Goal: Task Accomplishment & Management: Manage account settings

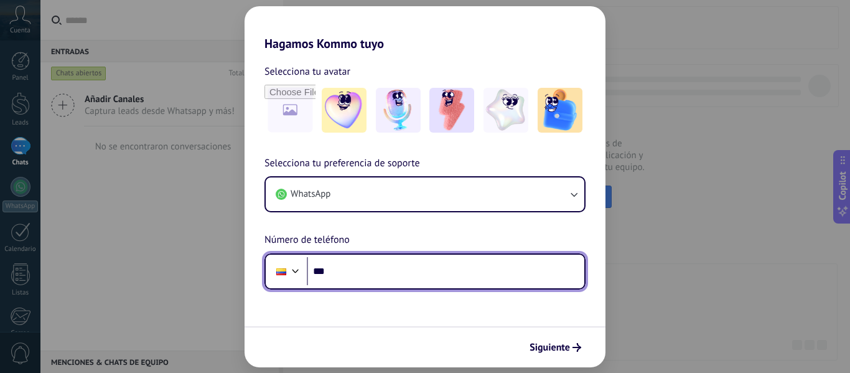
click at [355, 276] on input "***" at bounding box center [445, 271] width 277 height 29
type input "**********"
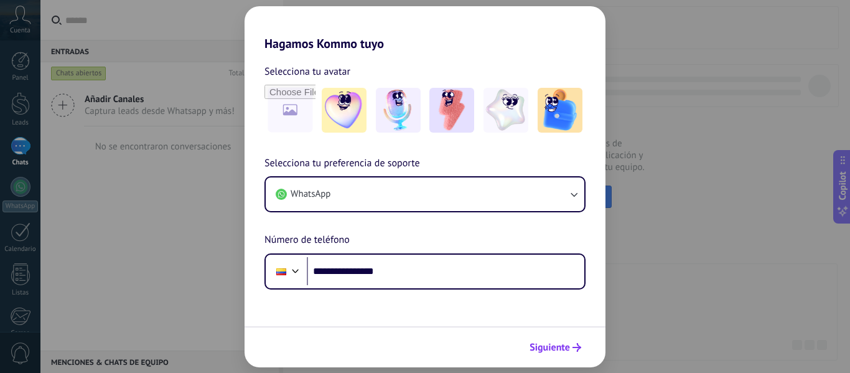
click at [568, 348] on span "Siguiente" at bounding box center [549, 347] width 40 height 9
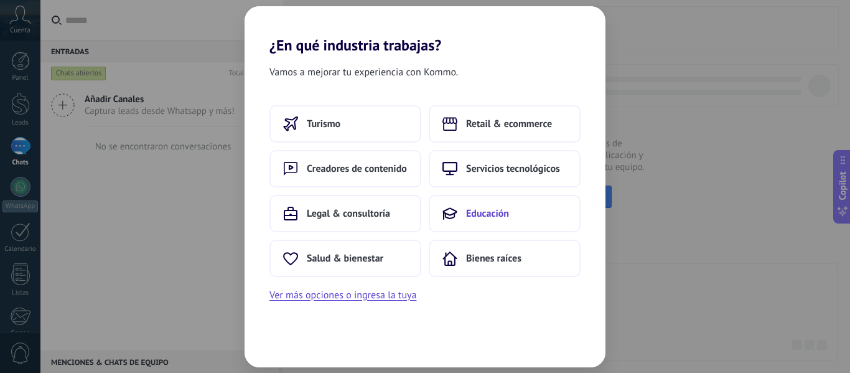
click at [476, 212] on span "Educación" at bounding box center [487, 213] width 43 height 12
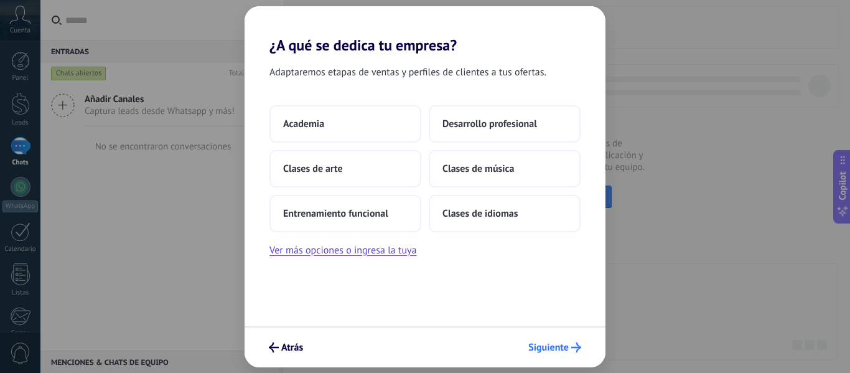
click at [563, 345] on span "Siguiente" at bounding box center [548, 347] width 40 height 9
click at [562, 351] on span "Siguiente" at bounding box center [548, 347] width 40 height 9
click at [560, 348] on span "Siguiente" at bounding box center [548, 347] width 40 height 9
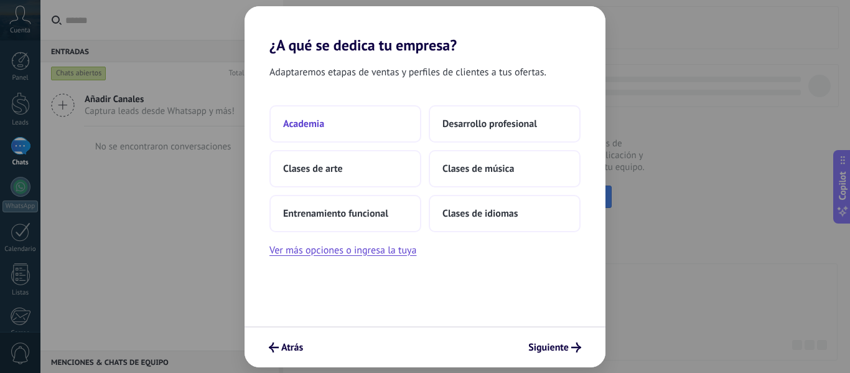
click at [347, 121] on button "Academia" at bounding box center [345, 123] width 152 height 37
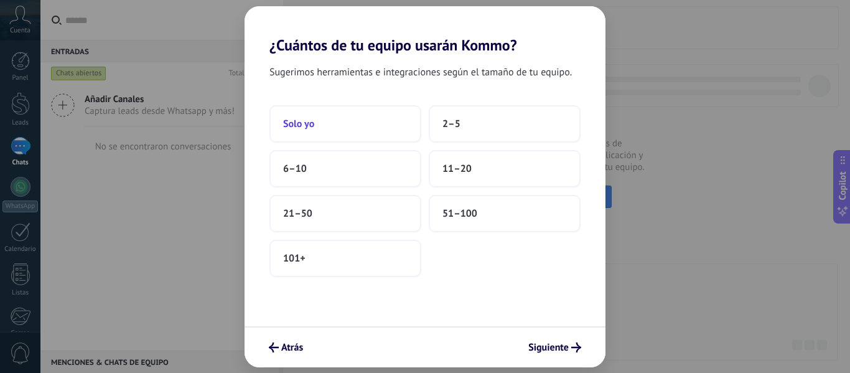
click at [350, 133] on button "Solo yo" at bounding box center [345, 123] width 152 height 37
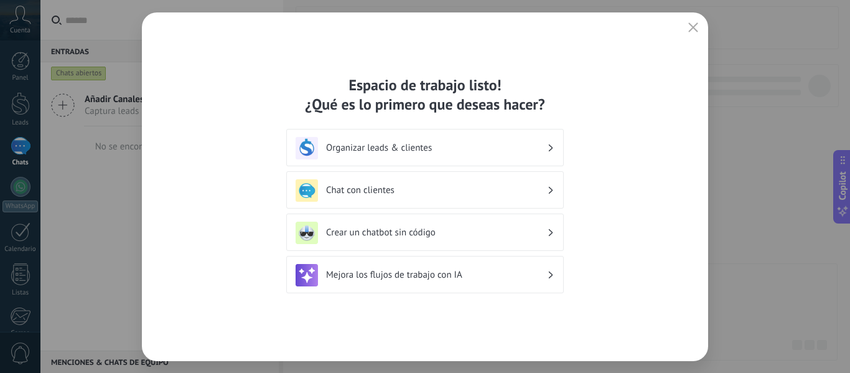
click at [780, 272] on div "Espacio de trabajo listo! ¿Qué es lo primero que deseas hacer? Organizar leads …" at bounding box center [425, 186] width 850 height 373
click at [690, 24] on use "button" at bounding box center [693, 26] width 9 height 9
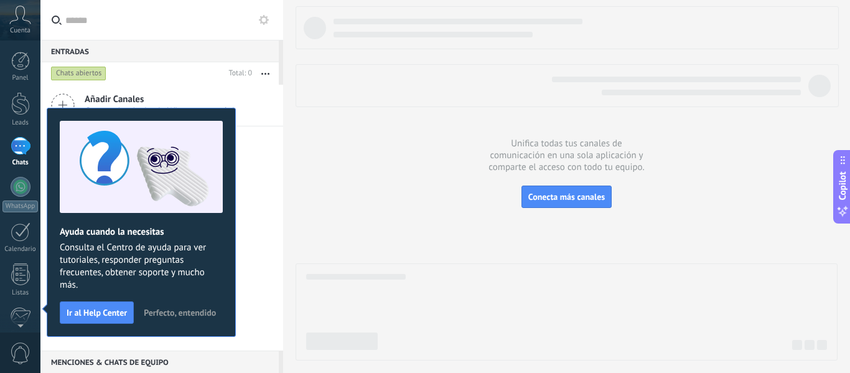
click at [190, 309] on span "Perfecto, entendido" at bounding box center [180, 312] width 72 height 9
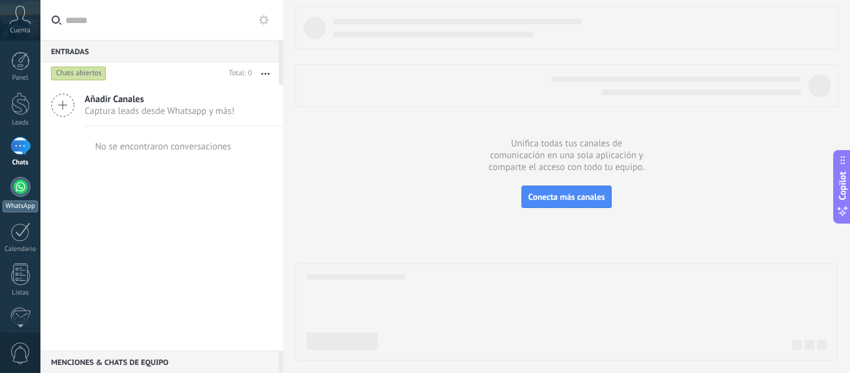
click at [22, 189] on div at bounding box center [21, 187] width 20 height 20
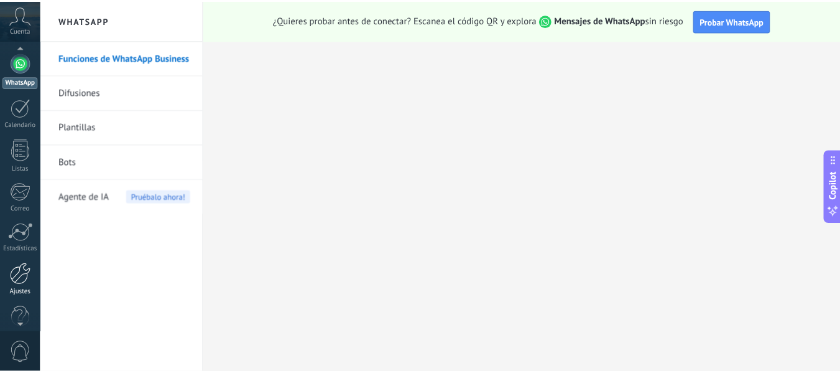
scroll to position [145, 0]
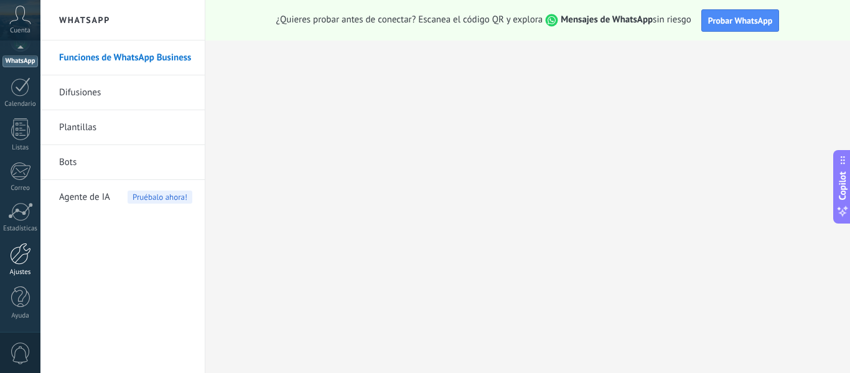
click at [23, 261] on div at bounding box center [20, 254] width 21 height 22
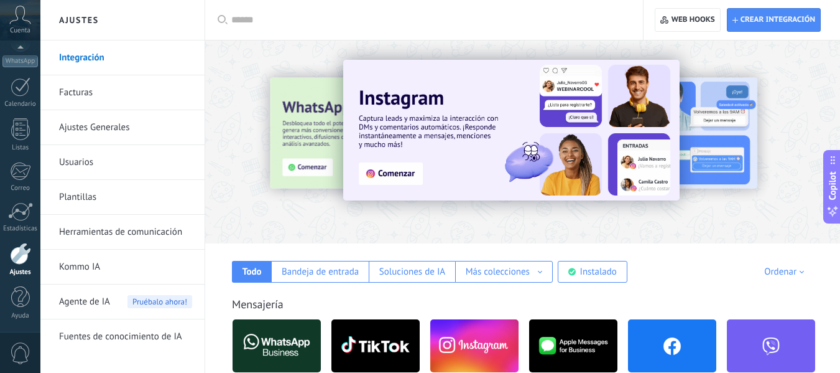
click at [93, 232] on link "Herramientas de comunicación" at bounding box center [125, 232] width 133 height 35
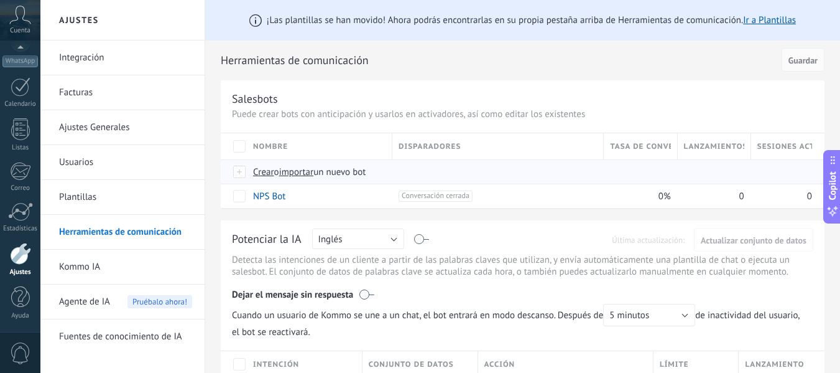
click at [304, 173] on span "importar" at bounding box center [296, 172] width 35 height 12
click at [0, 0] on input "importar un nuevo bot" at bounding box center [0, 0] width 0 height 0
click at [309, 174] on span "importar" at bounding box center [296, 172] width 35 height 12
click at [0, 0] on input "importar un nuevo bot" at bounding box center [0, 0] width 0 height 0
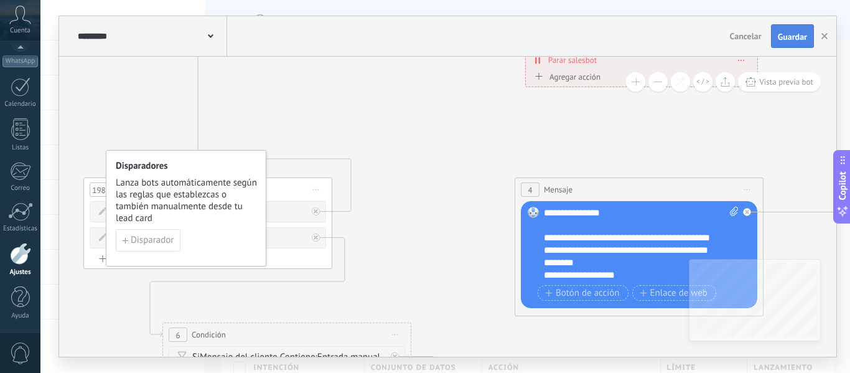
click at [786, 39] on span "Guardar" at bounding box center [792, 36] width 29 height 9
drag, startPoint x: 822, startPoint y: 33, endPoint x: 800, endPoint y: 37, distance: 22.7
click at [822, 33] on icon "button" at bounding box center [824, 36] width 6 height 6
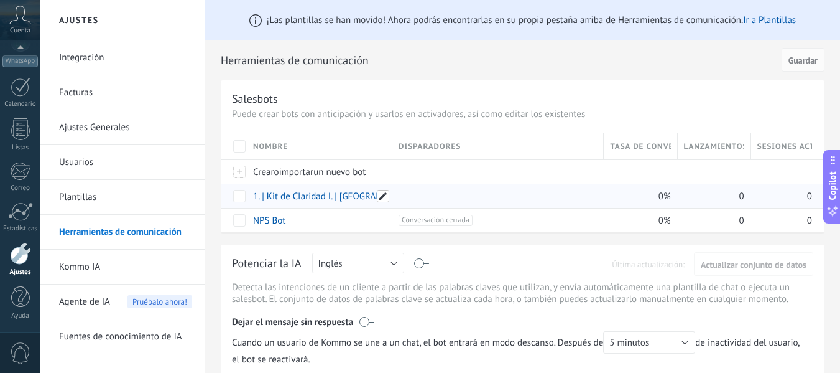
click at [383, 196] on span at bounding box center [383, 196] width 12 height 12
drag, startPoint x: 268, startPoint y: 195, endPoint x: 326, endPoint y: 194, distance: 57.9
click at [326, 194] on input "**********" at bounding box center [319, 197] width 130 height 20
click at [286, 224] on span "Guardar" at bounding box center [281, 224] width 29 height 9
click at [340, 225] on span "Cancelar" at bounding box center [335, 223] width 32 height 11
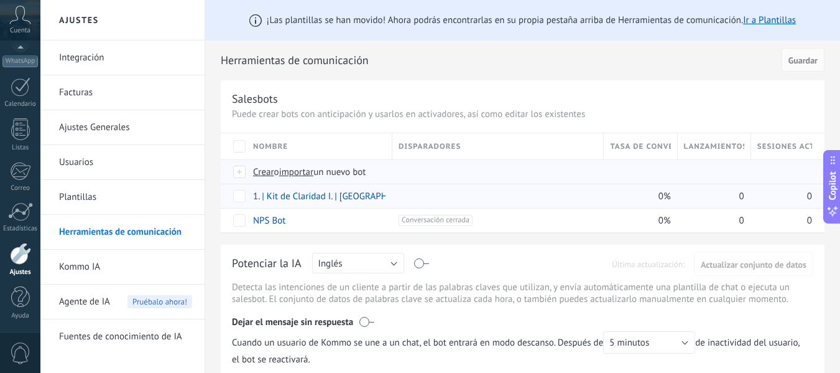
click at [292, 172] on span "importar" at bounding box center [296, 172] width 35 height 12
click at [0, 0] on input "importar un nuevo bot" at bounding box center [0, 0] width 0 height 0
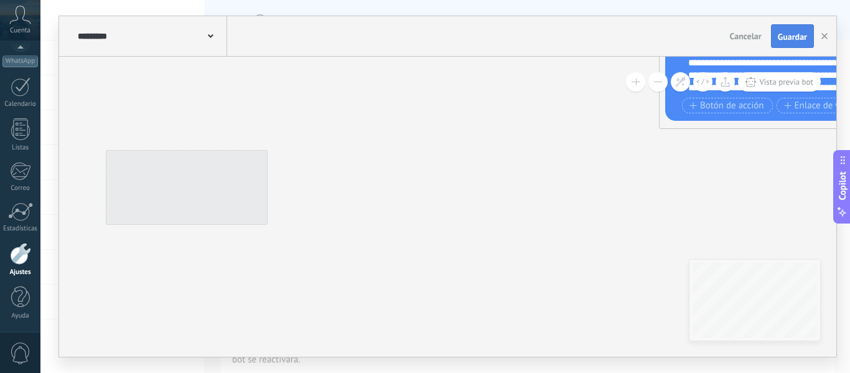
click at [787, 34] on span "Guardar" at bounding box center [792, 36] width 29 height 9
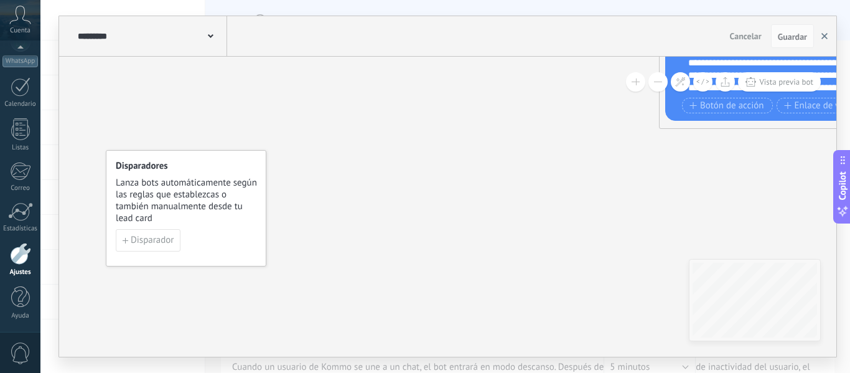
click at [822, 37] on icon "button" at bounding box center [824, 36] width 6 height 6
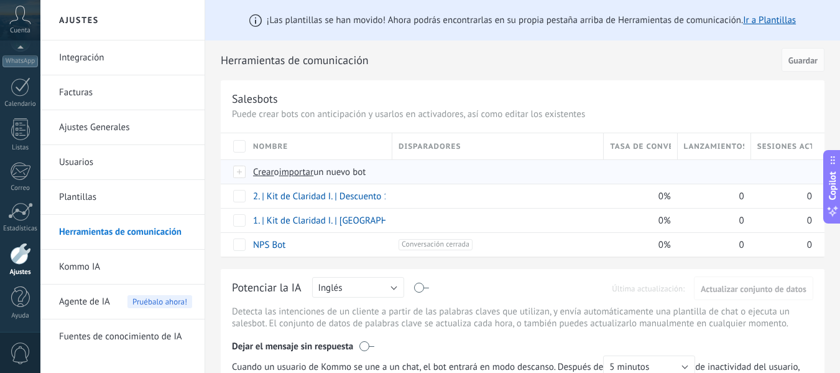
click at [296, 170] on span "importar" at bounding box center [296, 172] width 35 height 12
click at [0, 0] on input "importar un nuevo bot" at bounding box center [0, 0] width 0 height 0
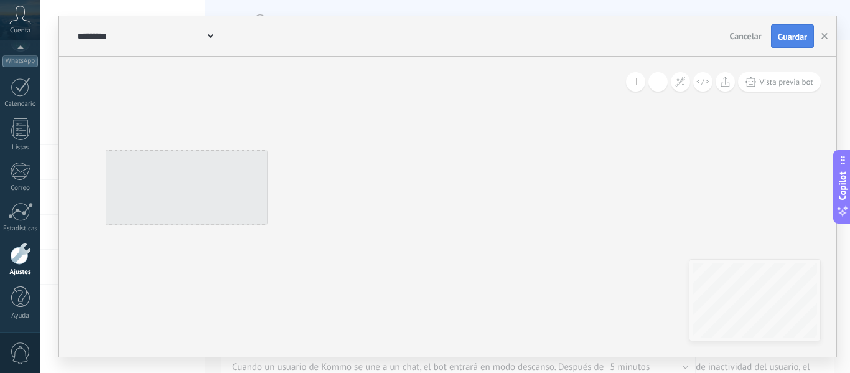
click at [784, 35] on span "Guardar" at bounding box center [792, 36] width 29 height 9
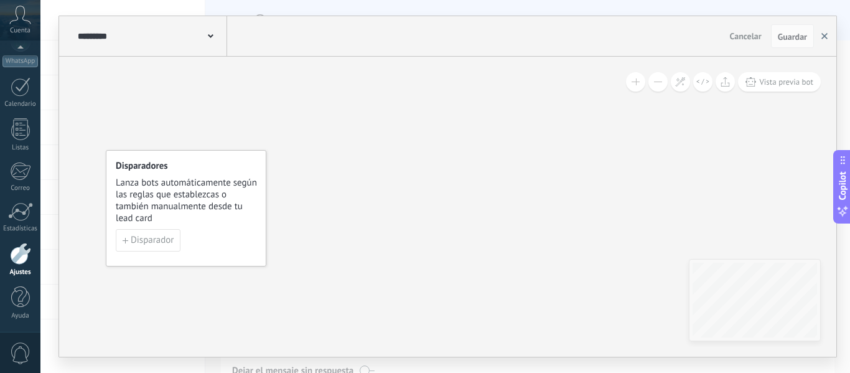
click at [823, 35] on use "button" at bounding box center [824, 36] width 6 height 6
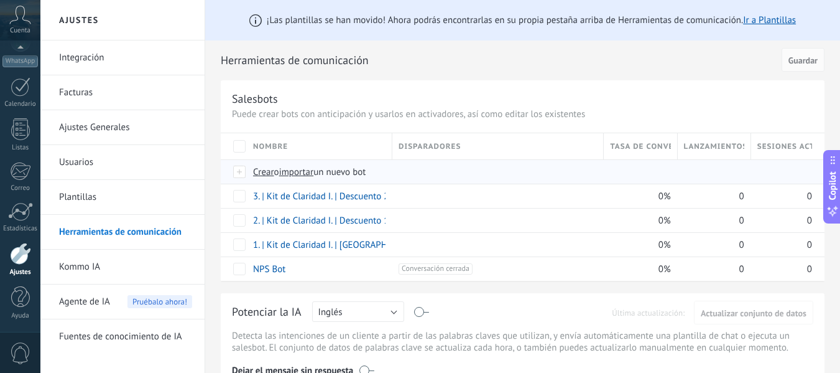
click at [291, 175] on span "importar" at bounding box center [296, 172] width 35 height 12
click at [0, 0] on input "importar un nuevo bot" at bounding box center [0, 0] width 0 height 0
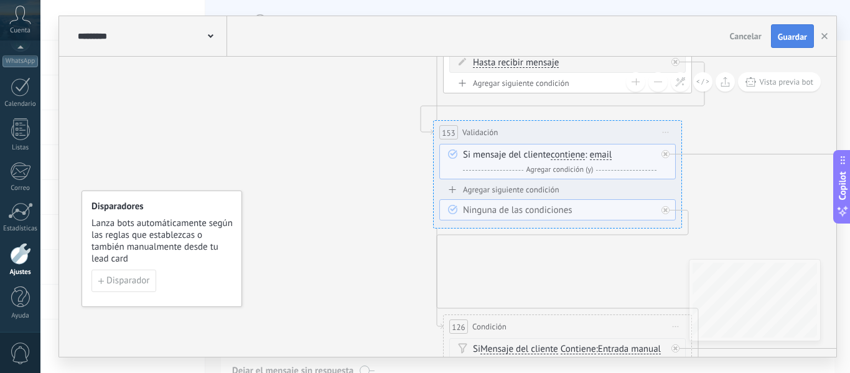
click at [786, 39] on span "Guardar" at bounding box center [792, 36] width 29 height 9
click at [822, 37] on icon "button" at bounding box center [824, 36] width 6 height 6
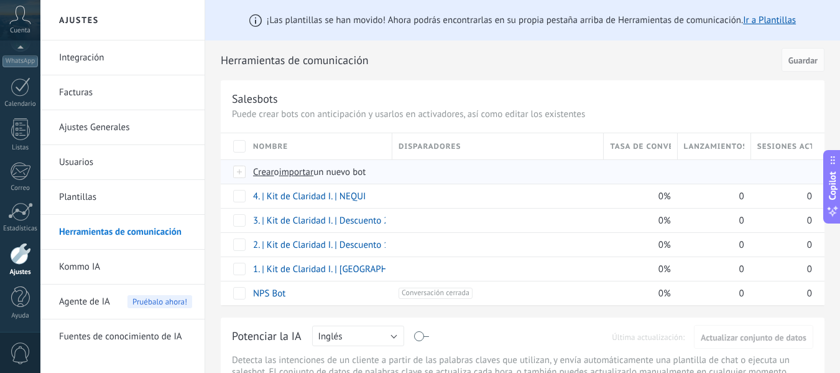
click at [293, 174] on span "importar" at bounding box center [296, 172] width 35 height 12
click at [0, 0] on input "importar un nuevo bot" at bounding box center [0, 0] width 0 height 0
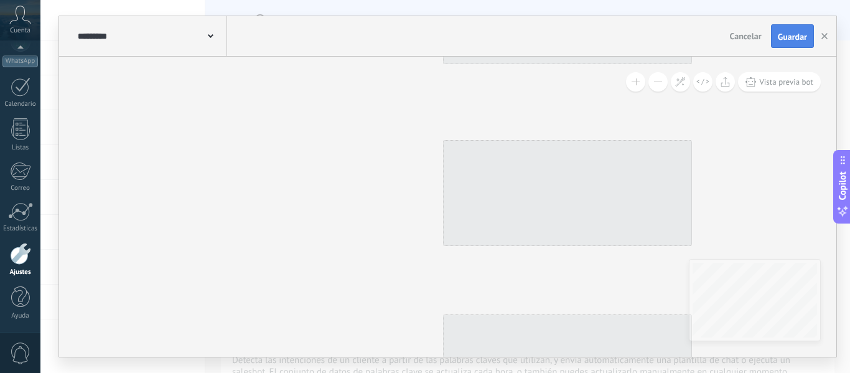
click at [789, 40] on span "Guardar" at bounding box center [792, 36] width 29 height 9
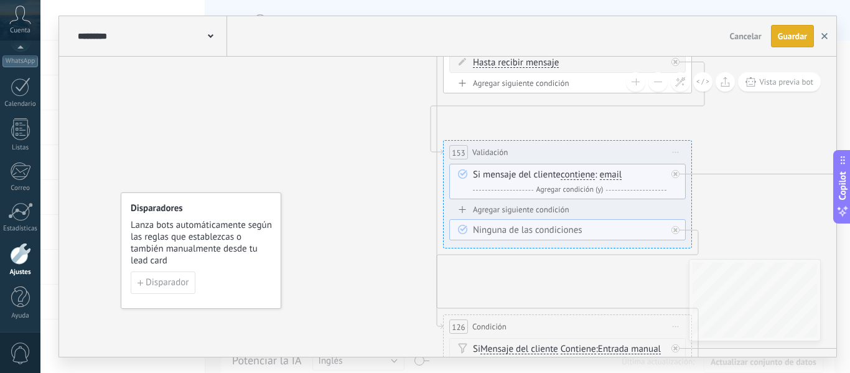
click at [827, 35] on button "button" at bounding box center [824, 36] width 19 height 22
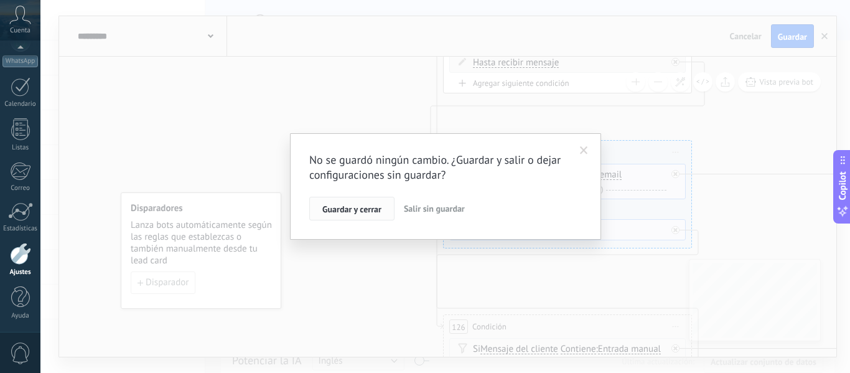
click at [363, 213] on span "Guardar y cerrar" at bounding box center [351, 209] width 59 height 9
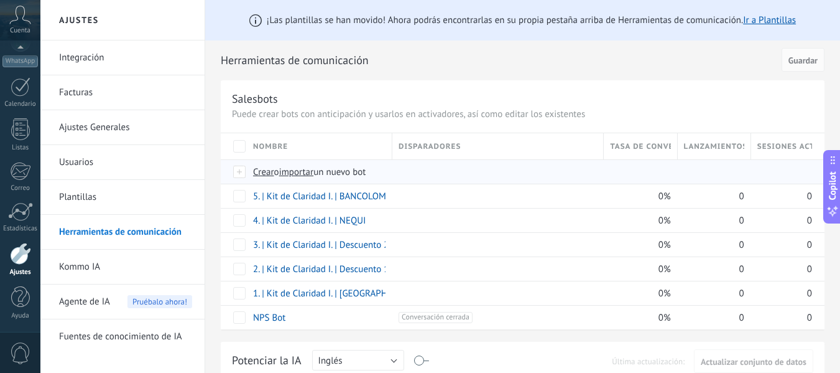
click at [303, 171] on span "importar" at bounding box center [296, 172] width 35 height 12
click at [0, 0] on input "importar un nuevo bot" at bounding box center [0, 0] width 0 height 0
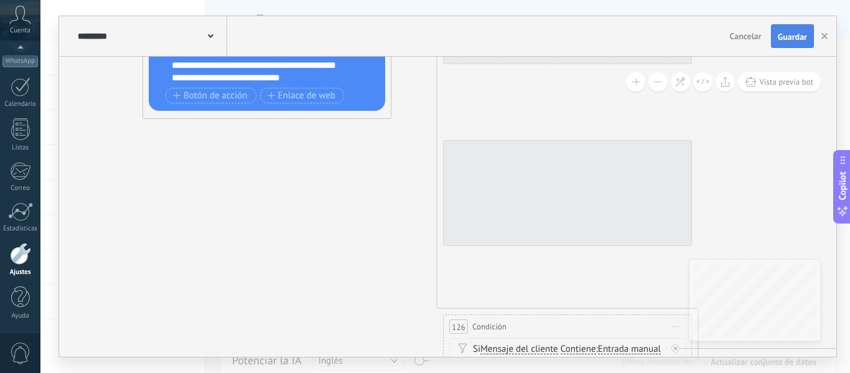
click at [784, 41] on span "Guardar" at bounding box center [792, 36] width 29 height 9
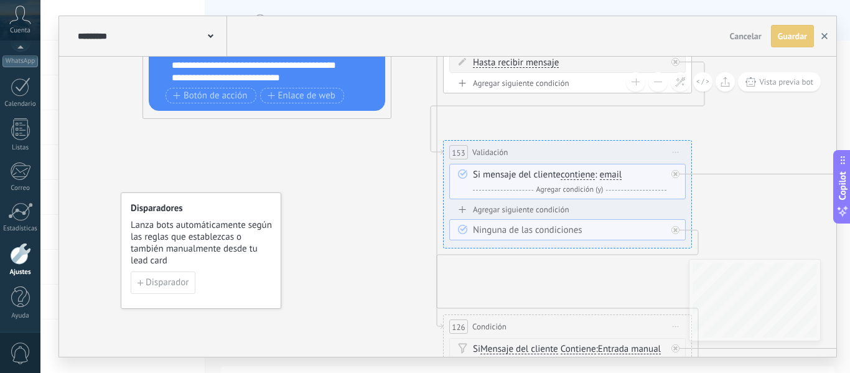
click at [824, 35] on icon "button" at bounding box center [824, 36] width 6 height 6
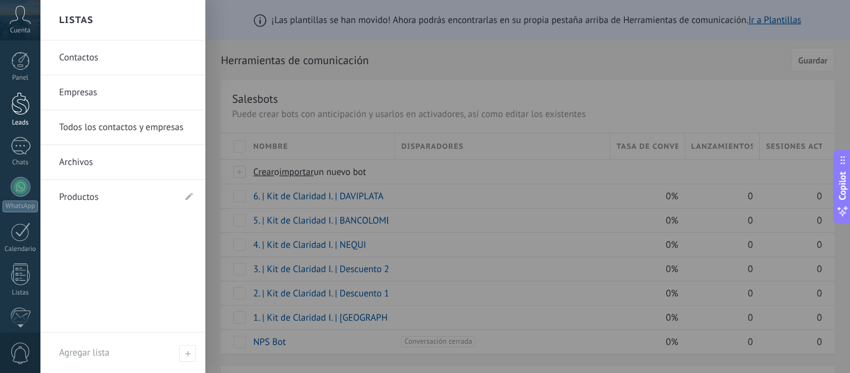
click at [16, 108] on div at bounding box center [20, 103] width 19 height 23
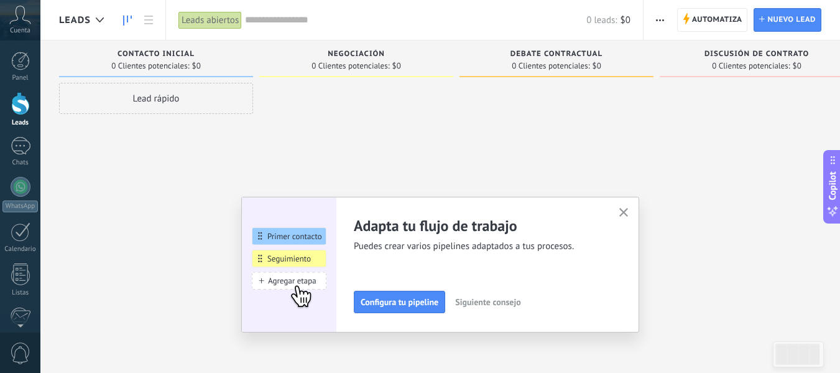
click at [629, 212] on icon "button" at bounding box center [624, 212] width 9 height 9
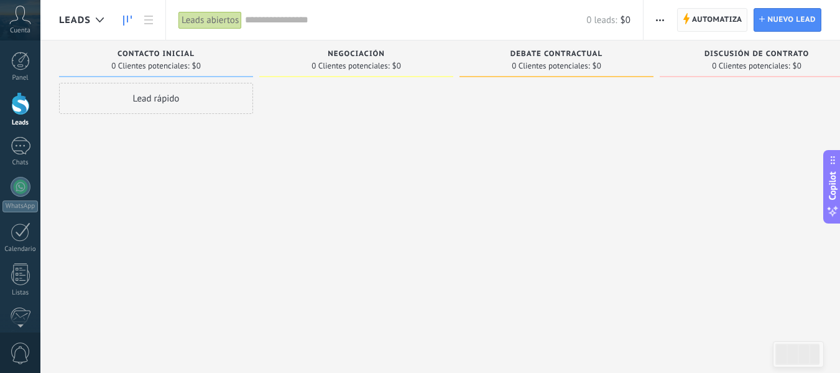
click at [706, 14] on span "Automatiza" at bounding box center [717, 20] width 50 height 22
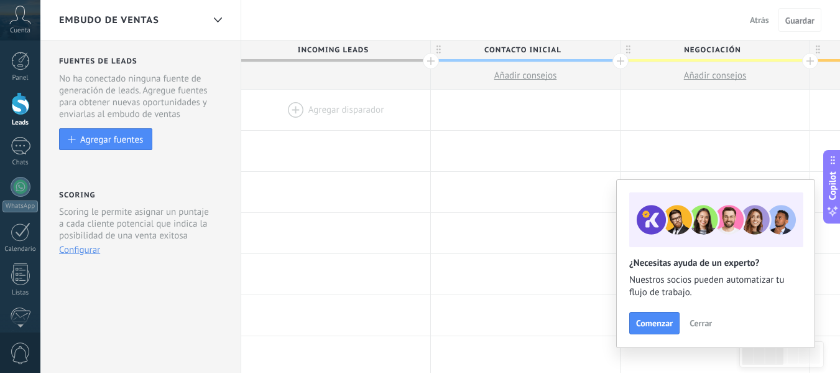
click at [499, 50] on span "Contacto inicial" at bounding box center [522, 49] width 183 height 19
click at [499, 50] on input "**********" at bounding box center [522, 49] width 165 height 19
type input "*"
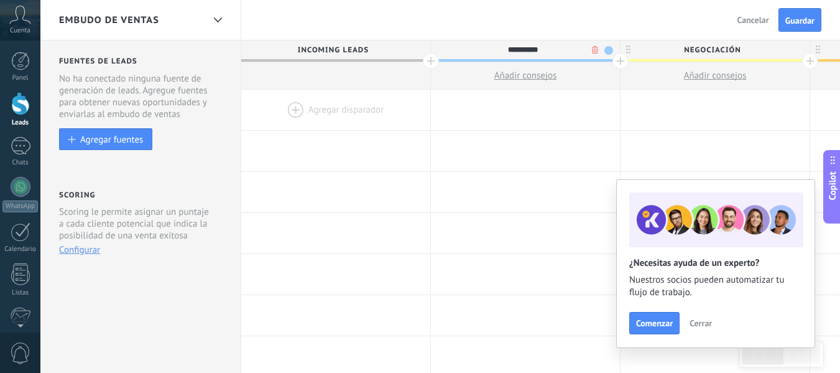
type input "**********"
click at [714, 46] on span "Negociación" at bounding box center [712, 49] width 183 height 19
click at [710, 48] on input "**********" at bounding box center [712, 49] width 165 height 19
type input "**********"
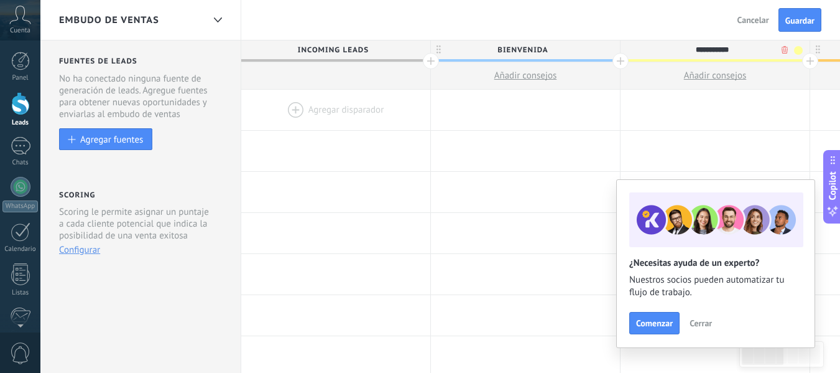
click at [513, 50] on span "bienvenida" at bounding box center [522, 49] width 183 height 19
click at [513, 50] on input "**********" at bounding box center [522, 49] width 165 height 19
type input "*********"
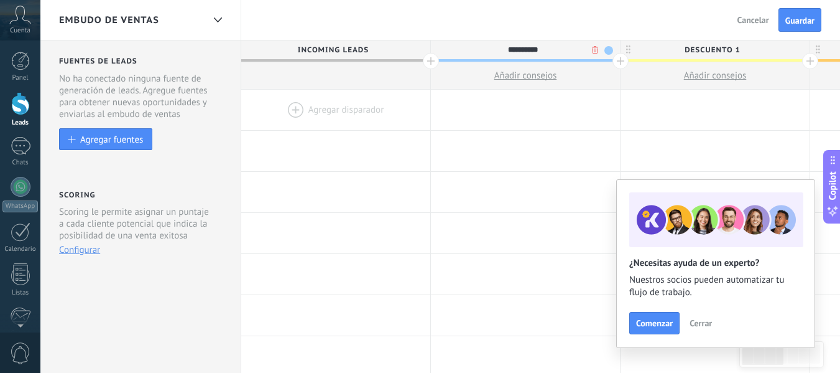
type input "**********"
click at [715, 50] on span "descuento 1" at bounding box center [712, 49] width 183 height 19
click at [715, 50] on input "**********" at bounding box center [712, 49] width 165 height 19
type input "**********"
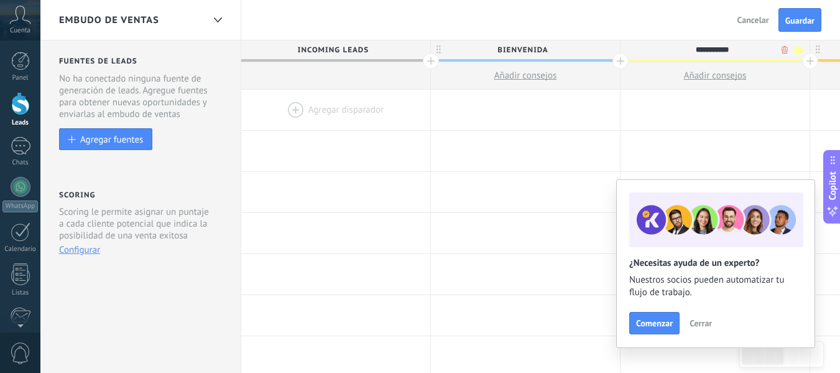
click at [703, 327] on span "Cerrar" at bounding box center [701, 323] width 22 height 9
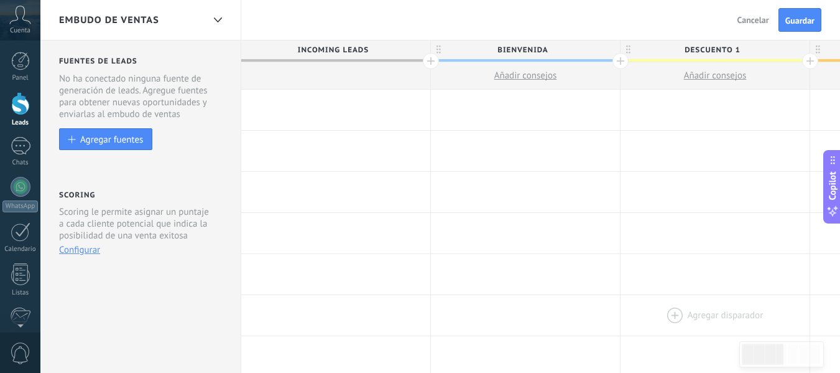
click at [702, 323] on div at bounding box center [715, 315] width 189 height 40
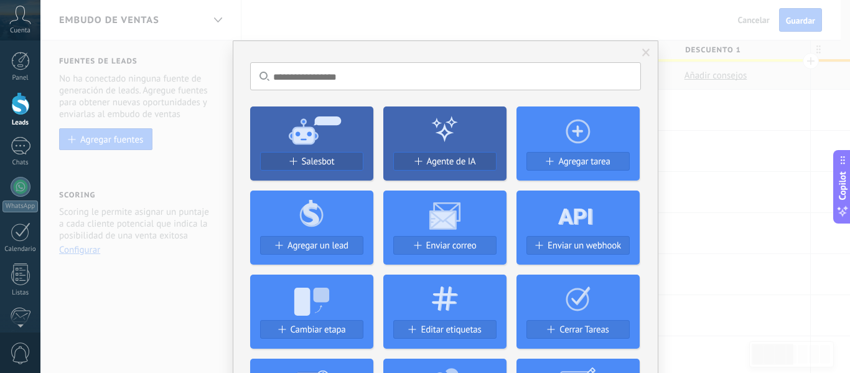
click at [763, 347] on div "No hay resultados Salesbot Agente de IA Agregar tarea Agregar un lead Enviar co…" at bounding box center [444, 186] width 809 height 373
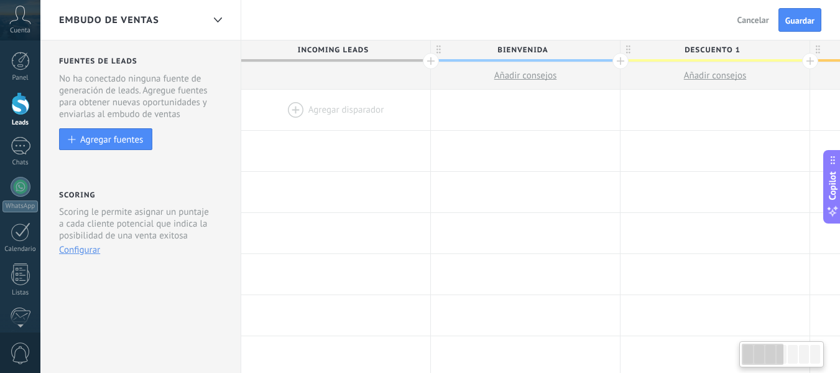
click at [775, 351] on div at bounding box center [763, 353] width 42 height 21
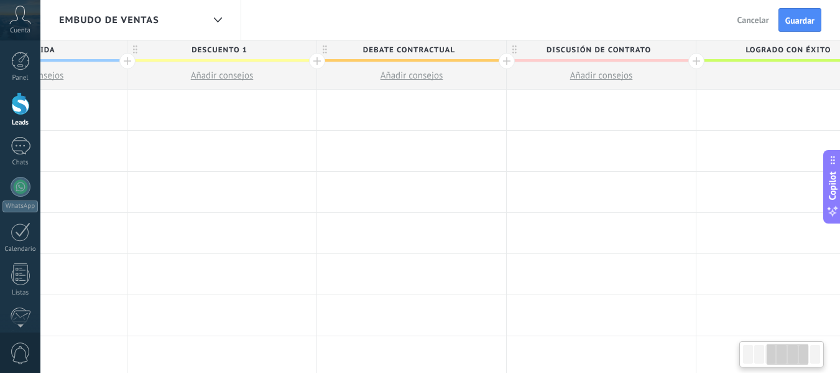
scroll to position [0, 481]
drag, startPoint x: 766, startPoint y: 353, endPoint x: 791, endPoint y: 355, distance: 24.3
click at [791, 355] on div at bounding box center [787, 353] width 42 height 21
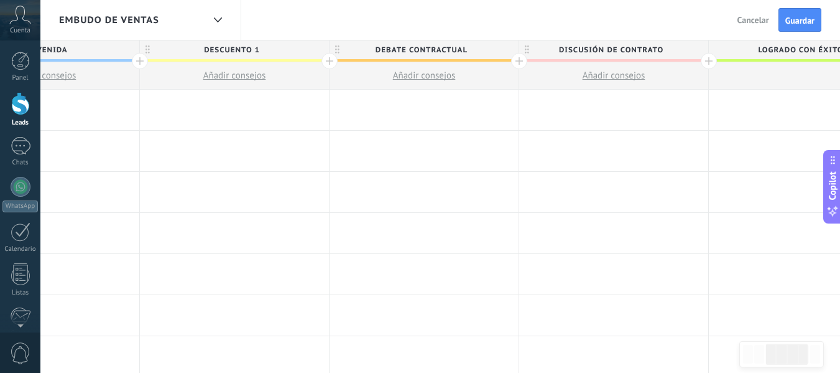
click at [414, 48] on span "Debate contractual" at bounding box center [421, 49] width 183 height 19
click at [414, 48] on input "**********" at bounding box center [421, 49] width 165 height 19
type input "**********"
click at [605, 52] on span "Discusión de contrato" at bounding box center [610, 49] width 183 height 19
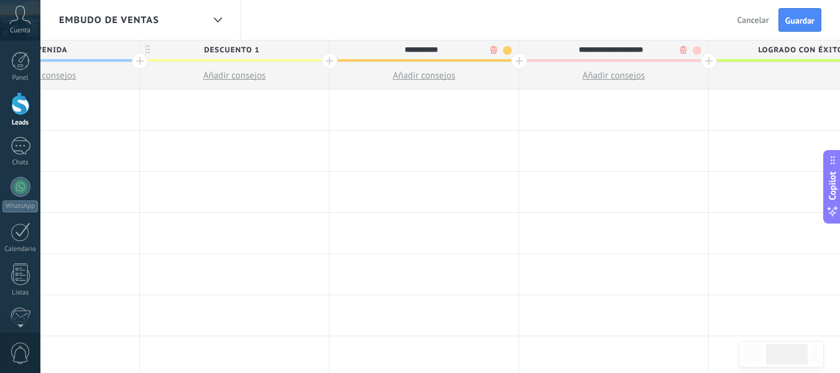
click at [605, 52] on input "**********" at bounding box center [611, 49] width 165 height 19
click at [605, 50] on input "**********" at bounding box center [611, 49] width 165 height 19
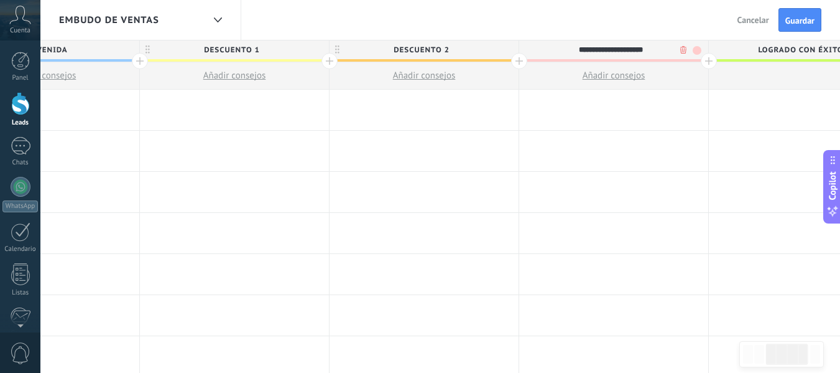
click at [605, 50] on input "**********" at bounding box center [611, 49] width 165 height 19
type input "**********"
click at [710, 61] on div at bounding box center [709, 61] width 16 height 16
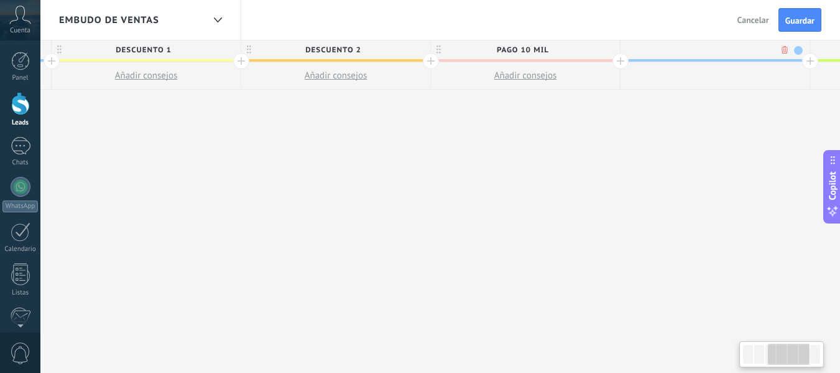
scroll to position [0, 573]
type input "**********"
click at [806, 58] on div at bounding box center [807, 61] width 16 height 16
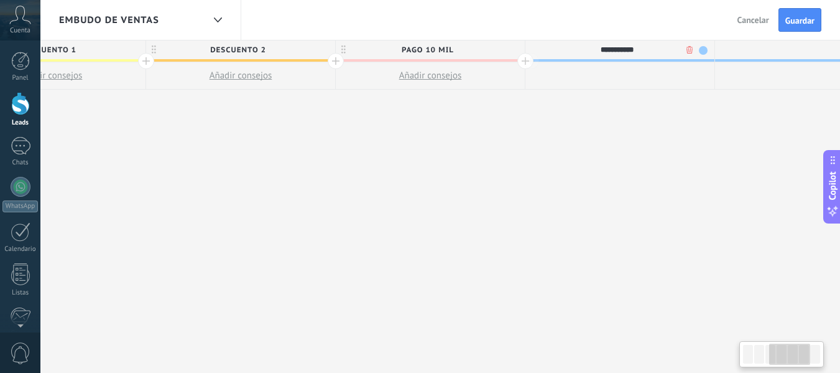
scroll to position [0, 665]
type input "**********"
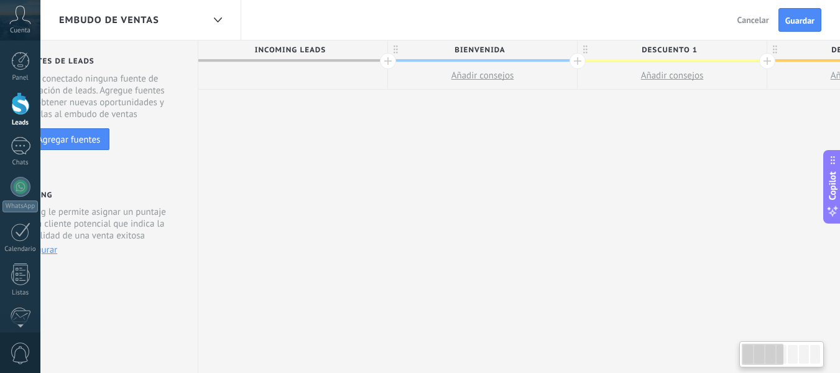
scroll to position [0, 0]
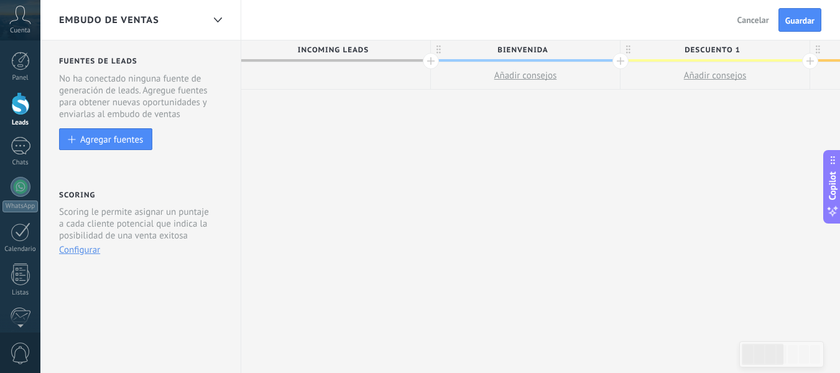
drag, startPoint x: 791, startPoint y: 358, endPoint x: 733, endPoint y: 351, distance: 58.9
click at [733, 351] on body ".abccls-1,.abccls-2{fill-rule:evenodd}.abccls-2{fill:#fff} .abfcls-1{fill:none}…" at bounding box center [420, 186] width 840 height 373
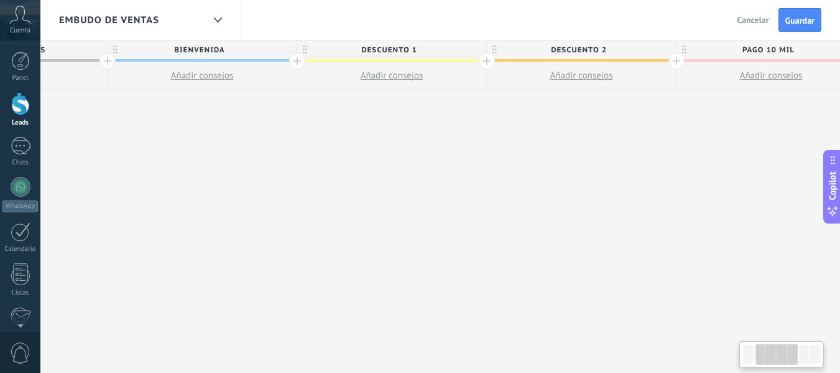
scroll to position [0, 354]
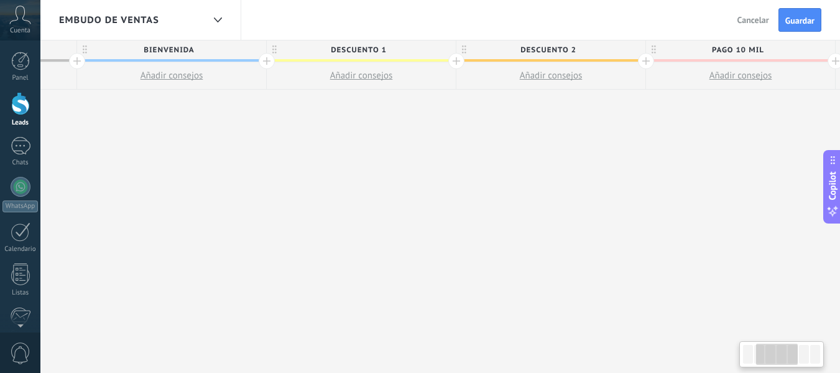
drag, startPoint x: 761, startPoint y: 349, endPoint x: 774, endPoint y: 349, distance: 12.4
click at [774, 349] on div at bounding box center [777, 353] width 42 height 21
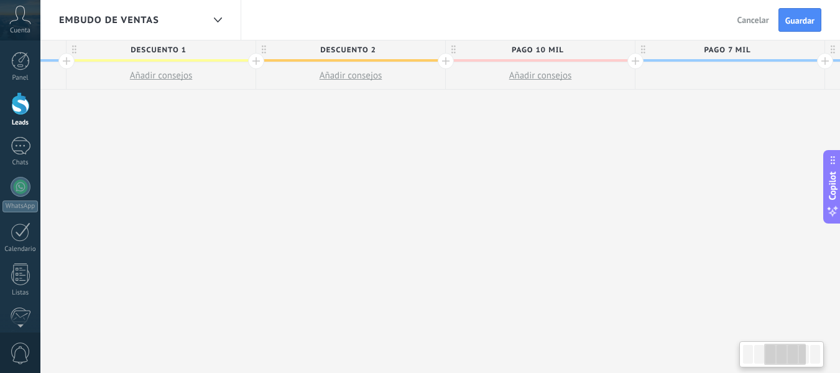
scroll to position [0, 616]
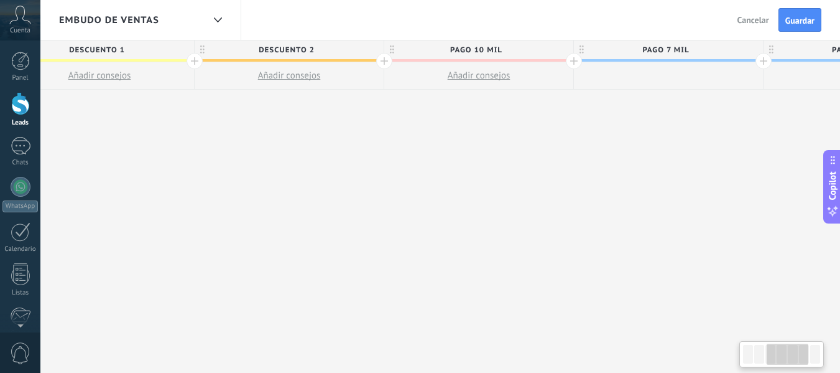
drag, startPoint x: 773, startPoint y: 361, endPoint x: 781, endPoint y: 361, distance: 8.7
click at [781, 361] on div at bounding box center [788, 353] width 42 height 21
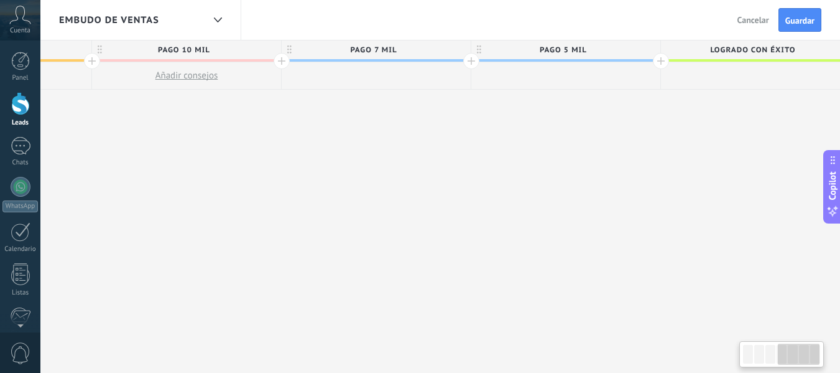
scroll to position [0, 939]
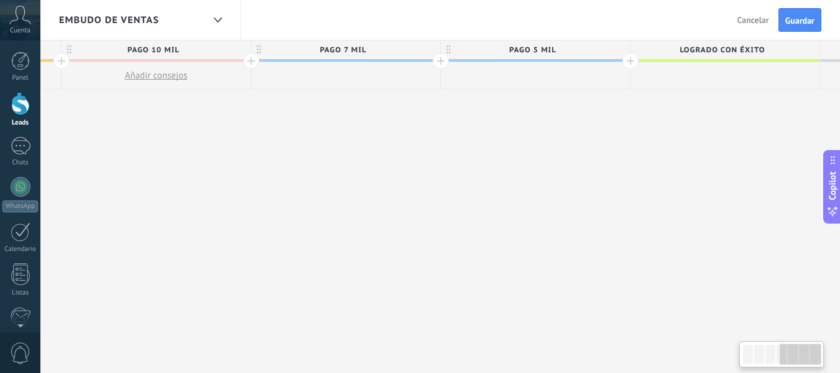
drag, startPoint x: 786, startPoint y: 360, endPoint x: 803, endPoint y: 358, distance: 17.0
click at [803, 358] on div at bounding box center [801, 353] width 42 height 21
click at [172, 50] on span "PAGO 10 MIL" at bounding box center [153, 49] width 183 height 19
click at [236, 49] on span at bounding box center [239, 50] width 9 height 9
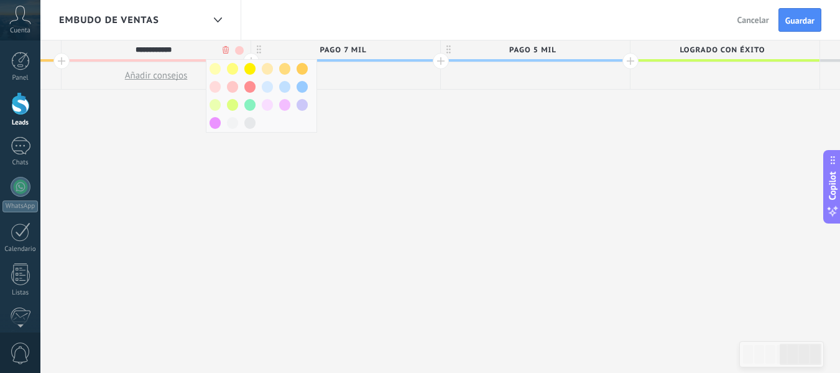
click at [288, 84] on span at bounding box center [284, 87] width 11 height 12
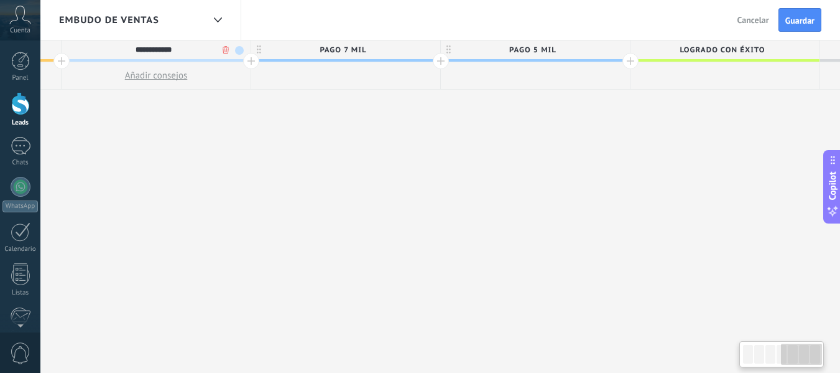
scroll to position [0, 939]
click at [236, 50] on span at bounding box center [239, 50] width 9 height 9
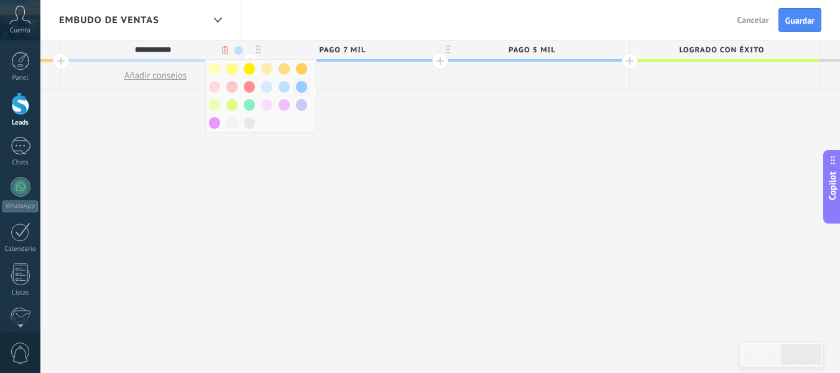
click at [297, 81] on div at bounding box center [301, 87] width 17 height 18
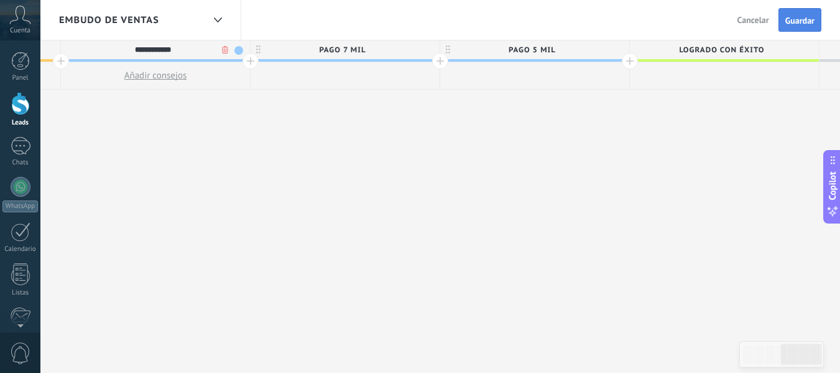
click at [779, 22] on button "Guardar" at bounding box center [800, 20] width 43 height 24
click at [793, 22] on button "Cancelar" at bounding box center [776, 20] width 42 height 19
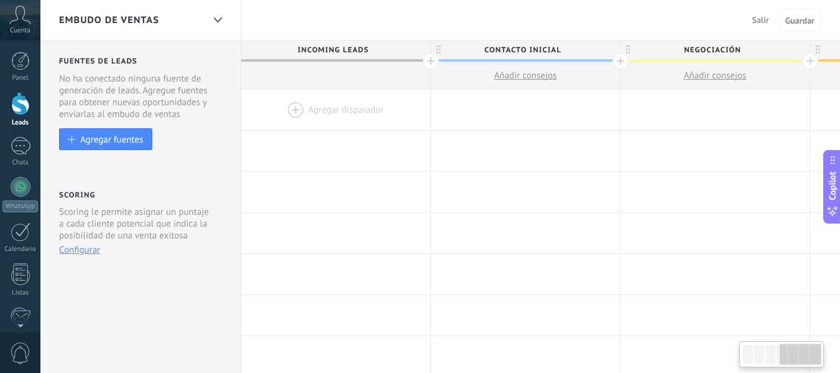
scroll to position [0, 729]
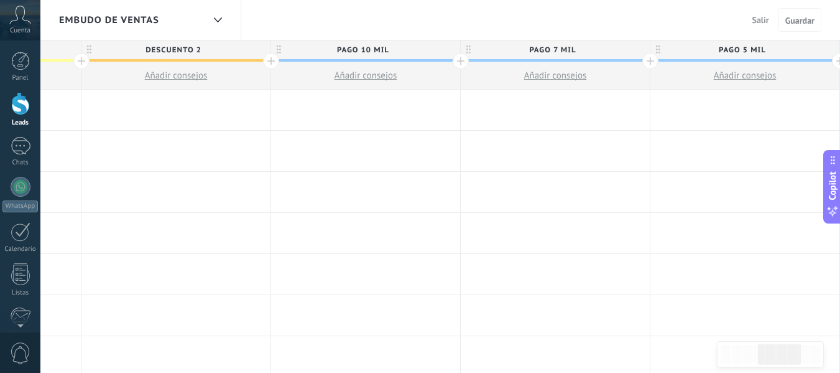
click at [763, 24] on span "Salir" at bounding box center [761, 19] width 17 height 11
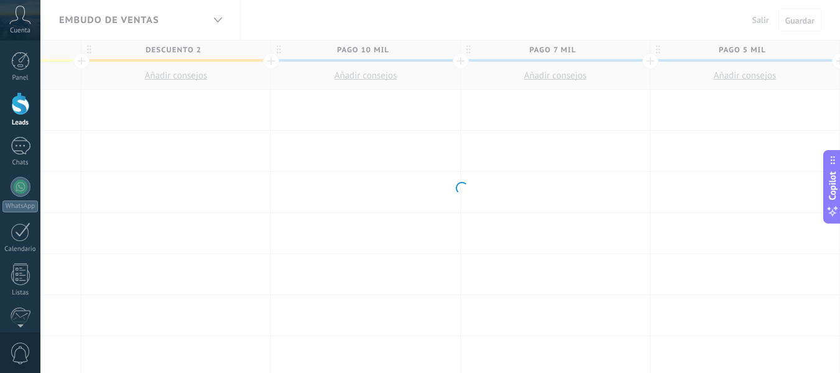
click at [763, 21] on body ".abccls-1,.abccls-2{fill-rule:evenodd}.abccls-2{fill:#fff} .abfcls-1{fill:none}…" at bounding box center [420, 186] width 840 height 373
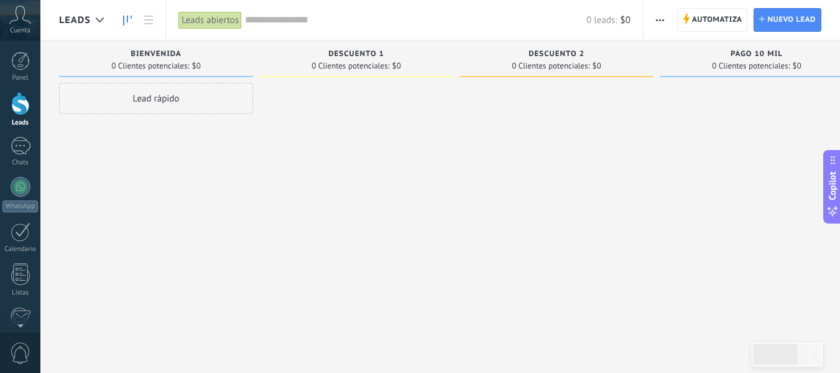
drag, startPoint x: 215, startPoint y: 165, endPoint x: 224, endPoint y: 164, distance: 9.4
click at [224, 164] on div "Lead rápido" at bounding box center [156, 188] width 194 height 210
drag, startPoint x: 651, startPoint y: 57, endPoint x: 748, endPoint y: 77, distance: 99.6
click at [840, 67] on html ".abccls-1,.abccls-2{fill-rule:evenodd}.abccls-2{fill:#fff} .abfcls-1{fill:none}…" at bounding box center [420, 186] width 840 height 373
click at [720, 18] on span "Automatiza" at bounding box center [717, 20] width 50 height 22
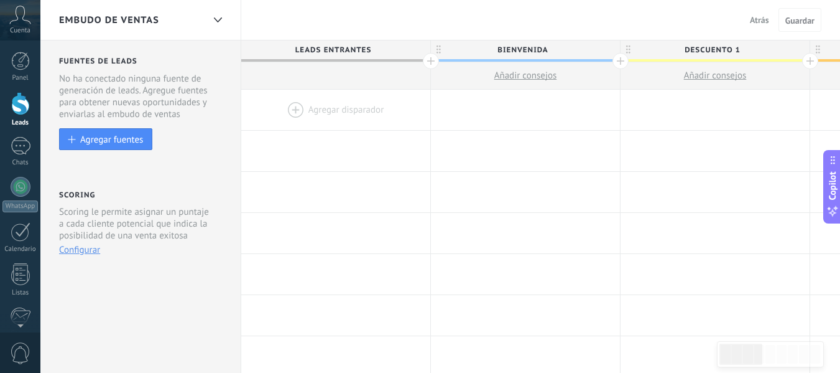
click at [322, 111] on div at bounding box center [335, 110] width 189 height 40
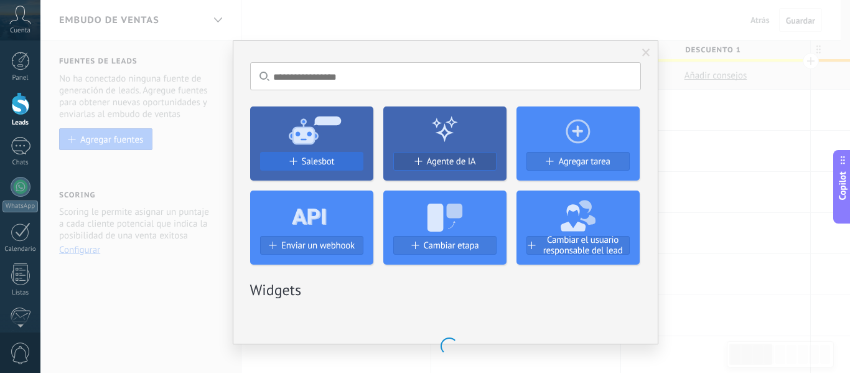
click at [322, 162] on span "Salesbot" at bounding box center [318, 161] width 33 height 11
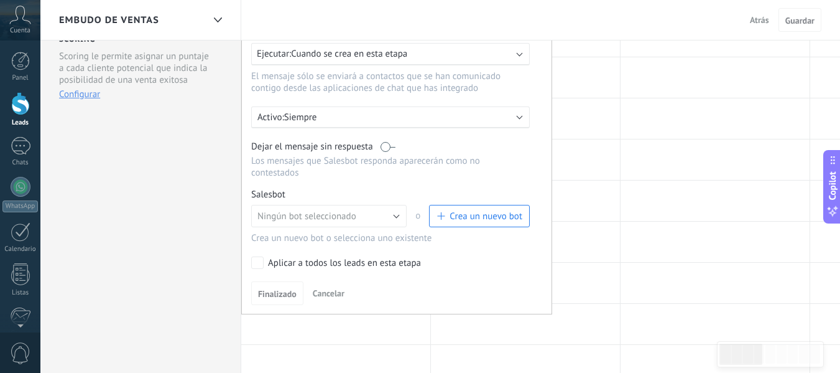
scroll to position [203, 0]
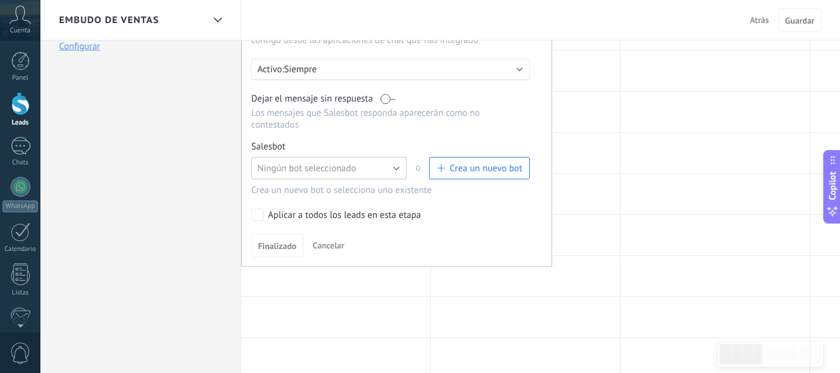
click at [391, 165] on button "Ningún bot seleccionado" at bounding box center [329, 168] width 156 height 22
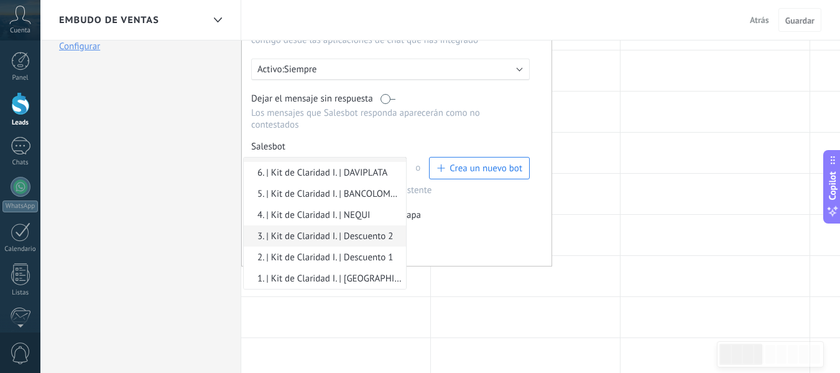
scroll to position [266, 0]
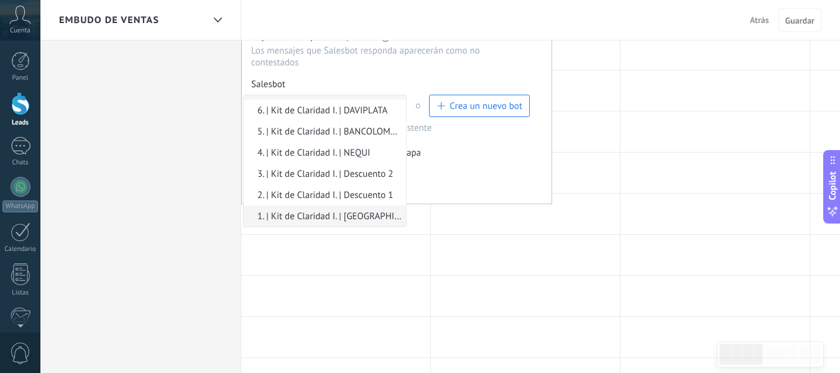
click at [357, 212] on span "1. | Kit de Claridad I. | [GEOGRAPHIC_DATA]" at bounding box center [323, 216] width 159 height 12
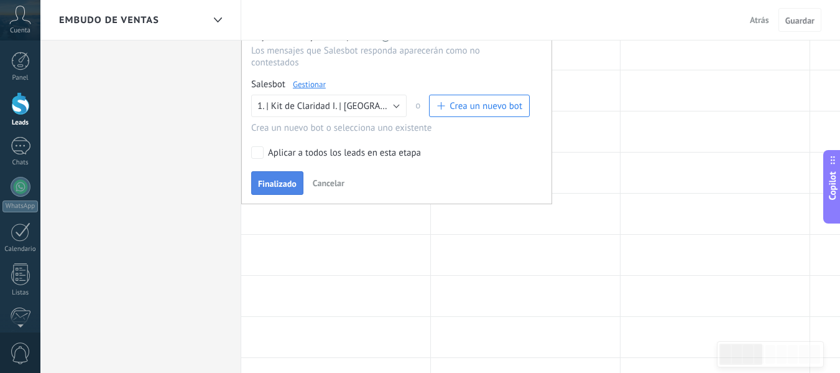
click at [287, 183] on span "Finalizado" at bounding box center [277, 183] width 39 height 9
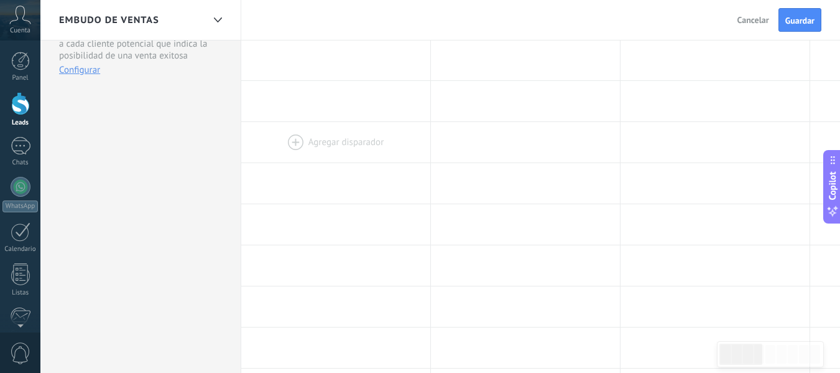
scroll to position [0, 0]
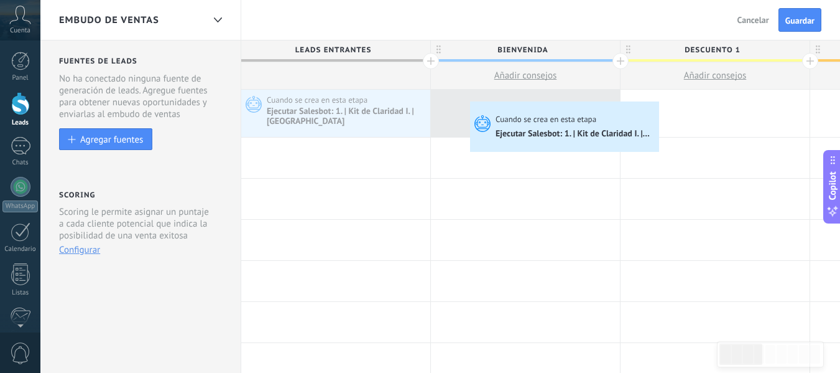
drag, startPoint x: 350, startPoint y: 114, endPoint x: 471, endPoint y: 104, distance: 121.1
click at [370, 104] on span "Cuando se crea en esta etapa" at bounding box center [318, 100] width 103 height 11
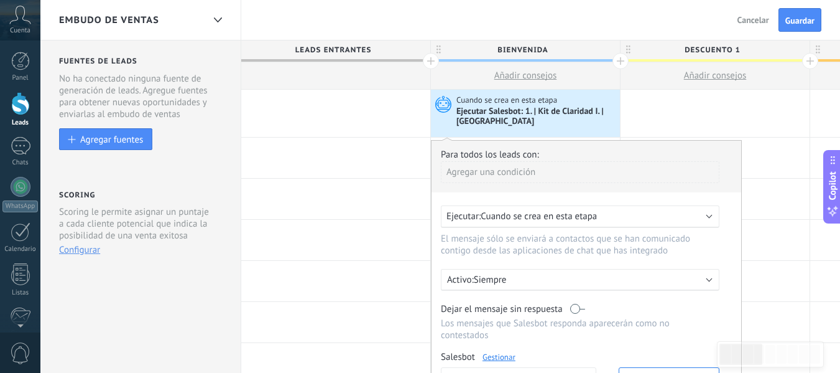
click at [537, 212] on span "Cuando se crea en esta etapa" at bounding box center [539, 216] width 116 height 12
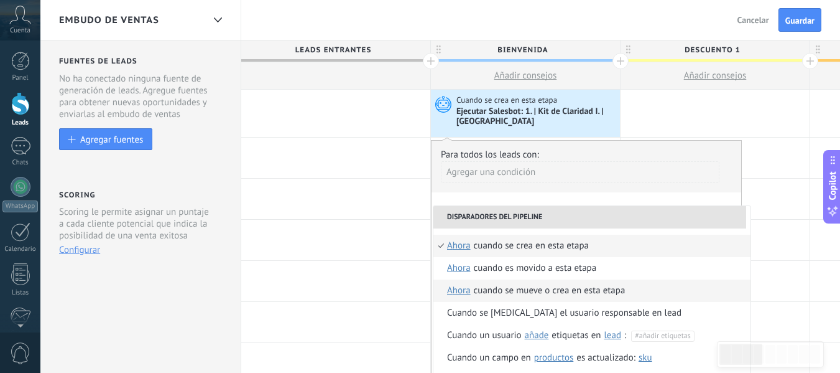
click at [550, 291] on div "Cuando se mueve o crea en esta etapa" at bounding box center [550, 290] width 152 height 22
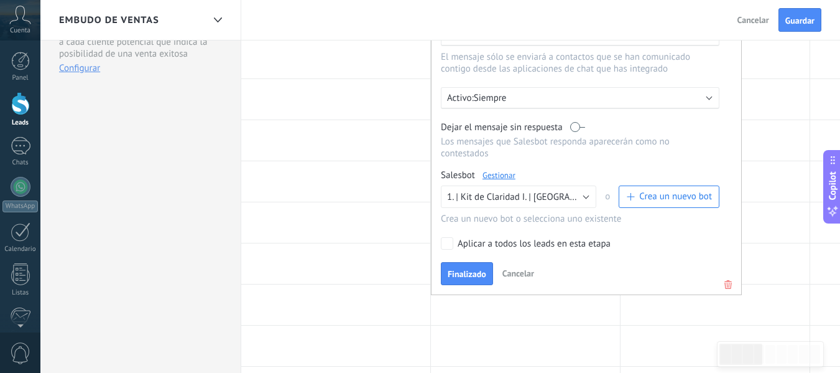
scroll to position [187, 0]
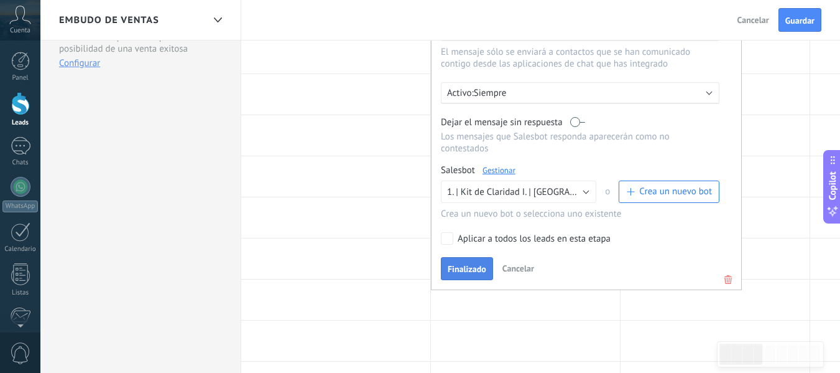
click at [470, 278] on button "Finalizado" at bounding box center [467, 269] width 52 height 24
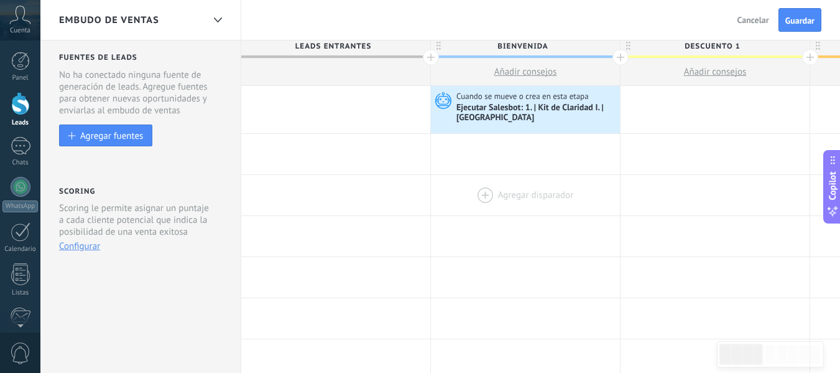
scroll to position [0, 0]
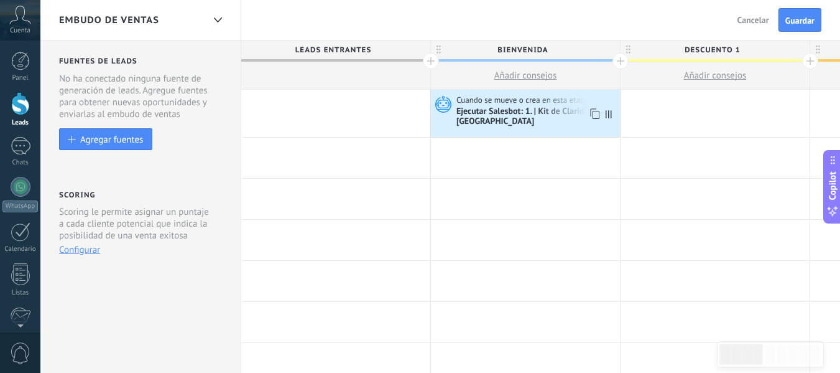
click at [593, 111] on use at bounding box center [594, 114] width 9 height 11
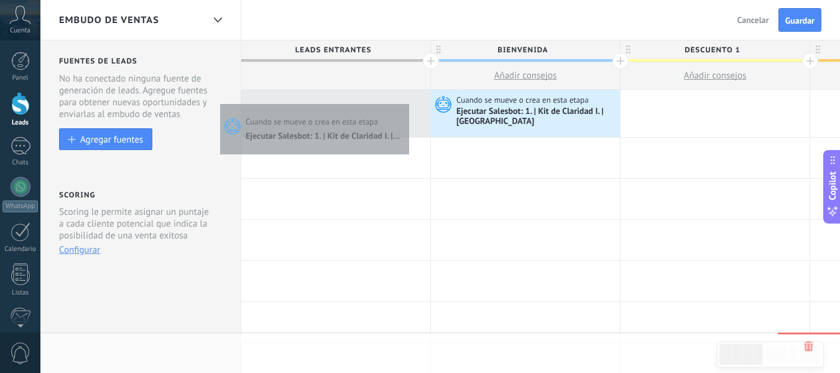
click at [406, 101] on div at bounding box center [335, 113] width 189 height 47
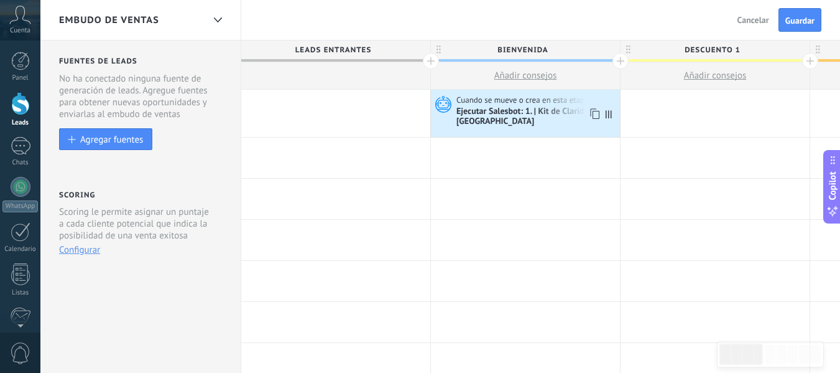
click at [597, 115] on icon at bounding box center [594, 114] width 12 height 16
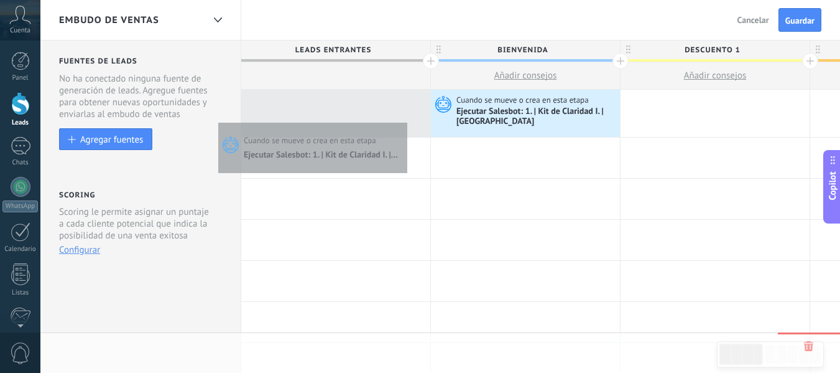
click at [404, 119] on div at bounding box center [335, 113] width 189 height 47
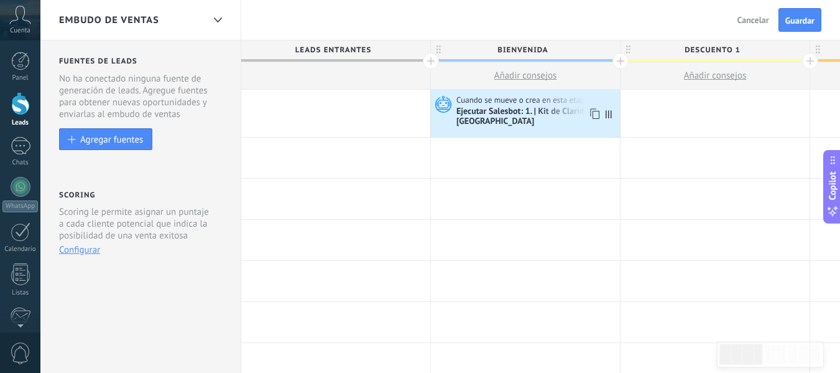
click at [593, 115] on use at bounding box center [594, 114] width 9 height 11
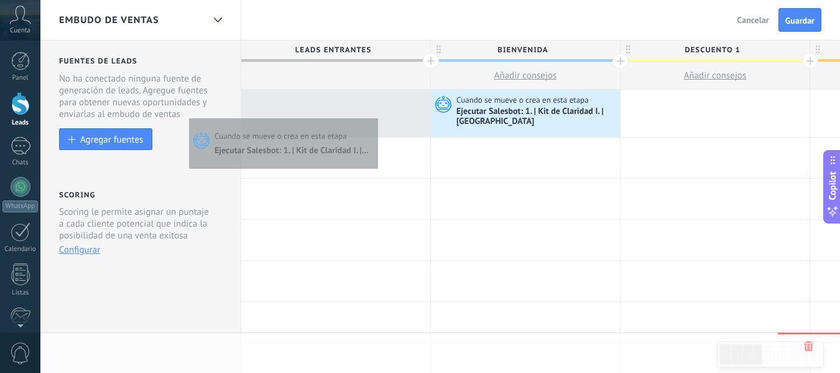
click at [375, 115] on div at bounding box center [335, 113] width 189 height 47
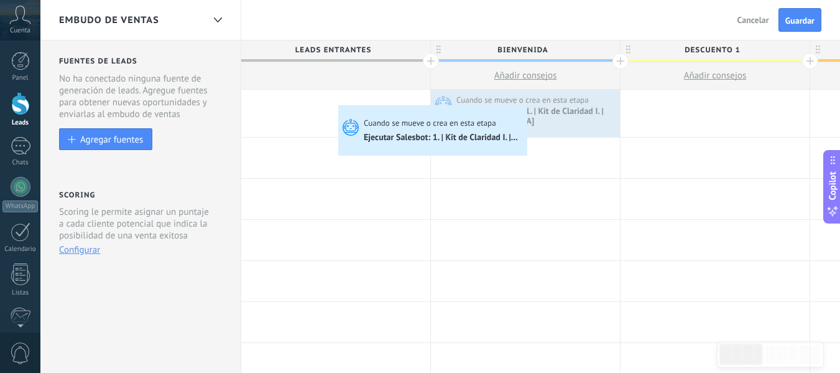
drag, startPoint x: 425, startPoint y: 108, endPoint x: 342, endPoint y: 108, distance: 83.4
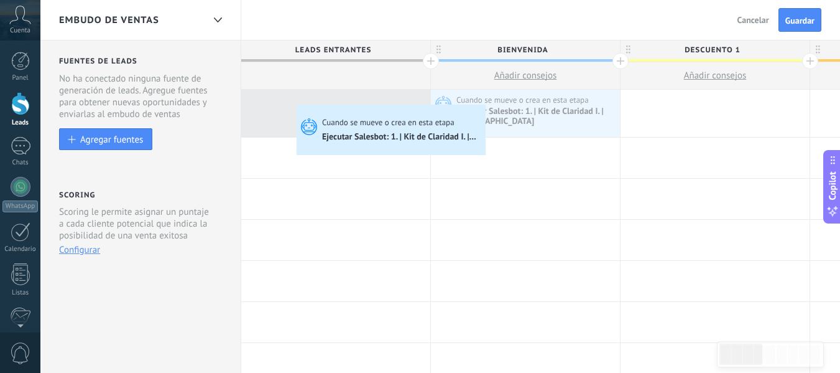
drag, startPoint x: 373, startPoint y: 112, endPoint x: 299, endPoint y: 108, distance: 74.2
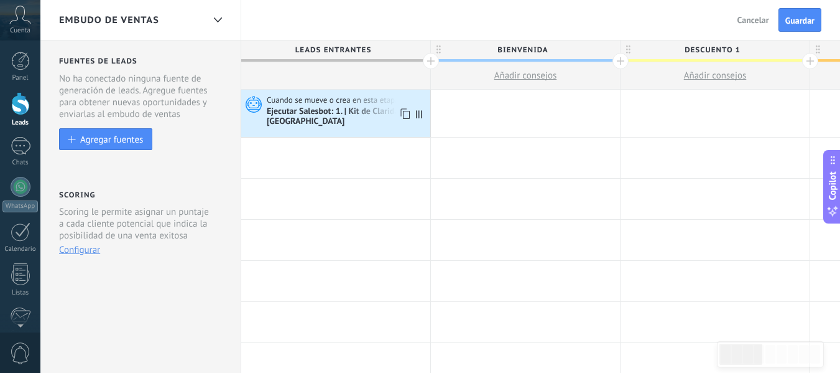
click at [399, 112] on icon at bounding box center [404, 114] width 12 height 16
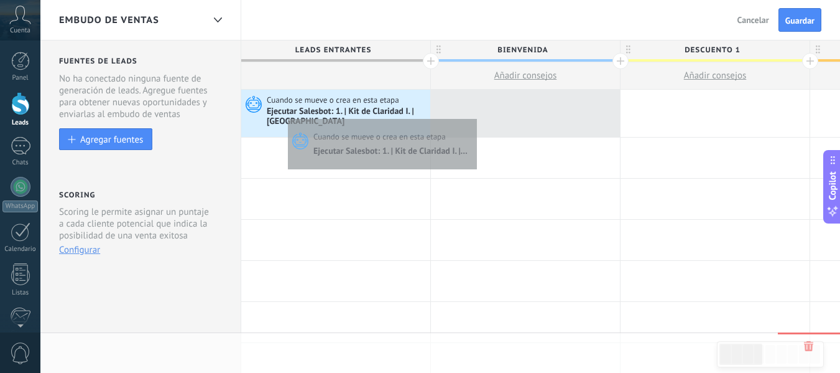
click at [485, 115] on div at bounding box center [525, 113] width 189 height 47
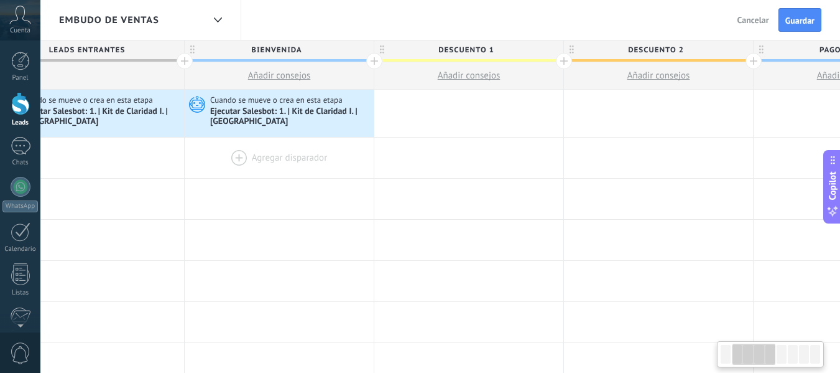
drag, startPoint x: 519, startPoint y: 167, endPoint x: 359, endPoint y: 147, distance: 161.7
click at [294, 160] on div at bounding box center [279, 157] width 189 height 40
click at [429, 116] on div at bounding box center [468, 113] width 189 height 47
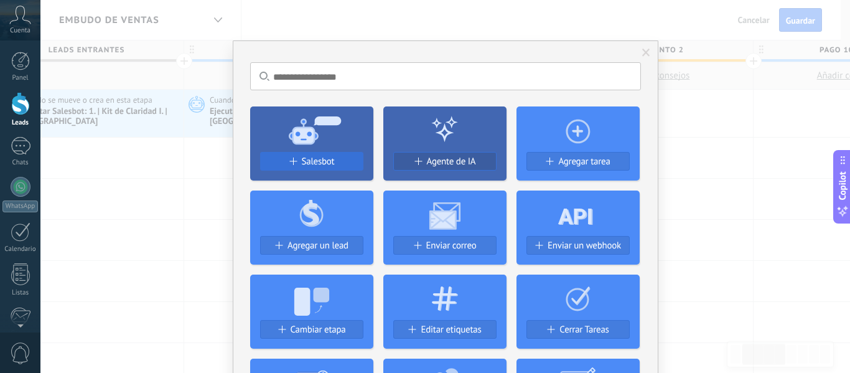
click at [306, 160] on span "Salesbot" at bounding box center [318, 161] width 33 height 11
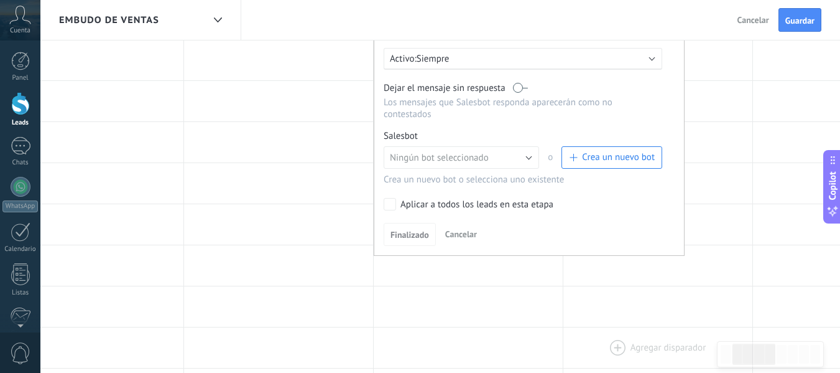
scroll to position [272, 0]
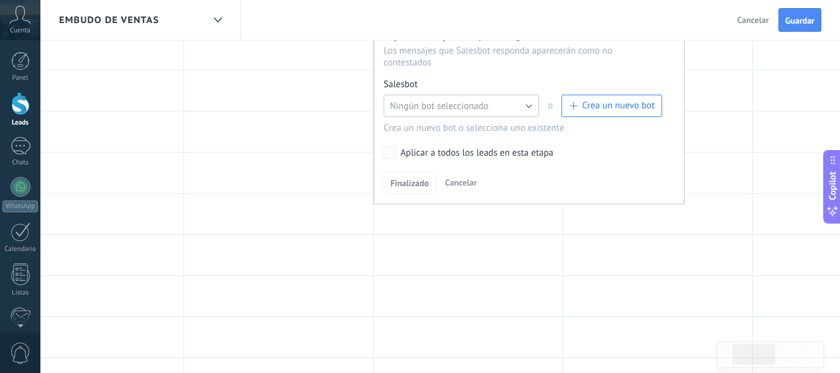
click at [516, 106] on button "Ningún bot seleccionado" at bounding box center [462, 106] width 156 height 22
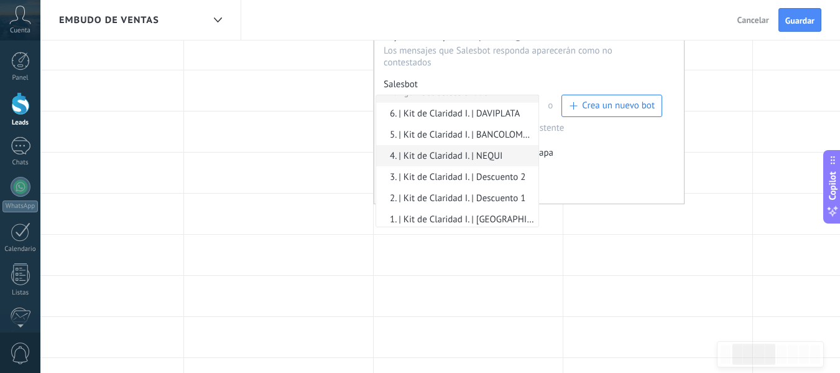
scroll to position [17, 0]
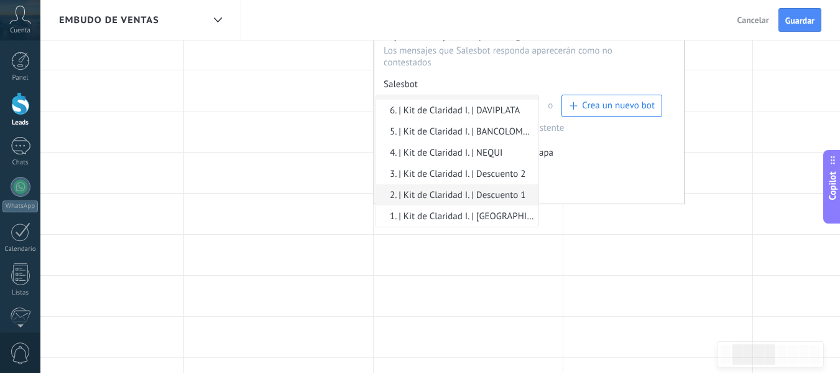
click at [483, 193] on span "2. | Kit de Claridad I. | Descuento 1" at bounding box center [455, 195] width 159 height 12
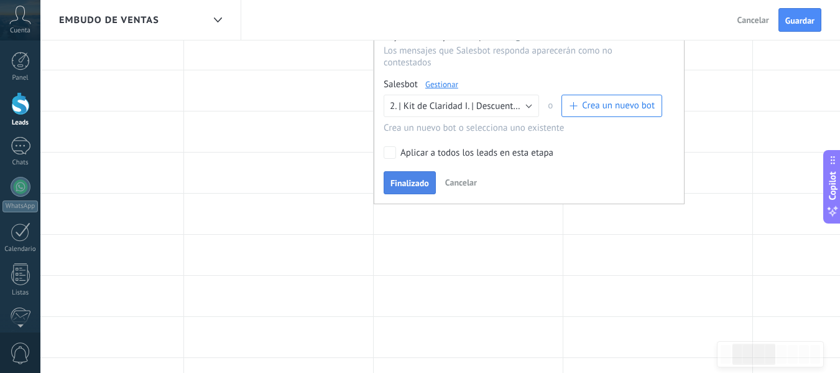
click at [419, 185] on span "Finalizado" at bounding box center [410, 183] width 39 height 9
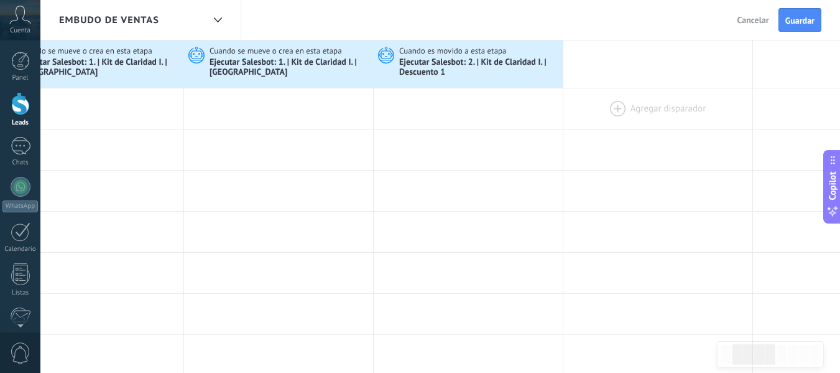
scroll to position [0, 0]
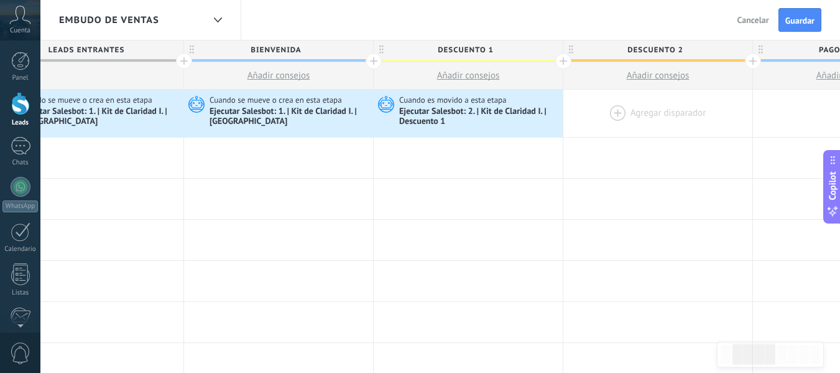
click at [608, 110] on div at bounding box center [658, 113] width 189 height 47
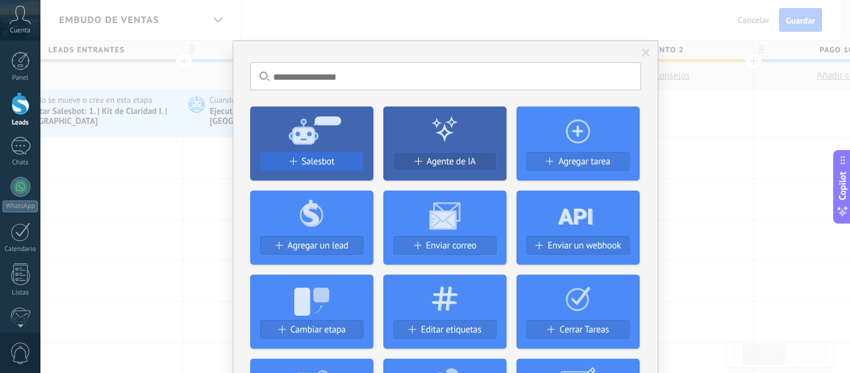
click at [330, 158] on span "Salesbot" at bounding box center [318, 161] width 33 height 11
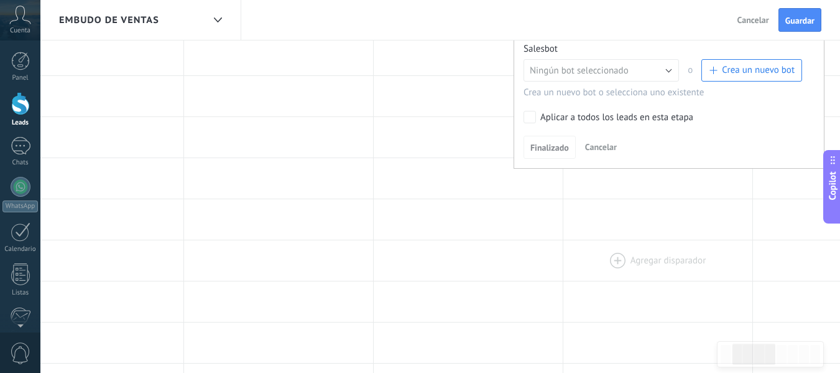
scroll to position [311, 0]
click at [598, 70] on span "Ningún bot seleccionado" at bounding box center [579, 68] width 99 height 12
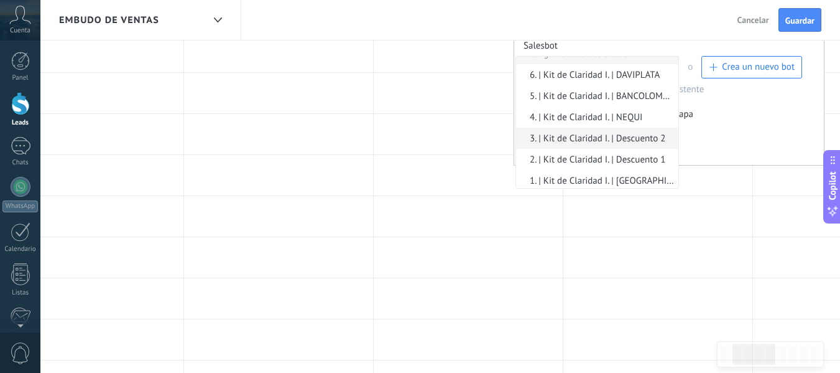
scroll to position [17, 0]
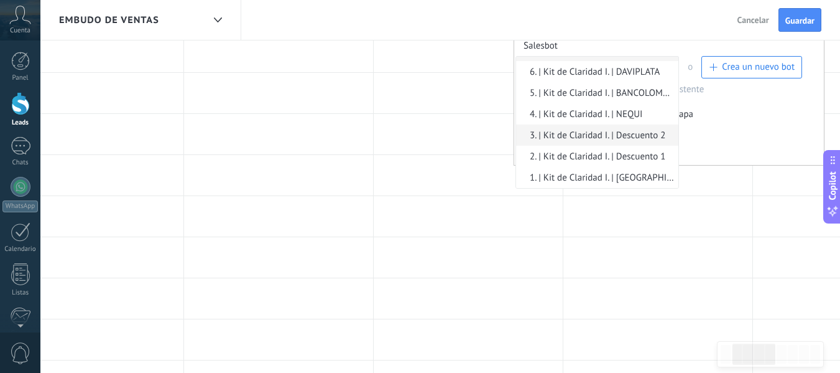
click at [614, 131] on span "3. | Kit de Claridad I. | Descuento 2" at bounding box center [595, 135] width 159 height 12
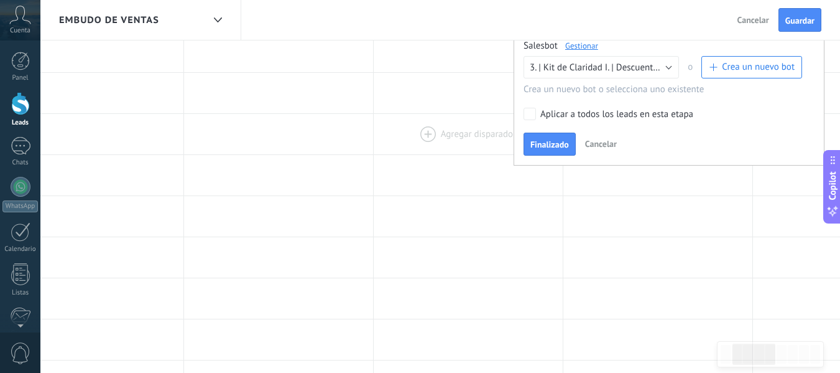
click at [554, 145] on span "Finalizado" at bounding box center [550, 144] width 39 height 9
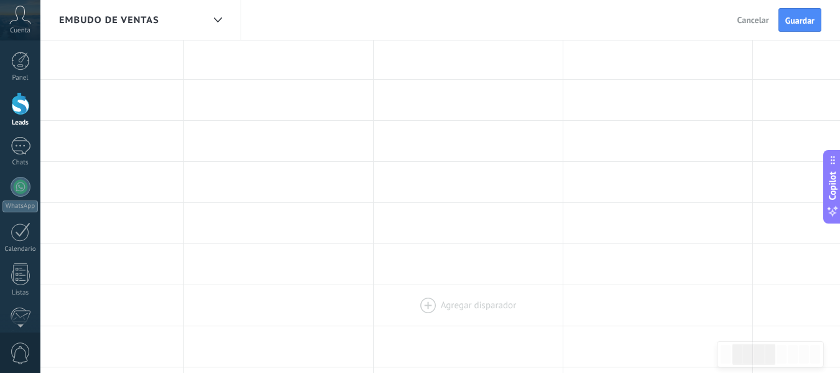
scroll to position [0, 0]
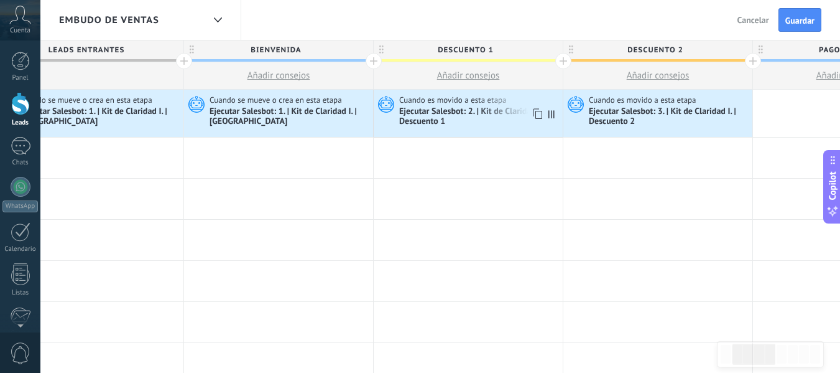
click at [452, 112] on div "Ejecutar Salesbot: 2. | Kit de Claridad I. | Descuento 1" at bounding box center [479, 116] width 161 height 21
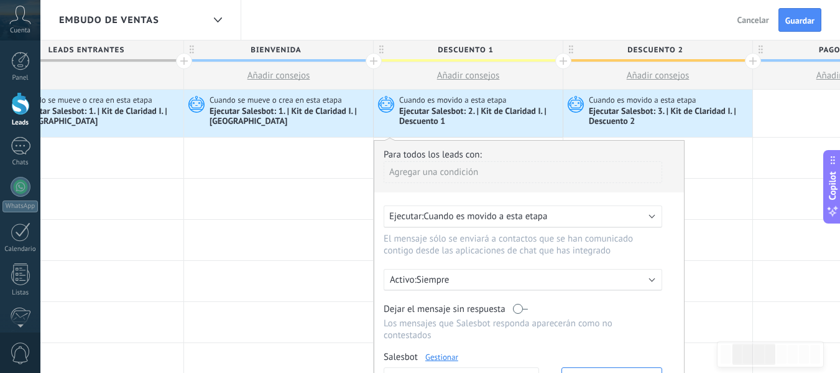
click at [475, 212] on span "Cuando es movido a esta etapa" at bounding box center [486, 216] width 124 height 12
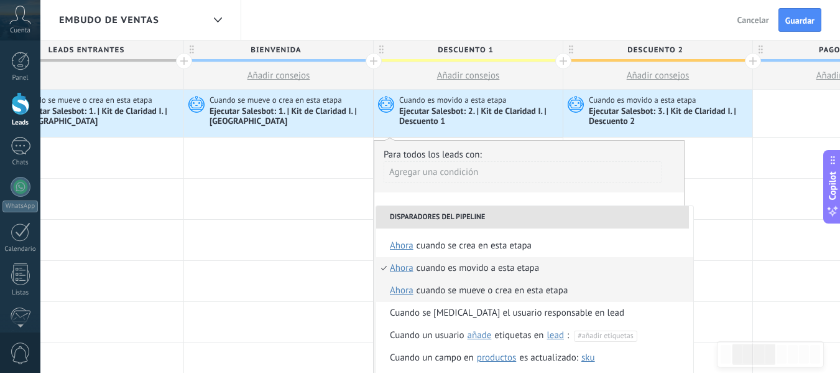
click at [529, 292] on div "Cuando se mueve o crea en esta etapa" at bounding box center [493, 290] width 152 height 22
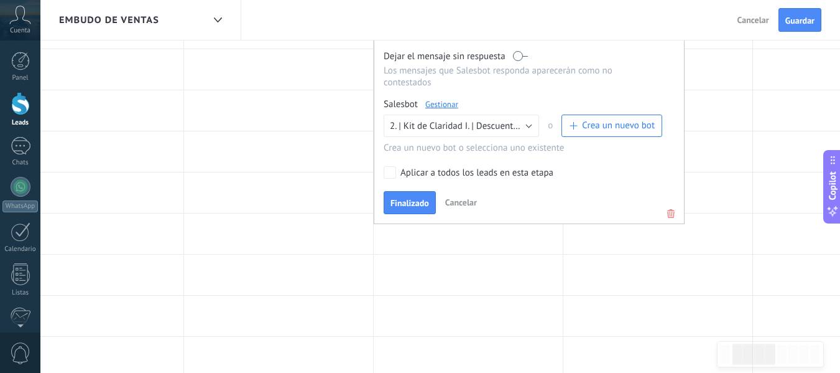
scroll to position [272, 0]
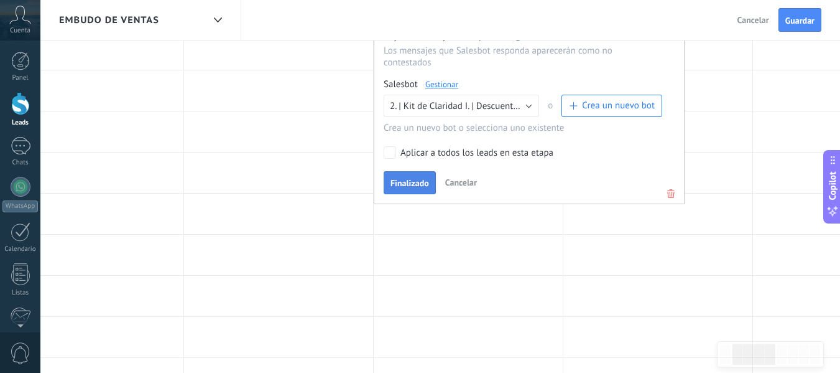
click at [411, 185] on span "Finalizado" at bounding box center [410, 183] width 39 height 9
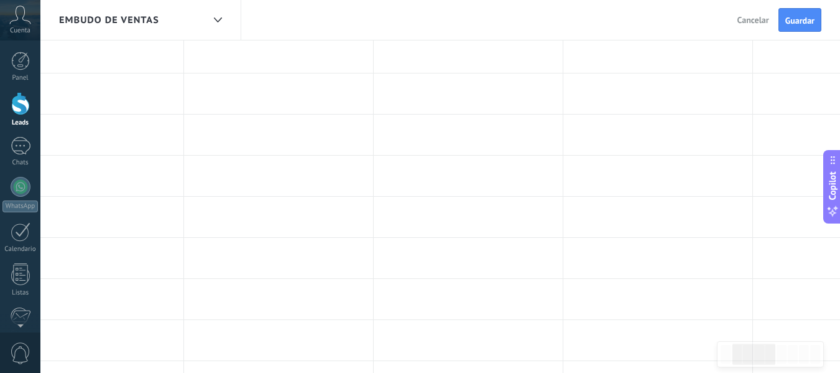
scroll to position [0, 0]
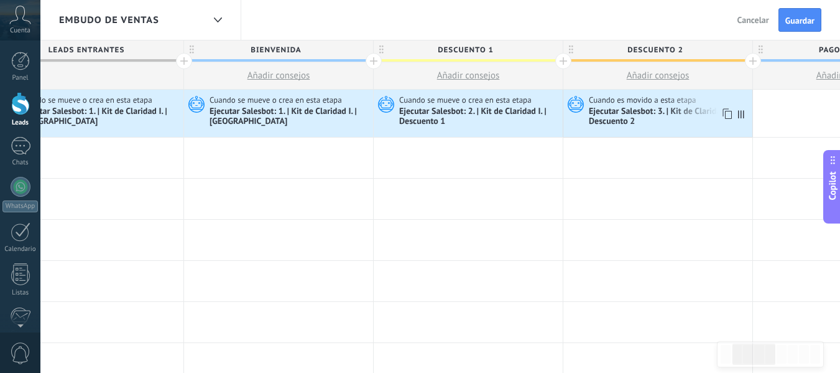
click at [628, 121] on div "Ejecutar Salesbot: 3. | Kit de Claridad I. | Descuento 2" at bounding box center [669, 116] width 161 height 21
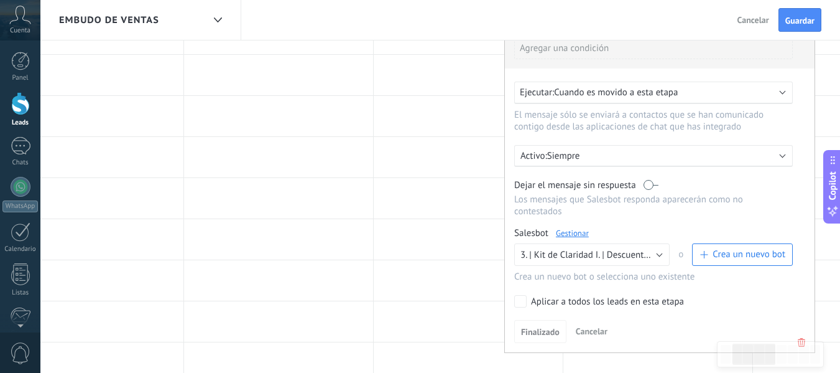
scroll to position [124, 0]
click at [612, 93] on span "Cuando es movido a esta etapa" at bounding box center [616, 92] width 124 height 12
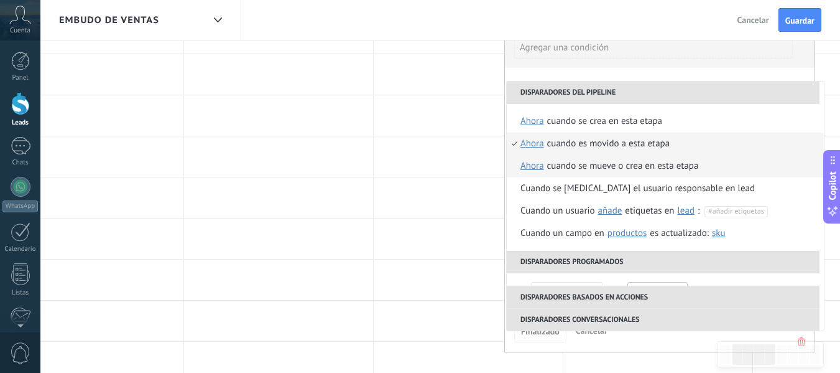
click at [574, 162] on div "Cuando se mueve o crea en esta etapa" at bounding box center [623, 166] width 152 height 22
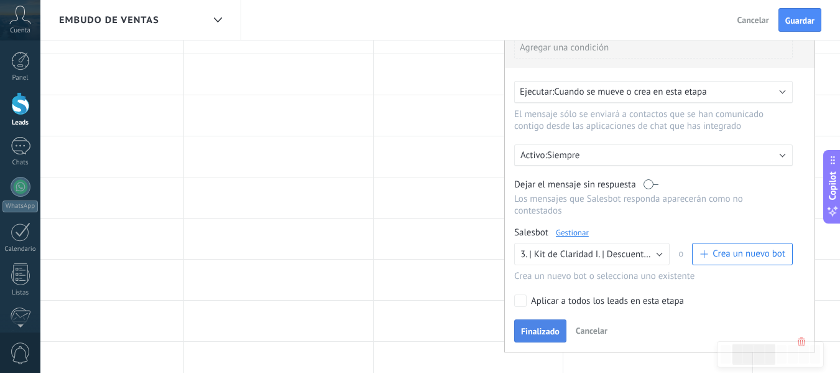
click at [544, 330] on span "Finalizado" at bounding box center [540, 331] width 39 height 9
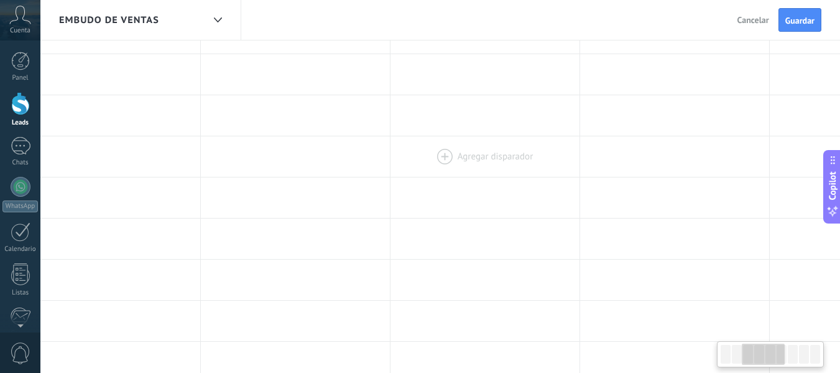
scroll to position [0, 426]
drag, startPoint x: 645, startPoint y: 152, endPoint x: 496, endPoint y: 169, distance: 150.2
click at [496, 169] on div at bounding box center [479, 156] width 189 height 40
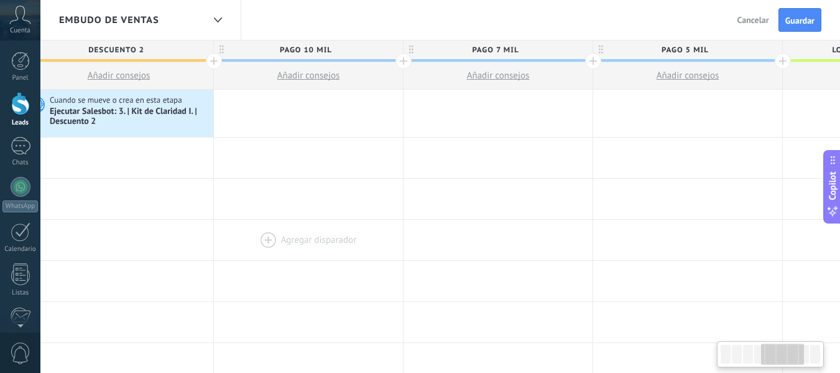
scroll to position [0, 787]
drag, startPoint x: 582, startPoint y: 262, endPoint x: 296, endPoint y: 260, distance: 285.5
click at [790, 24] on span "Guardar" at bounding box center [800, 20] width 29 height 9
click at [790, 24] on span "Cancelar" at bounding box center [776, 19] width 32 height 11
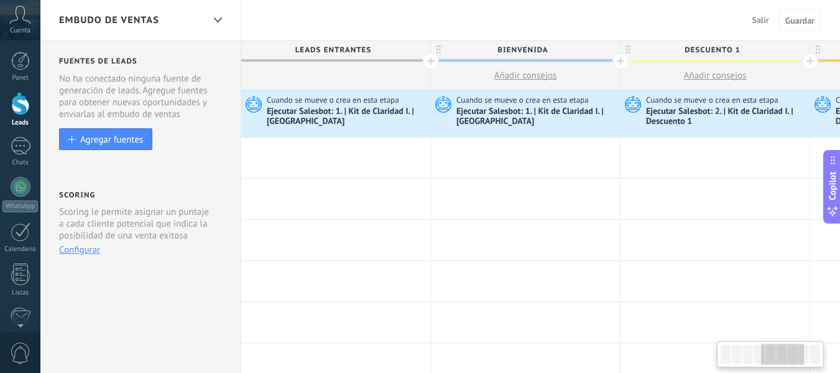
scroll to position [0, 787]
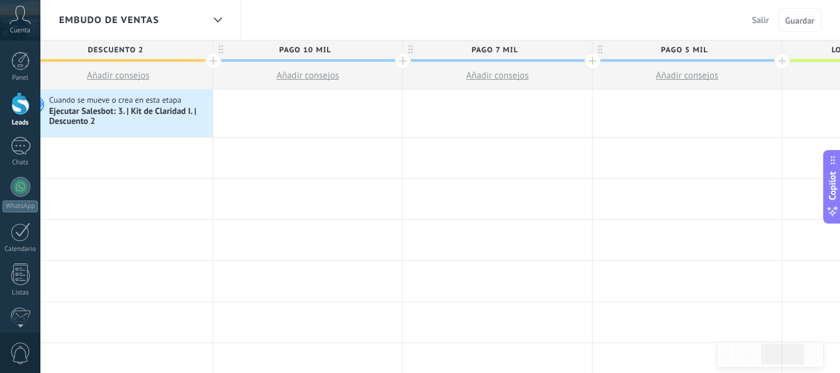
click at [761, 20] on span "Salir" at bounding box center [761, 19] width 17 height 11
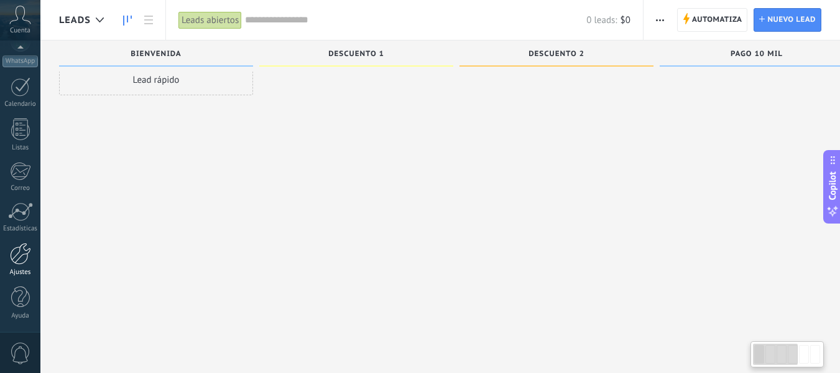
scroll to position [21, 0]
click at [18, 253] on div at bounding box center [20, 254] width 21 height 22
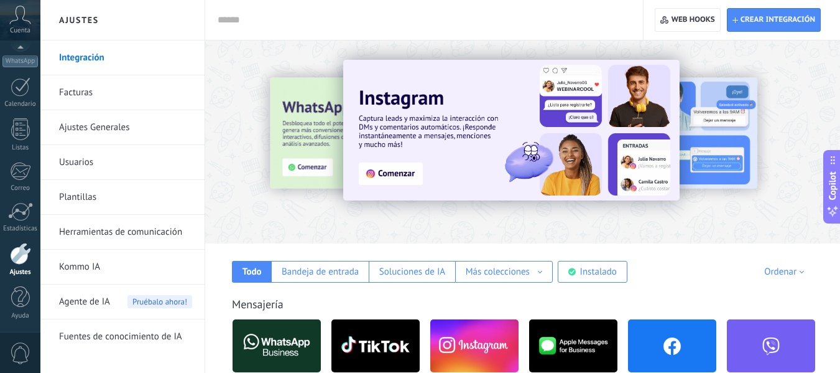
click at [130, 235] on link "Herramientas de comunicación" at bounding box center [125, 232] width 133 height 35
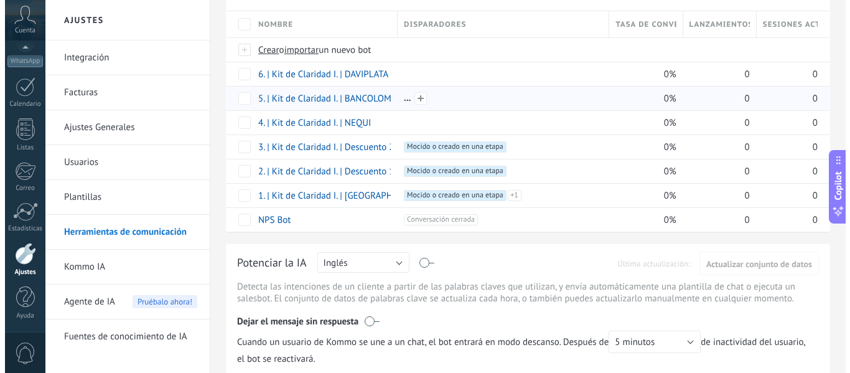
scroll to position [124, 0]
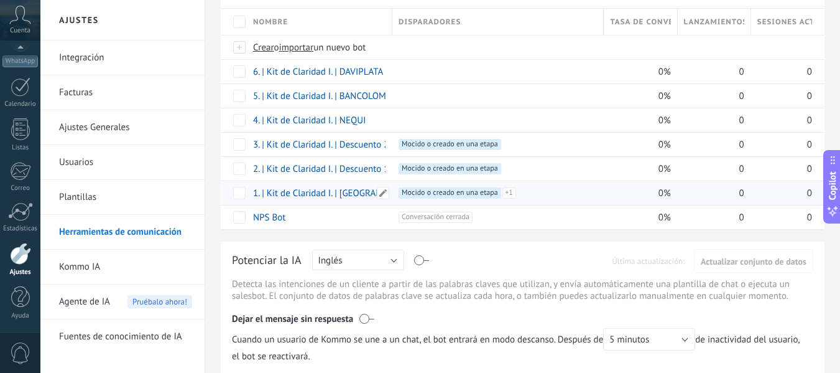
click at [347, 192] on link "1. | Kit de Claridad I. | [GEOGRAPHIC_DATA]" at bounding box center [338, 193] width 170 height 12
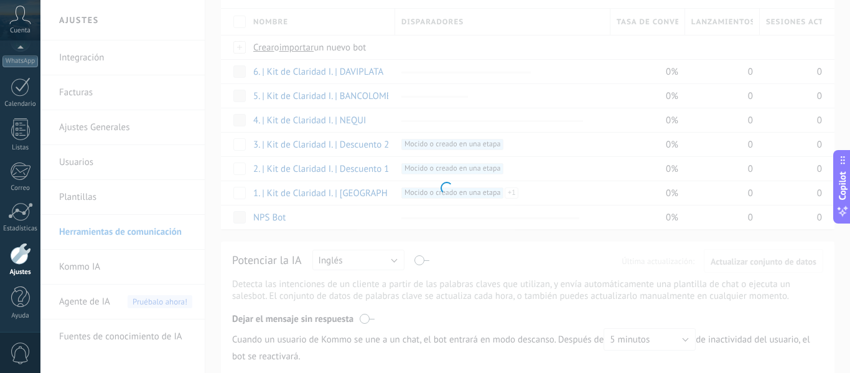
type input "**********"
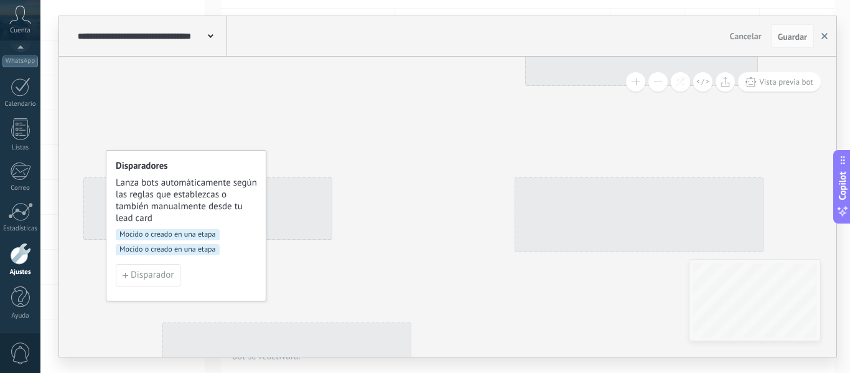
click at [822, 37] on icon "button" at bounding box center [824, 36] width 6 height 6
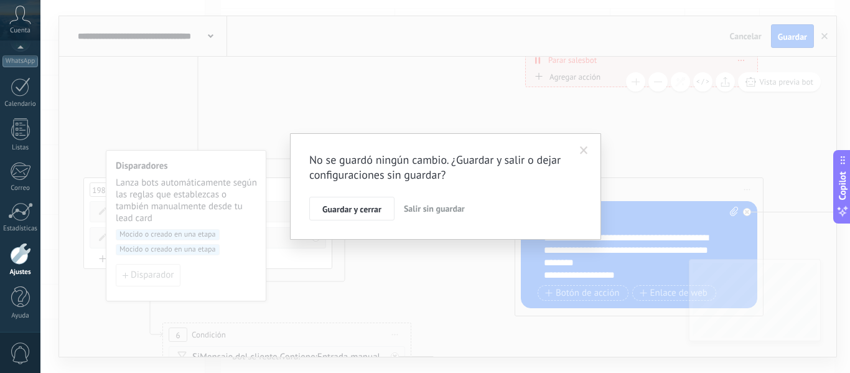
click at [419, 205] on span "Salir sin guardar" at bounding box center [434, 208] width 61 height 11
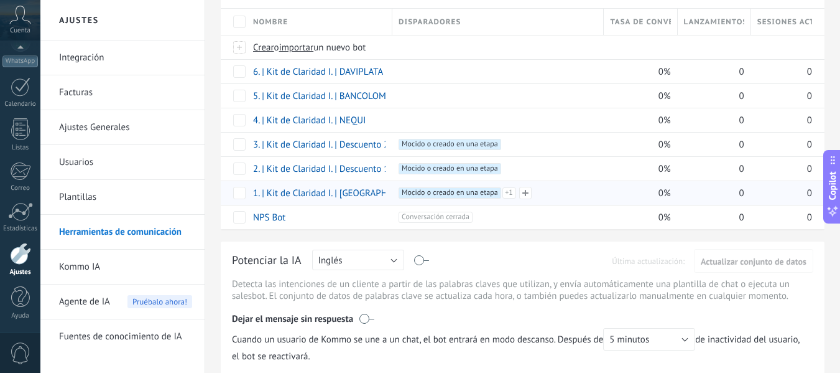
click at [508, 192] on span "+1" at bounding box center [510, 192] width 14 height 11
click at [214, 167] on div "¡Las plantillas se han movido! Ahora podrás encontrarlas en su propia pestaña a…" at bounding box center [522, 360] width 635 height 969
click at [303, 190] on link "1. | Kit de Claridad I. | [GEOGRAPHIC_DATA]" at bounding box center [338, 193] width 170 height 12
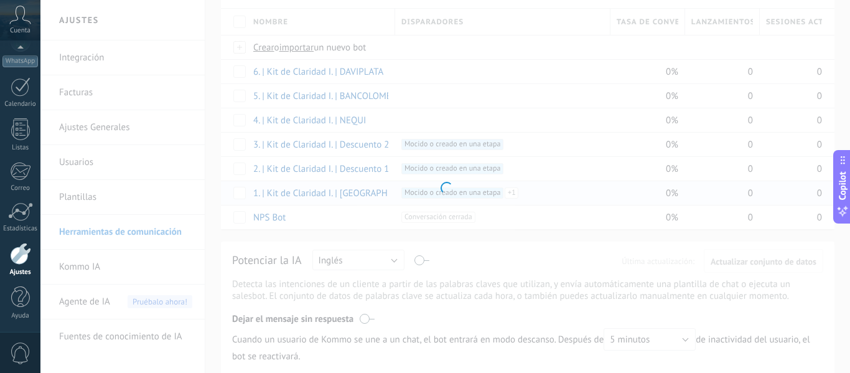
type input "**********"
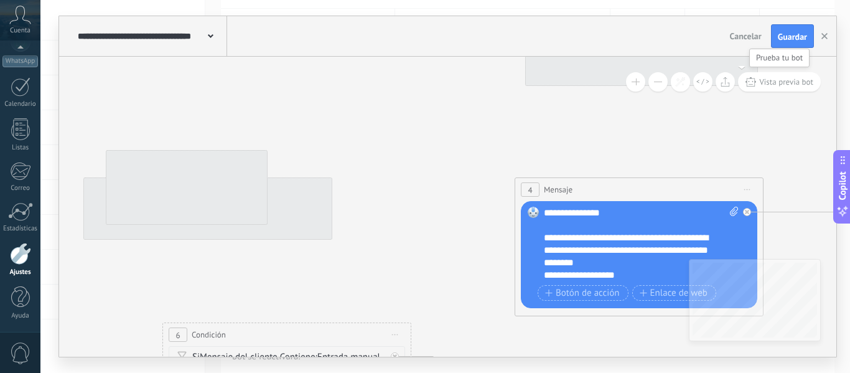
click at [661, 85] on button at bounding box center [657, 81] width 19 height 19
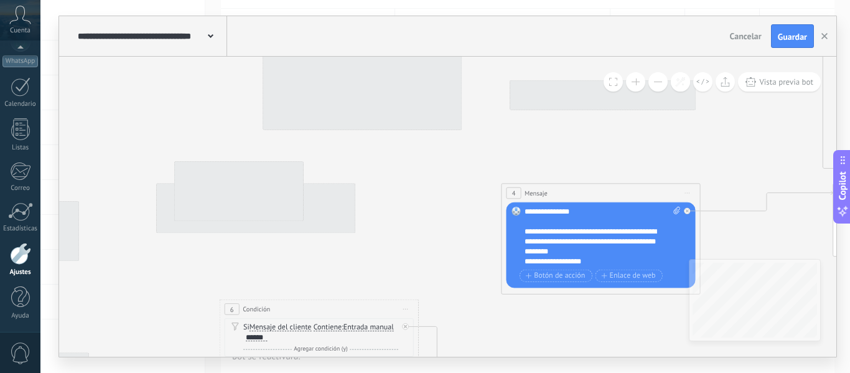
click at [661, 85] on button at bounding box center [657, 81] width 19 height 19
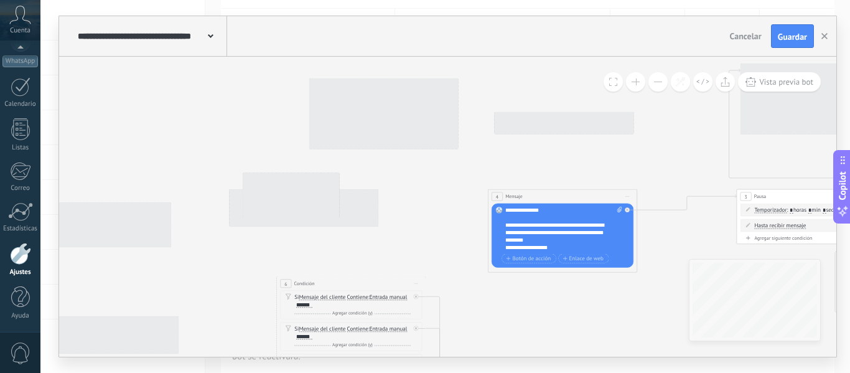
click at [661, 85] on button at bounding box center [657, 81] width 19 height 19
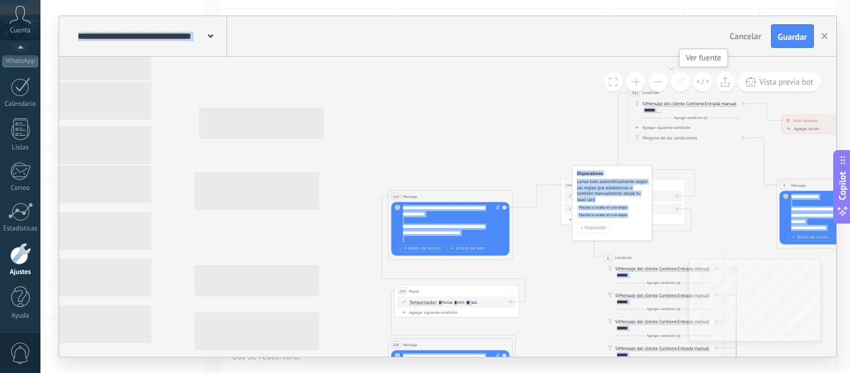
drag, startPoint x: 248, startPoint y: 87, endPoint x: 536, endPoint y: 74, distance: 287.7
click at [748, 74] on div "4 Mensaje ******* (a): Todos los contactos - canales seleccionados Todos los co…" at bounding box center [447, 207] width 777 height 300
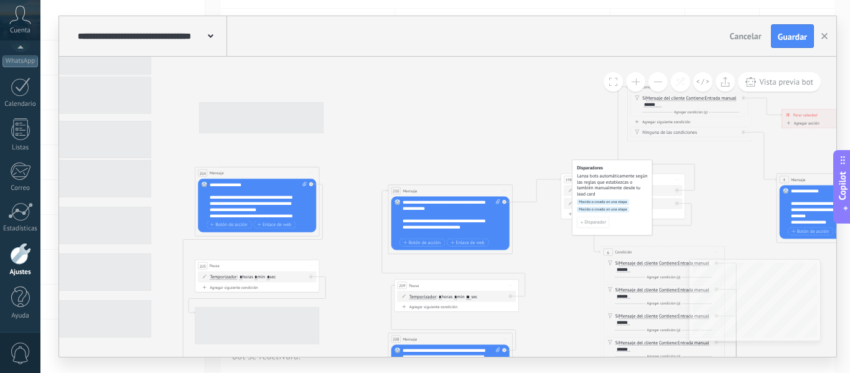
drag, startPoint x: 483, startPoint y: 93, endPoint x: 569, endPoint y: 86, distance: 86.7
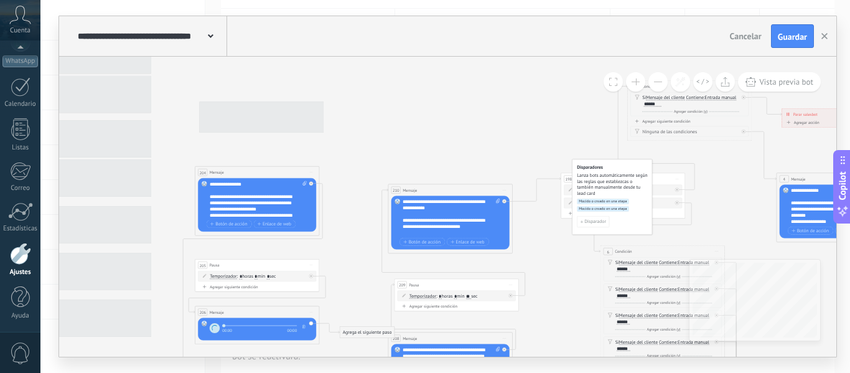
drag, startPoint x: 434, startPoint y: 86, endPoint x: 444, endPoint y: 88, distance: 10.1
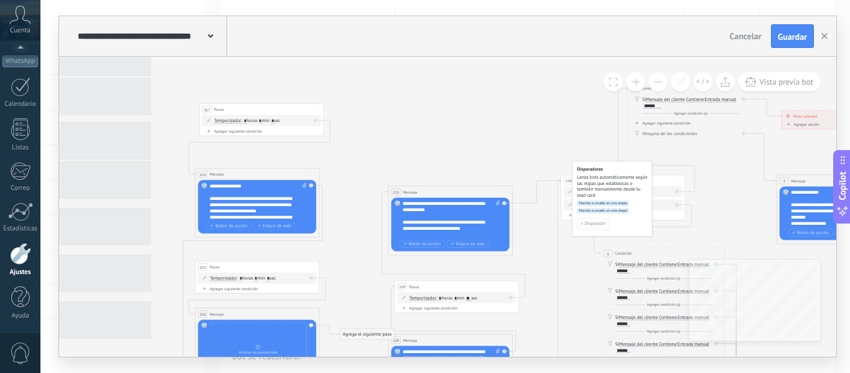
click at [656, 85] on button at bounding box center [657, 81] width 19 height 19
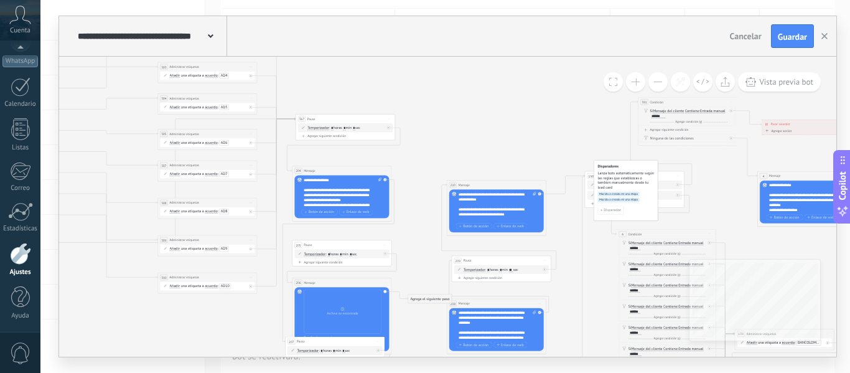
drag, startPoint x: 440, startPoint y: 71, endPoint x: 451, endPoint y: 68, distance: 11.5
click at [633, 77] on button at bounding box center [635, 81] width 19 height 19
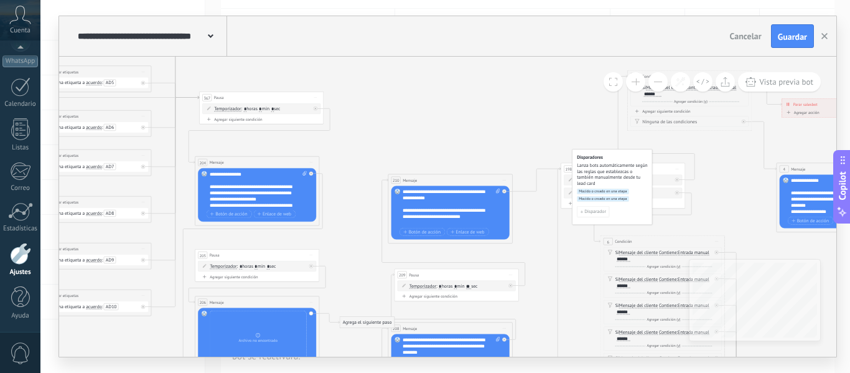
drag, startPoint x: 323, startPoint y: 68, endPoint x: 425, endPoint y: 80, distance: 102.6
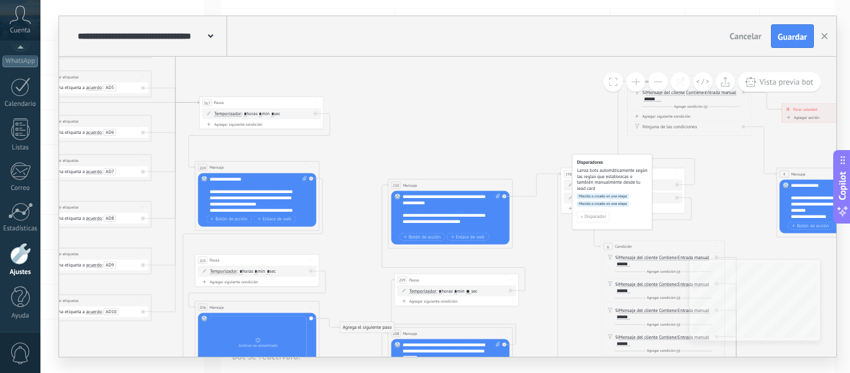
click at [651, 82] on button at bounding box center [657, 81] width 19 height 19
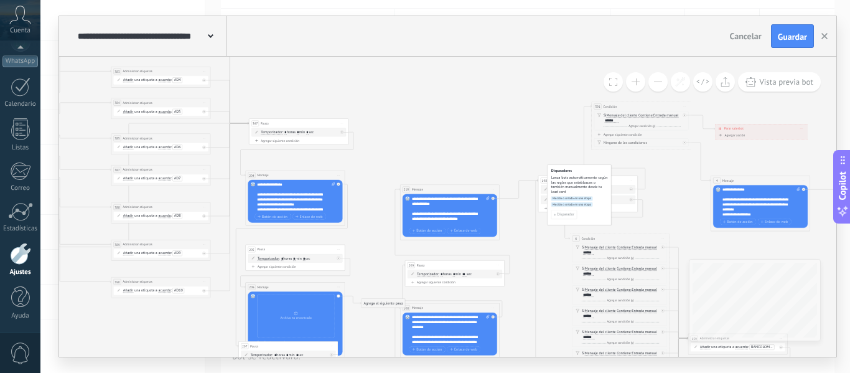
click at [635, 81] on button at bounding box center [635, 81] width 19 height 19
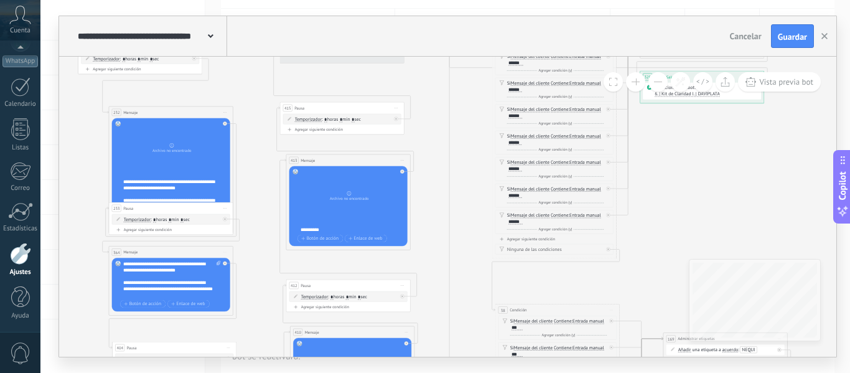
drag, startPoint x: 511, startPoint y: 95, endPoint x: 427, endPoint y: 175, distance: 115.7
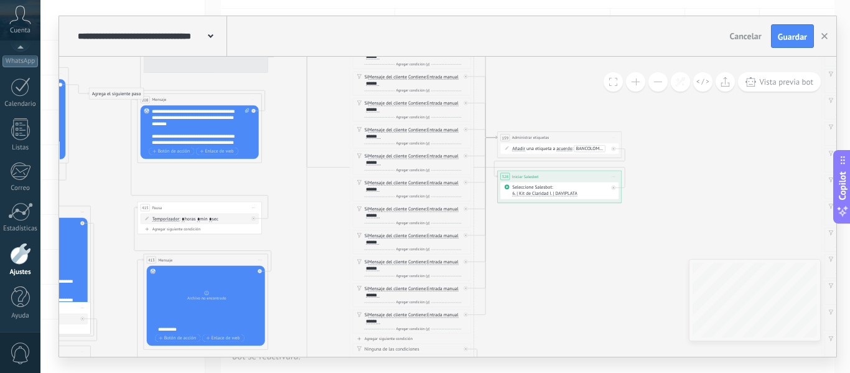
drag, startPoint x: 674, startPoint y: 161, endPoint x: 539, endPoint y: 259, distance: 167.5
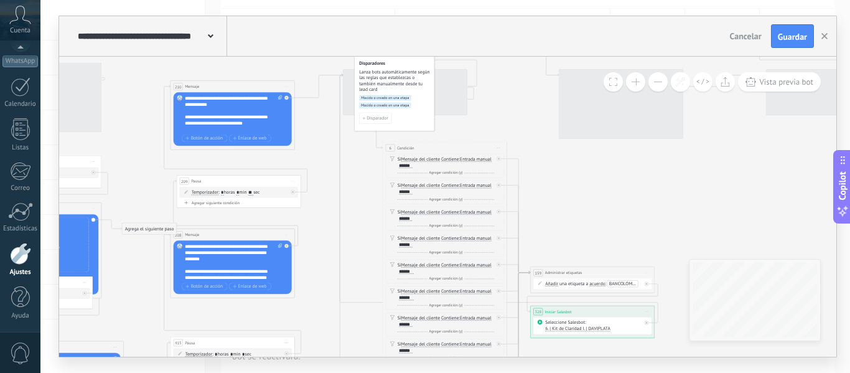
drag, startPoint x: 521, startPoint y: 91, endPoint x: 555, endPoint y: 230, distance: 143.5
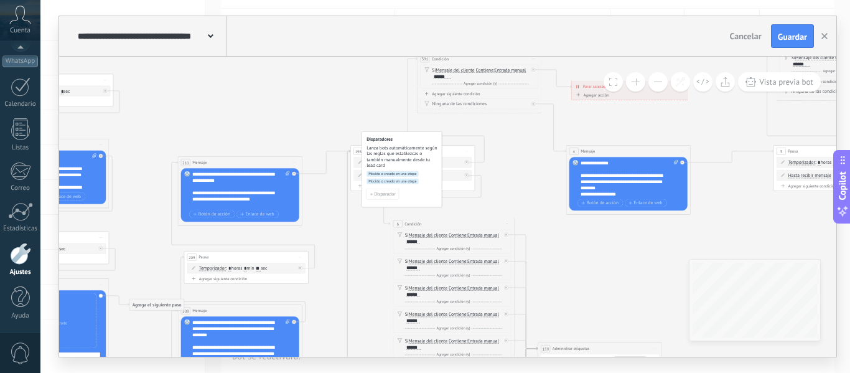
drag, startPoint x: 505, startPoint y: 84, endPoint x: 511, endPoint y: 155, distance: 71.2
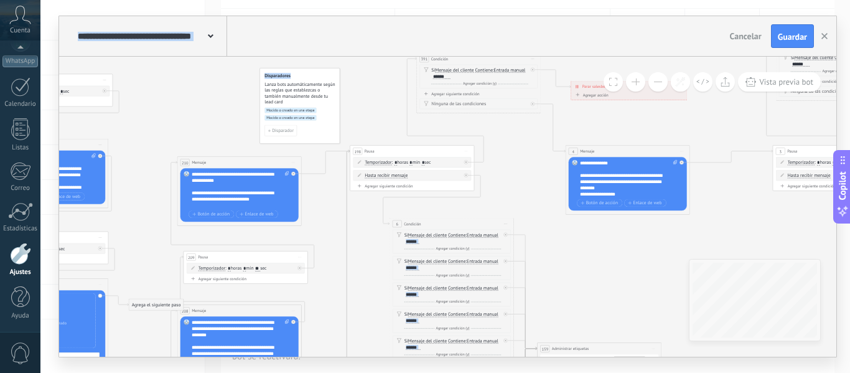
drag, startPoint x: 398, startPoint y: 137, endPoint x: 296, endPoint y: 74, distance: 119.6
click at [296, 74] on h4 "Disparadores" at bounding box center [299, 76] width 71 height 6
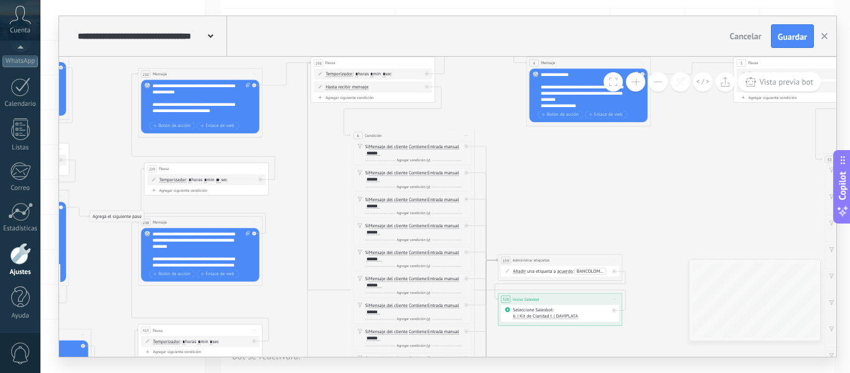
drag, startPoint x: 504, startPoint y: 177, endPoint x: 467, endPoint y: 80, distance: 103.8
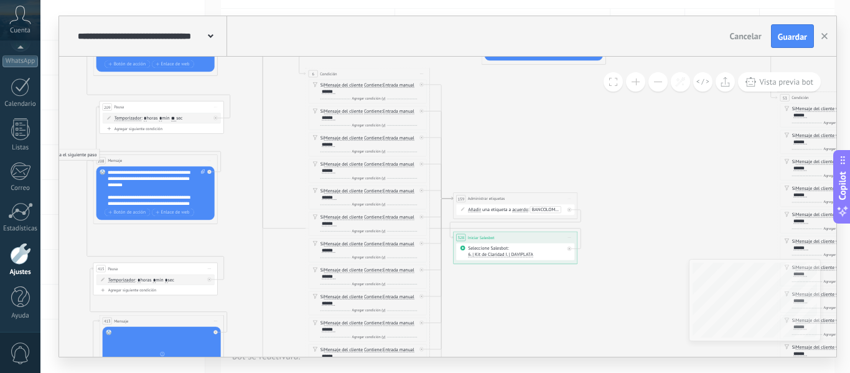
drag, startPoint x: 552, startPoint y: 179, endPoint x: 481, endPoint y: 130, distance: 86.3
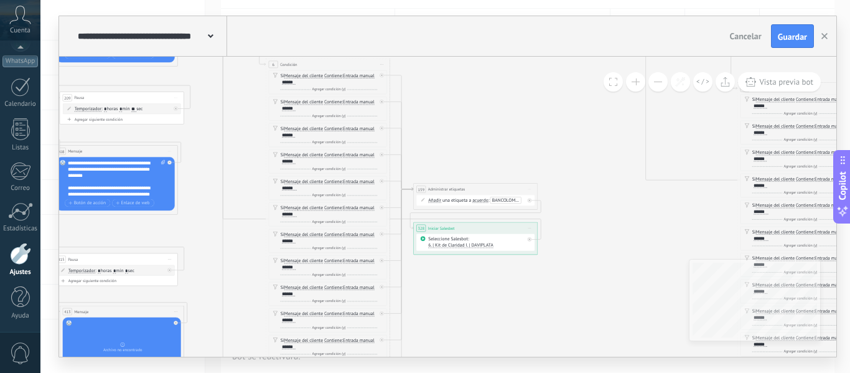
click at [477, 244] on span "6. | Kit de Claridad I. | DAVIPLATA" at bounding box center [460, 245] width 65 height 6
click at [473, 258] on span "5. | Kit de Claridad I. | BANCOLOMBIA" at bounding box center [458, 256] width 75 height 6
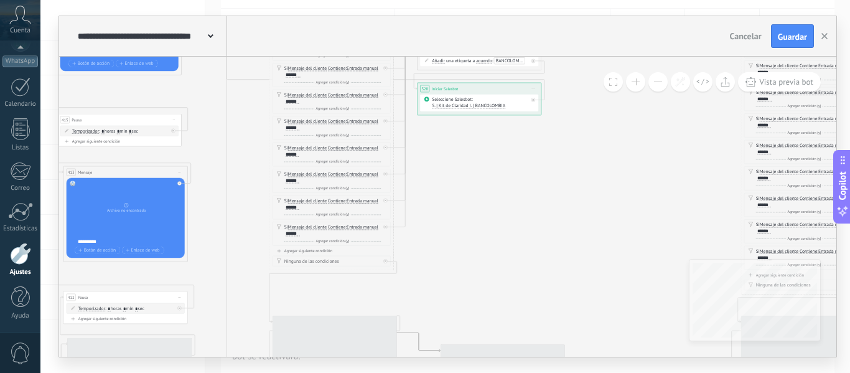
drag, startPoint x: 483, startPoint y: 294, endPoint x: 486, endPoint y: 143, distance: 151.2
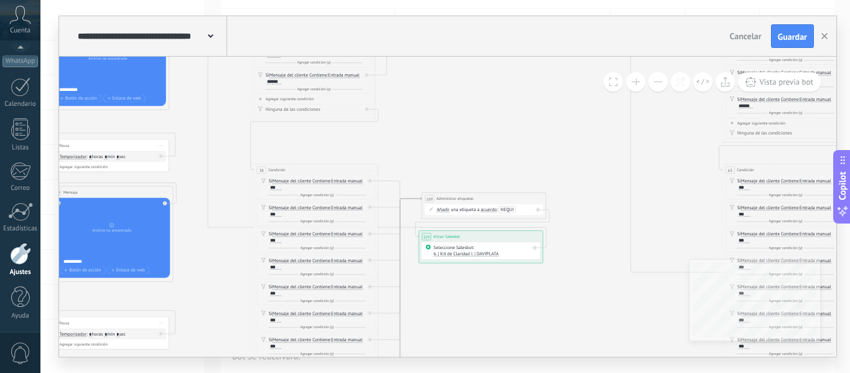
drag, startPoint x: 488, startPoint y: 236, endPoint x: 473, endPoint y: 106, distance: 130.3
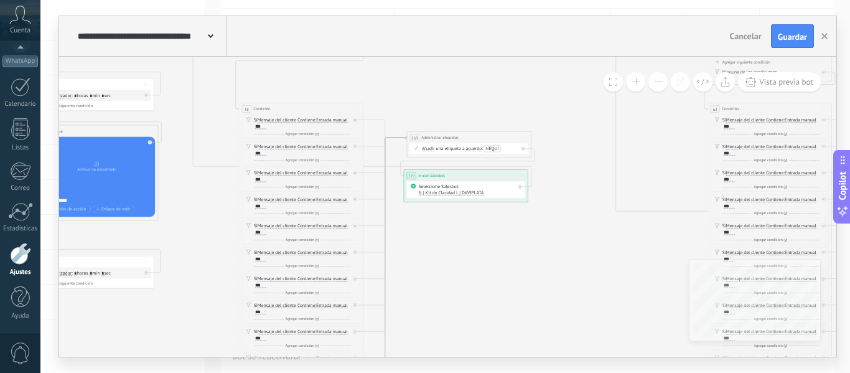
drag, startPoint x: 590, startPoint y: 218, endPoint x: 578, endPoint y: 158, distance: 61.5
click at [465, 192] on span "6. | Kit de Claridad I. | DAVIPLATA" at bounding box center [451, 193] width 65 height 6
click at [459, 212] on span "4. | Kit de Claridad I. | NEQUI" at bounding box center [449, 215] width 75 height 6
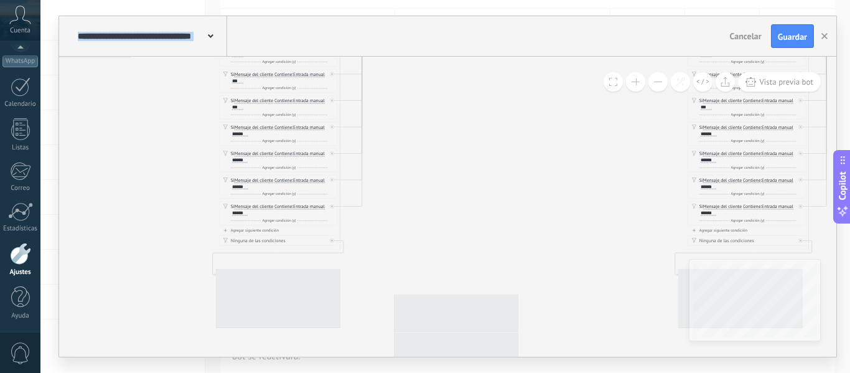
drag, startPoint x: 507, startPoint y: 270, endPoint x: 477, endPoint y: 76, distance: 196.4
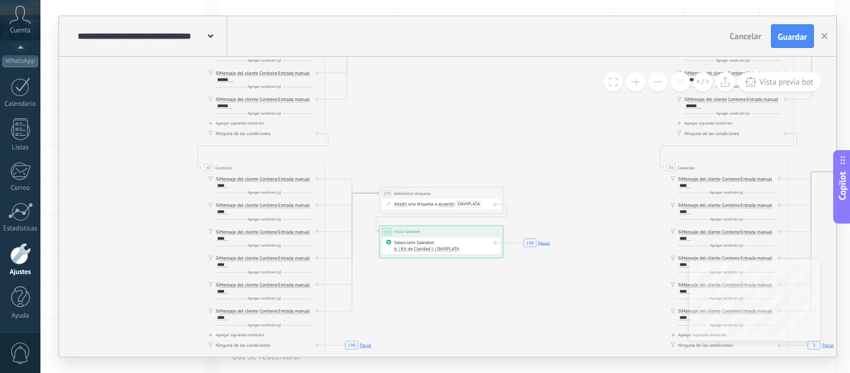
drag, startPoint x: 537, startPoint y: 208, endPoint x: 523, endPoint y: 106, distance: 103.0
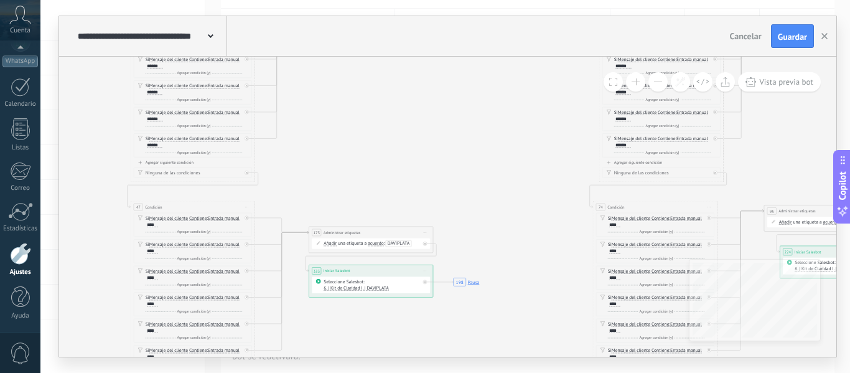
drag, startPoint x: 516, startPoint y: 130, endPoint x: 446, endPoint y: 169, distance: 80.5
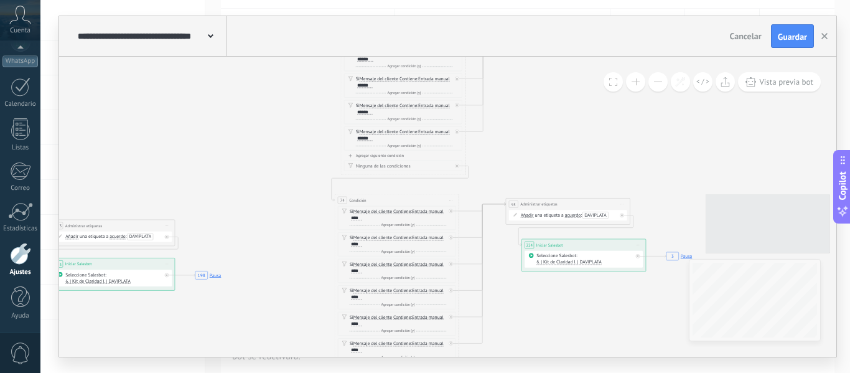
drag, startPoint x: 511, startPoint y: 145, endPoint x: 671, endPoint y: 245, distance: 189.2
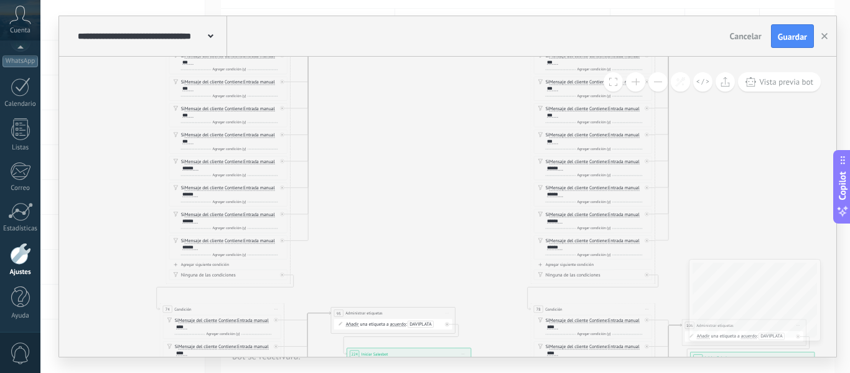
click at [656, 83] on button at bounding box center [657, 81] width 19 height 19
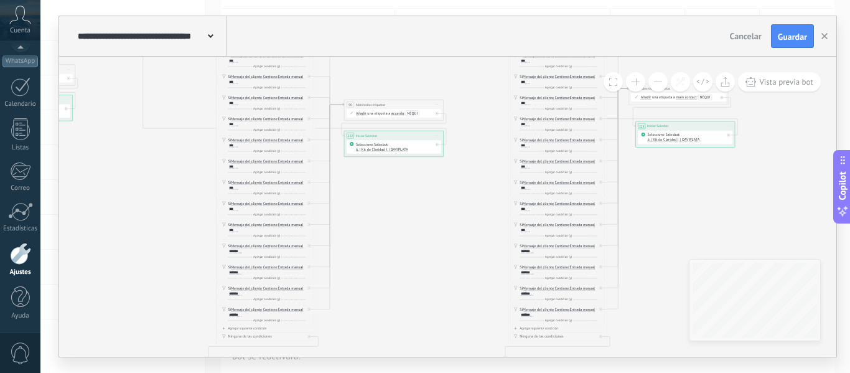
drag, startPoint x: 443, startPoint y: 127, endPoint x: 435, endPoint y: 218, distance: 91.8
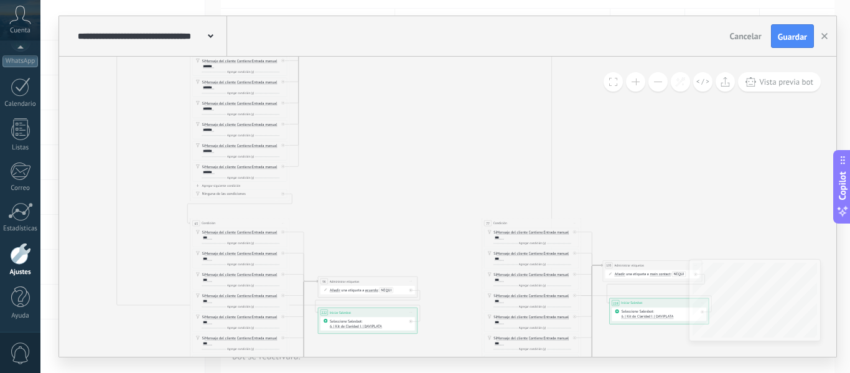
drag, startPoint x: 460, startPoint y: 112, endPoint x: 439, endPoint y: 244, distance: 134.1
click at [439, 244] on icon "198 Pausa 3 Pausa 3 Pausa 198 Pausa 108 Pausa 108 Pausa" at bounding box center [353, 164] width 2737 height 1300
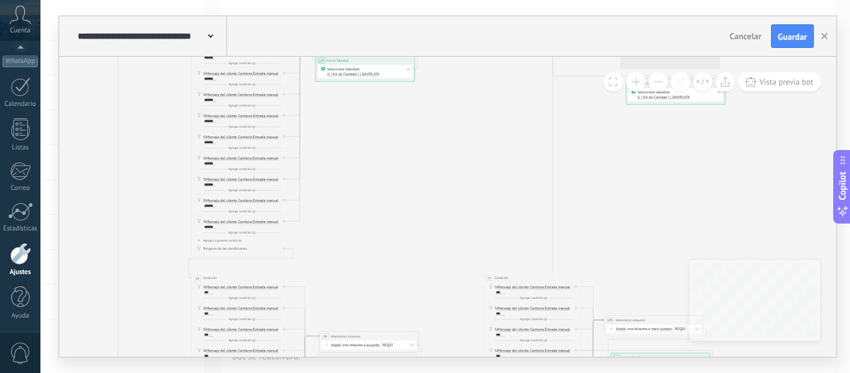
drag, startPoint x: 441, startPoint y: 162, endPoint x: 442, endPoint y: 218, distance: 56.6
click at [442, 218] on icon "3 Pausa 108 Pausa 198 Pausa 198 Pausa 3 Pausa 108 Pausa" at bounding box center [354, 166] width 2737 height 1197
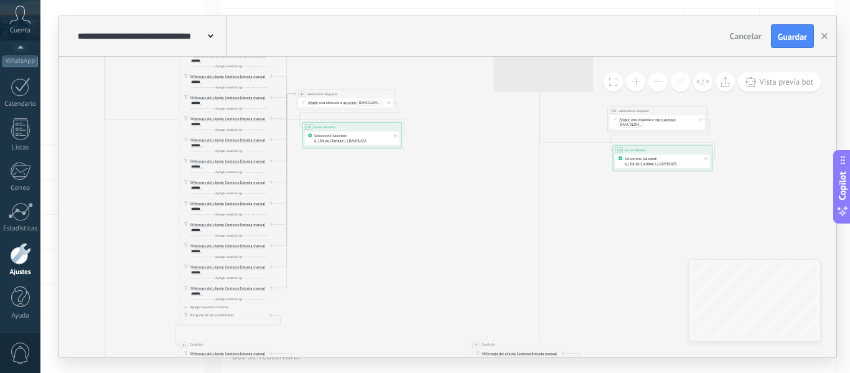
drag, startPoint x: 432, startPoint y: 172, endPoint x: 416, endPoint y: 221, distance: 51.7
click at [417, 221] on icon "3 Pausa 108 Pausa 198 Pausa 198 Pausa 3 Pausa 108 Pausa" at bounding box center [341, 233] width 2737 height 1197
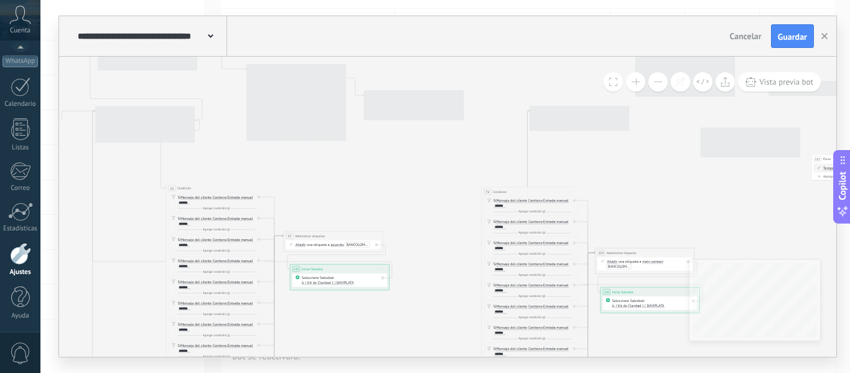
drag, startPoint x: 457, startPoint y: 95, endPoint x: 445, endPoint y: 226, distance: 132.4
click at [445, 226] on icon "3 Pausa 108 Pausa 198 Pausa 198 Pausa 3 Pausa 108 Pausa" at bounding box center [328, 375] width 2737 height 1197
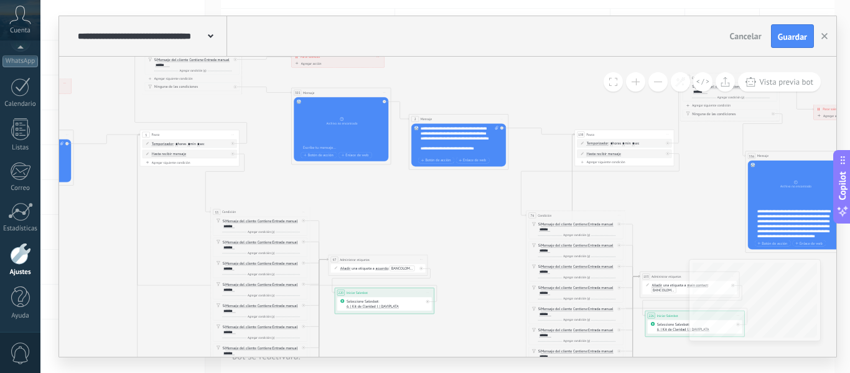
drag, startPoint x: 380, startPoint y: 76, endPoint x: 419, endPoint y: 96, distance: 44.2
click at [636, 78] on button at bounding box center [635, 81] width 19 height 19
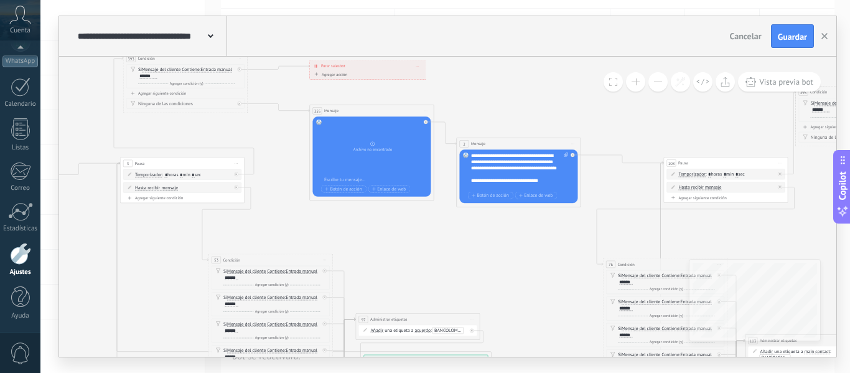
drag, startPoint x: 423, startPoint y: 74, endPoint x: 480, endPoint y: 121, distance: 73.8
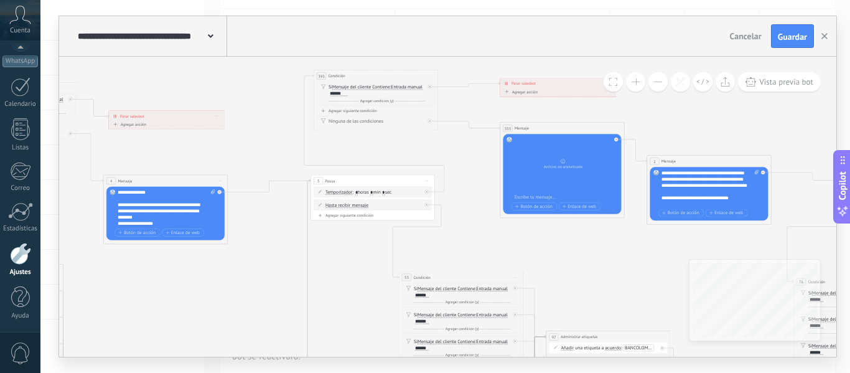
drag, startPoint x: 284, startPoint y: 78, endPoint x: 473, endPoint y: 95, distance: 190.5
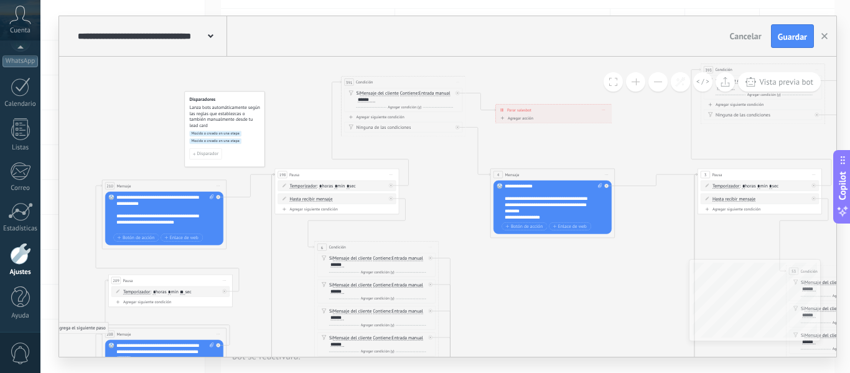
drag, startPoint x: 238, startPoint y: 151, endPoint x: 616, endPoint y: 145, distance: 377.7
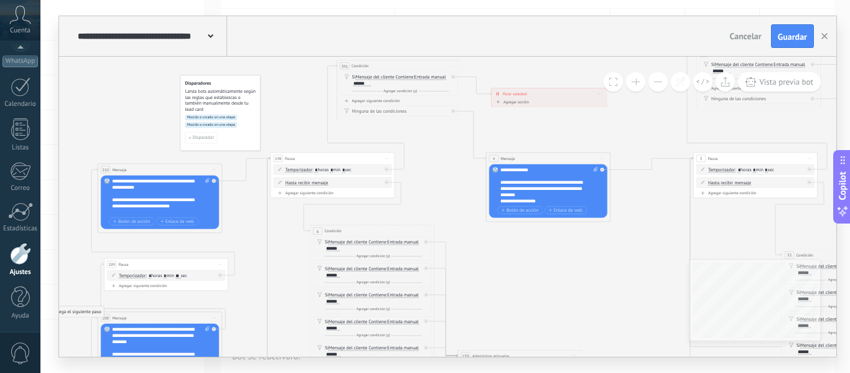
drag, startPoint x: 286, startPoint y: 145, endPoint x: 280, endPoint y: 128, distance: 17.7
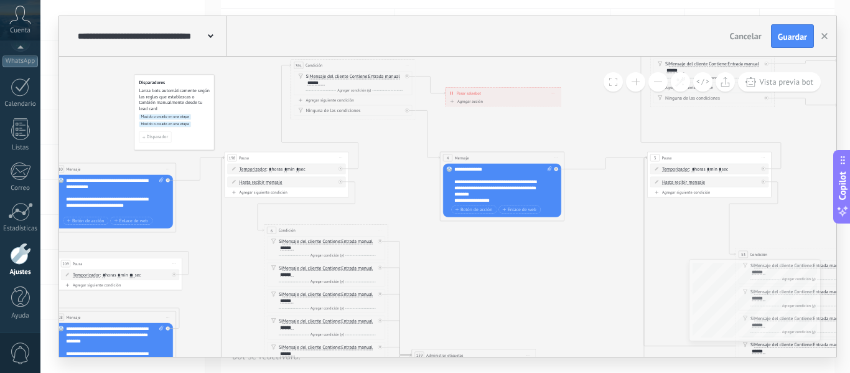
drag, startPoint x: 626, startPoint y: 121, endPoint x: 570, endPoint y: 124, distance: 55.5
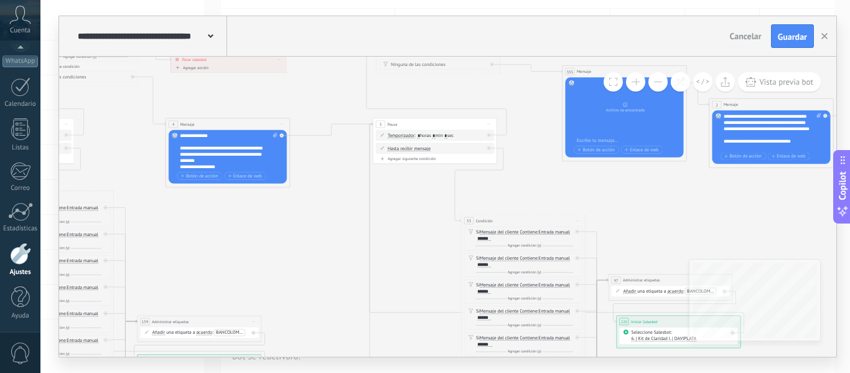
drag, startPoint x: 555, startPoint y: 110, endPoint x: 286, endPoint y: 72, distance: 271.4
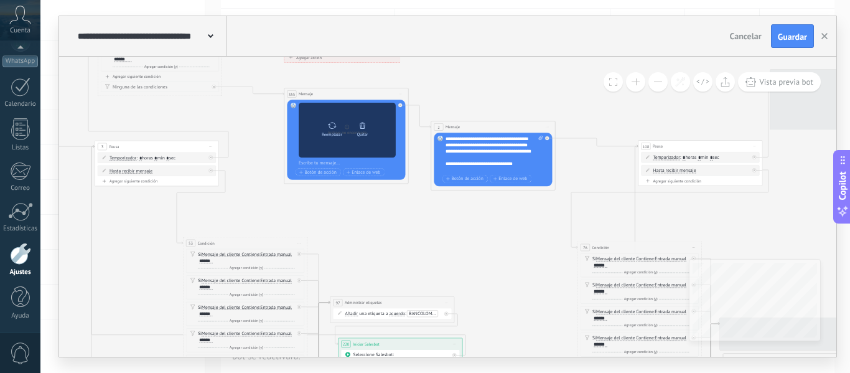
drag, startPoint x: 450, startPoint y: 126, endPoint x: 393, endPoint y: 154, distance: 63.2
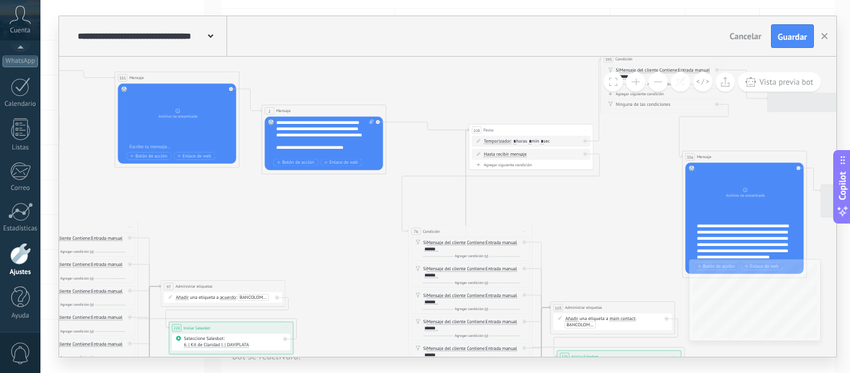
drag, startPoint x: 598, startPoint y: 158, endPoint x: 419, endPoint y: 133, distance: 181.0
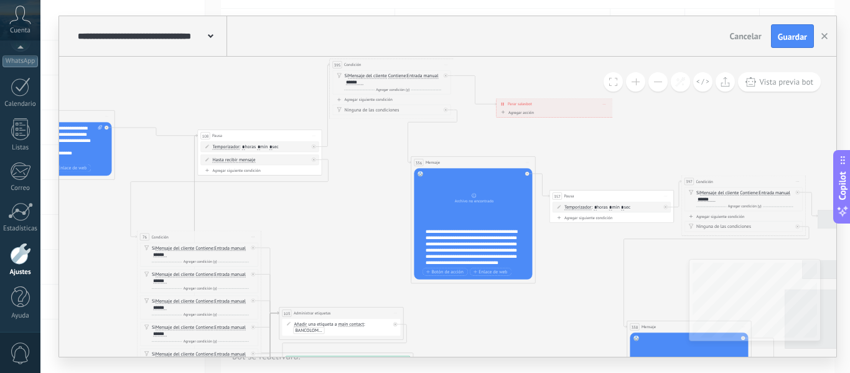
drag, startPoint x: 506, startPoint y: 164, endPoint x: 283, endPoint y: 172, distance: 223.5
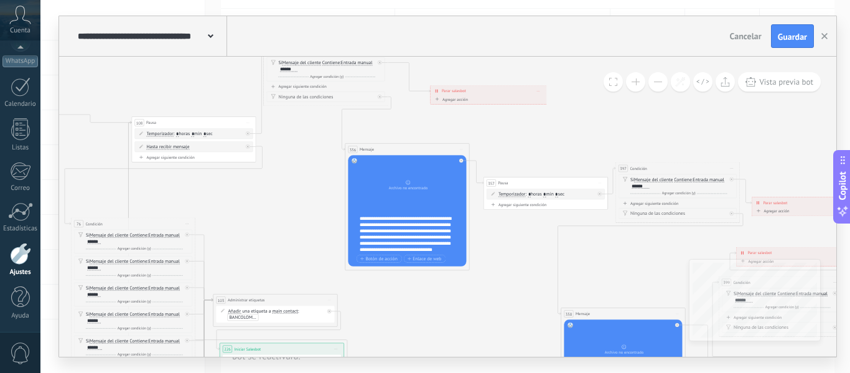
drag, startPoint x: 638, startPoint y: 160, endPoint x: 668, endPoint y: 143, distance: 34.8
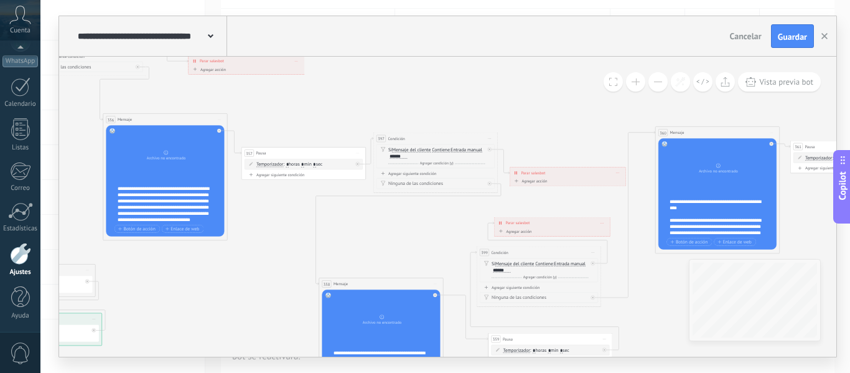
drag, startPoint x: 530, startPoint y: 138, endPoint x: 407, endPoint y: 98, distance: 129.5
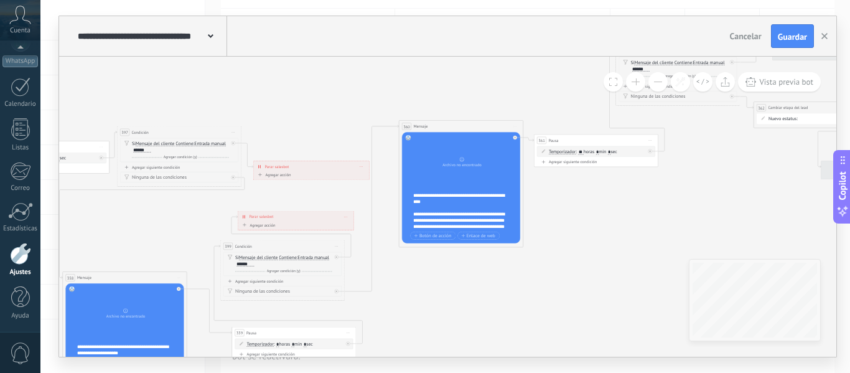
drag, startPoint x: 506, startPoint y: 112, endPoint x: 228, endPoint y: 113, distance: 277.5
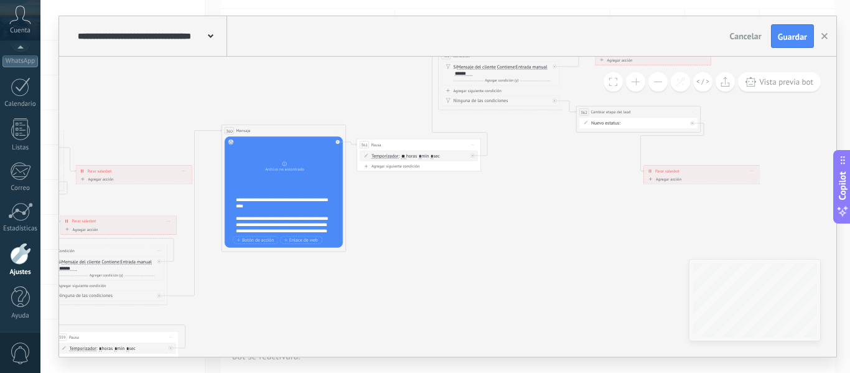
drag, startPoint x: 547, startPoint y: 215, endPoint x: 463, endPoint y: 212, distance: 84.0
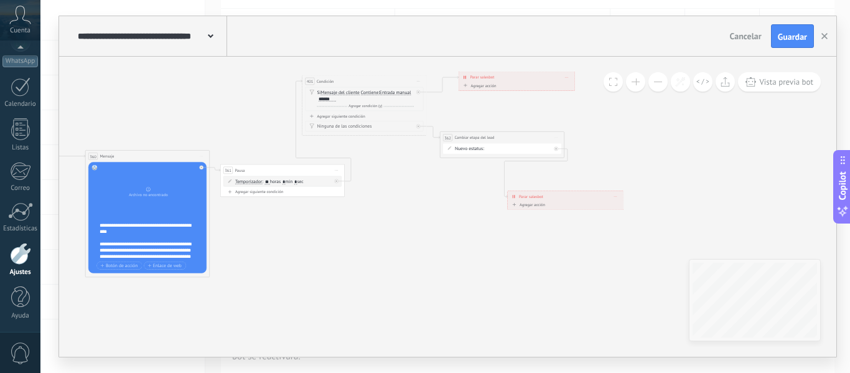
drag, startPoint x: 529, startPoint y: 160, endPoint x: 394, endPoint y: 189, distance: 138.1
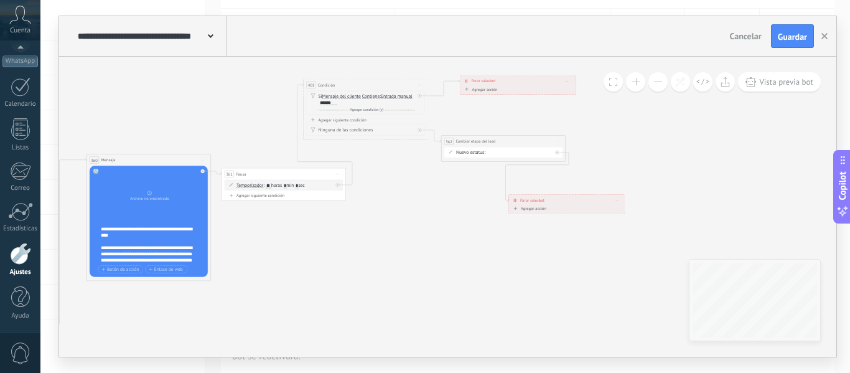
click at [475, 152] on span "Nuevo estatus:" at bounding box center [470, 152] width 29 height 6
click at [556, 152] on icon at bounding box center [557, 152] width 2 height 2
click at [556, 140] on span "Iniciar vista previa aquí Cambiar nombre Duplicar [GEOGRAPHIC_DATA]" at bounding box center [557, 141] width 10 height 9
click at [569, 179] on div "Borrar" at bounding box center [586, 182] width 62 height 11
click at [462, 141] on div "Agrega el siguiente paso" at bounding box center [475, 145] width 55 height 11
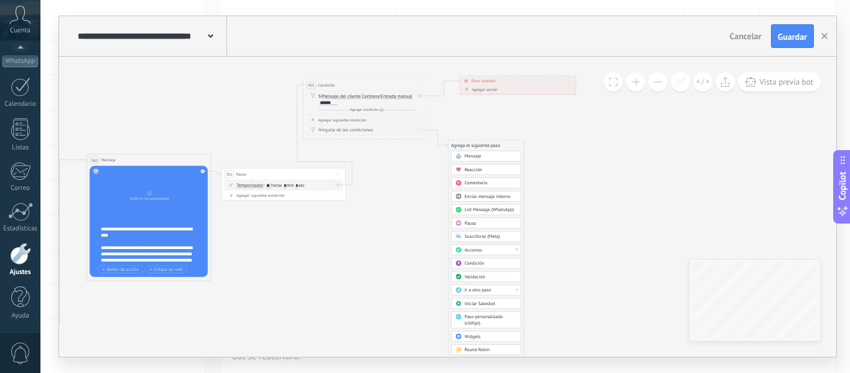
click at [488, 247] on div "Acciones" at bounding box center [490, 250] width 52 height 6
click at [488, 281] on div "Cambiar etapa del lead" at bounding box center [486, 281] width 70 height 11
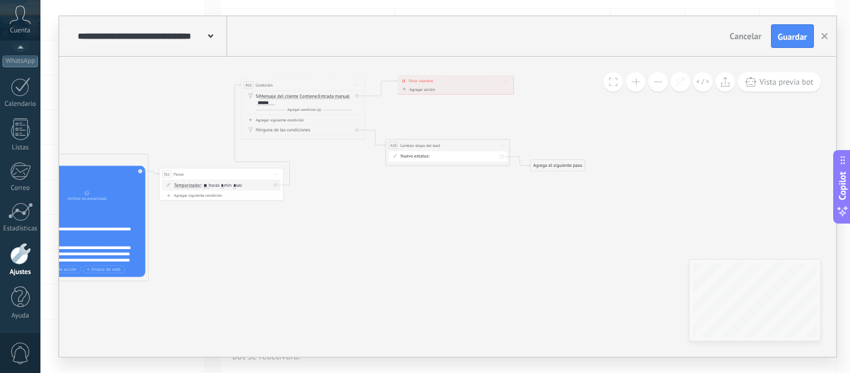
click at [0, 0] on div "BIENVENIDA DESCUENTO 1 DESCUENTO 2 PAGO 10 MIL PAGO 7 MIL PAGO 5 MIL Logrado co…" at bounding box center [0, 0] width 0 height 0
click at [0, 0] on label "DESCUENTO 1" at bounding box center [0, 0] width 0 height 0
click at [786, 40] on span "Guardar" at bounding box center [792, 36] width 29 height 9
click at [822, 37] on icon "button" at bounding box center [824, 36] width 6 height 6
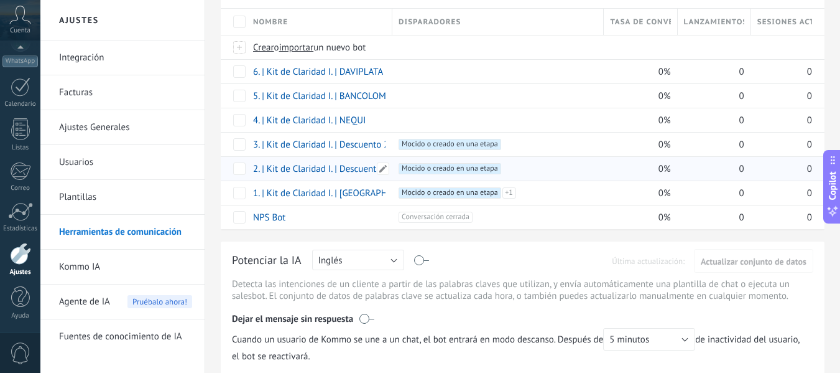
click at [327, 170] on link "2. | Kit de Claridad I. | Descuento 1" at bounding box center [321, 169] width 136 height 12
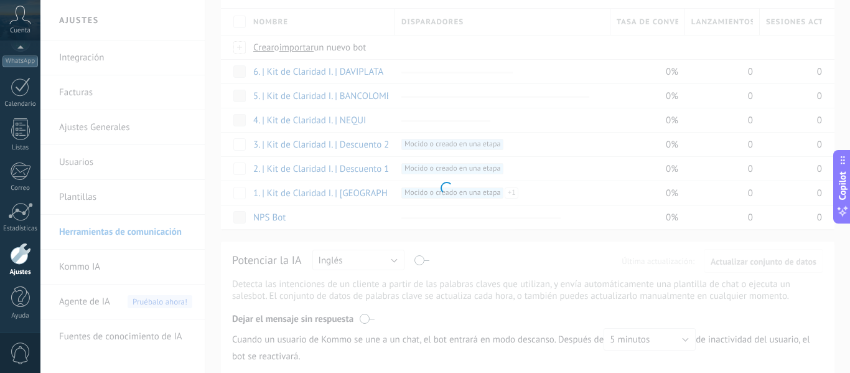
type input "**********"
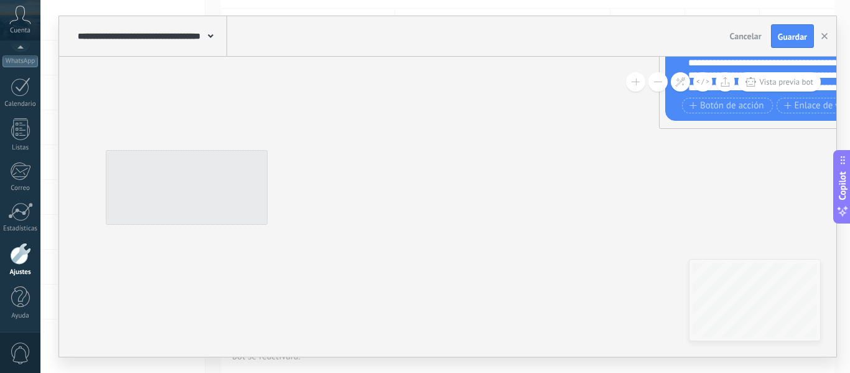
click at [658, 80] on button at bounding box center [657, 81] width 19 height 19
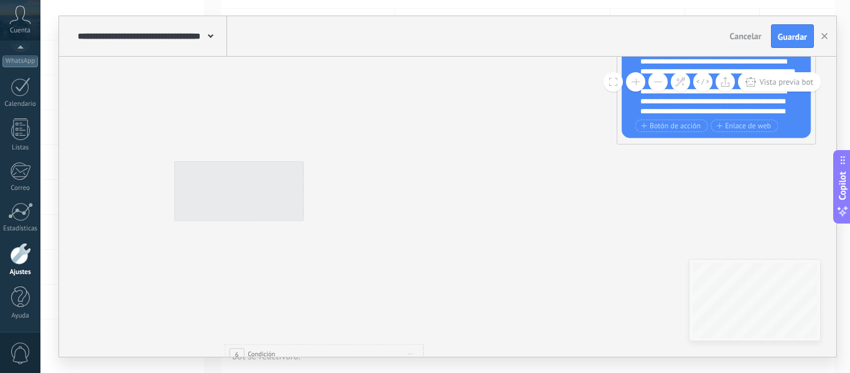
click at [658, 80] on button at bounding box center [657, 81] width 19 height 19
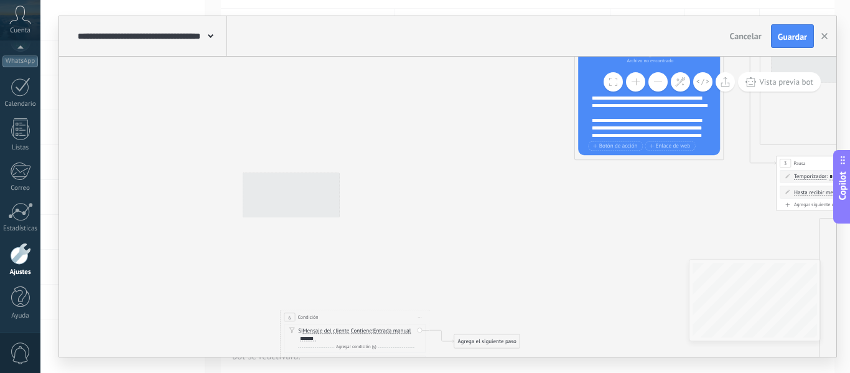
click at [658, 80] on button at bounding box center [657, 81] width 19 height 19
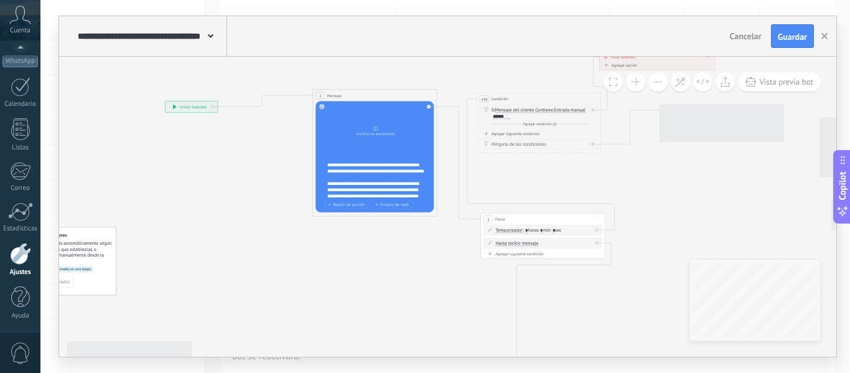
drag, startPoint x: 467, startPoint y: 109, endPoint x: 116, endPoint y: 117, distance: 350.3
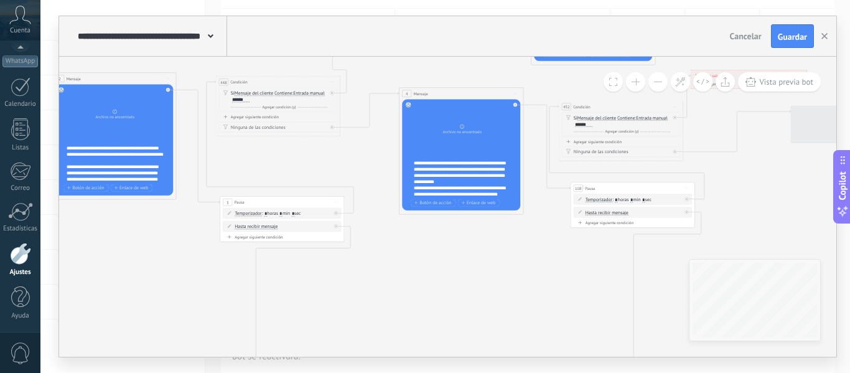
drag, startPoint x: 401, startPoint y: 145, endPoint x: 283, endPoint y: 160, distance: 118.5
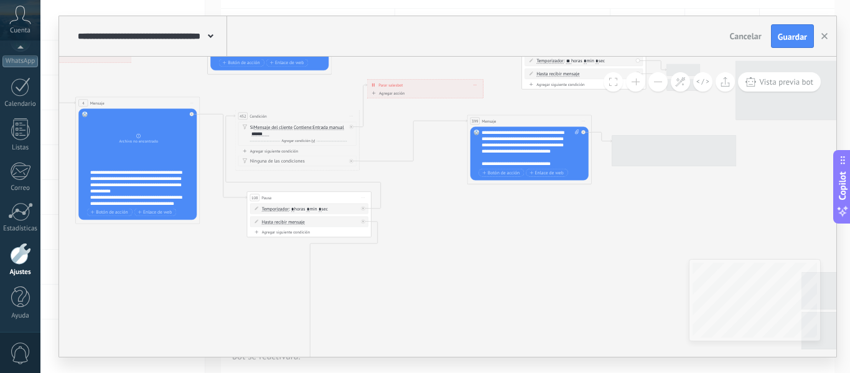
drag, startPoint x: 691, startPoint y: 158, endPoint x: 374, endPoint y: 166, distance: 316.8
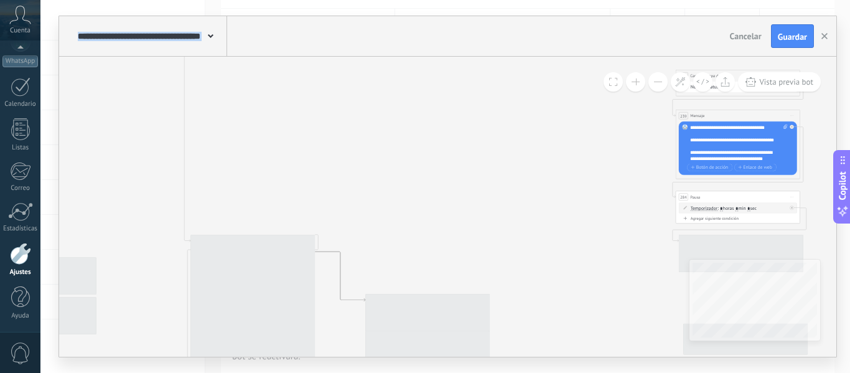
drag, startPoint x: 465, startPoint y: 177, endPoint x: 425, endPoint y: 234, distance: 70.1
click at [376, 18] on div "**********" at bounding box center [447, 186] width 777 height 340
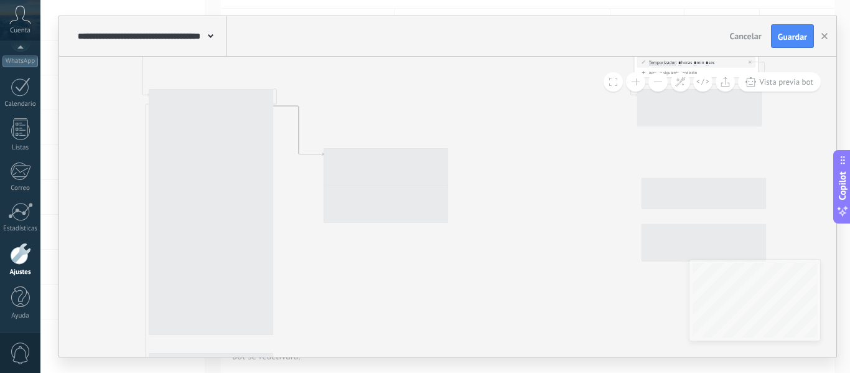
drag, startPoint x: 406, startPoint y: 167, endPoint x: 402, endPoint y: 126, distance: 40.6
click at [402, 126] on icon at bounding box center [103, 175] width 1886 height 1462
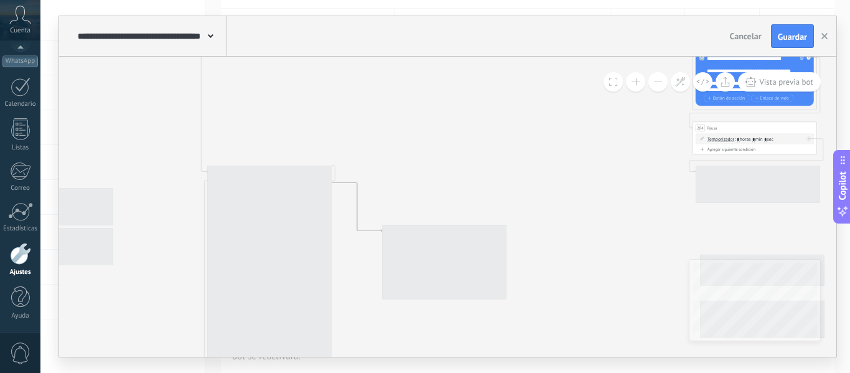
drag, startPoint x: 389, startPoint y: 117, endPoint x: 447, endPoint y: 198, distance: 99.9
click at [446, 198] on icon at bounding box center [162, 252] width 1886 height 1462
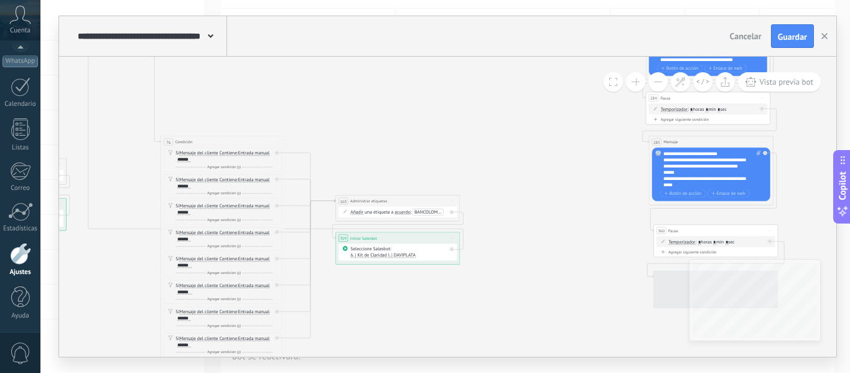
drag, startPoint x: 431, startPoint y: 172, endPoint x: 407, endPoint y: 154, distance: 29.4
click at [407, 154] on icon at bounding box center [115, 222] width 1886 height 1462
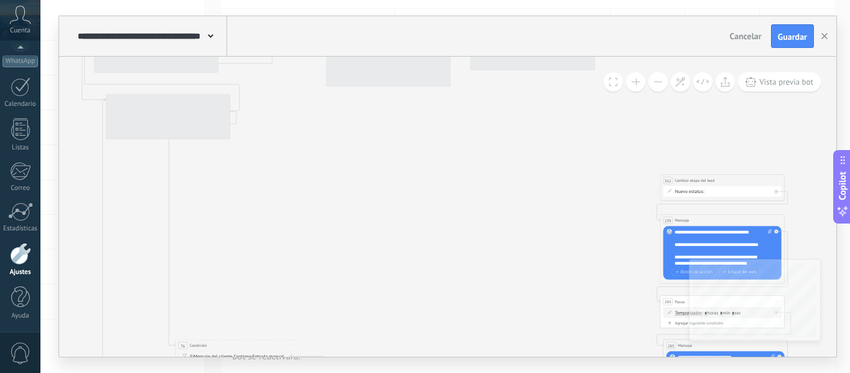
drag, startPoint x: 445, startPoint y: 140, endPoint x: 477, endPoint y: 343, distance: 205.9
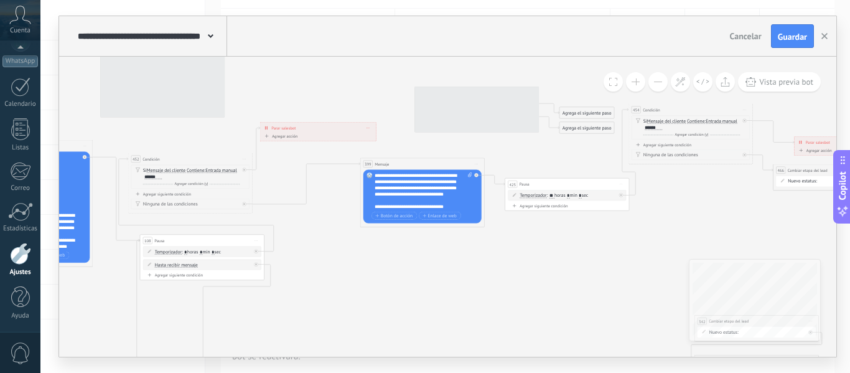
drag, startPoint x: 458, startPoint y: 205, endPoint x: 475, endPoint y: 303, distance: 99.7
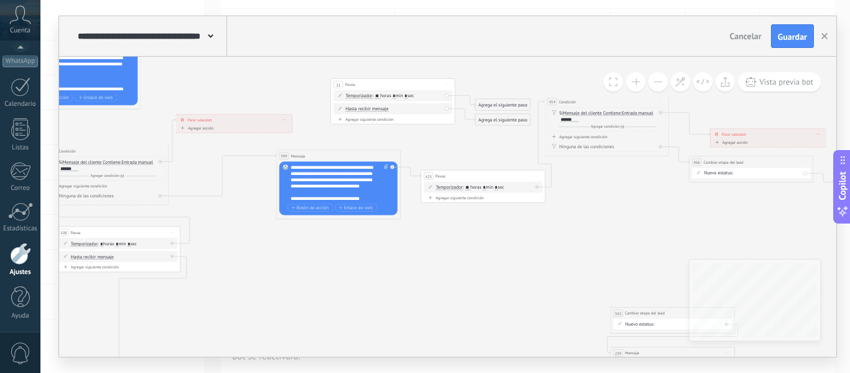
drag, startPoint x: 610, startPoint y: 231, endPoint x: 525, endPoint y: 251, distance: 87.1
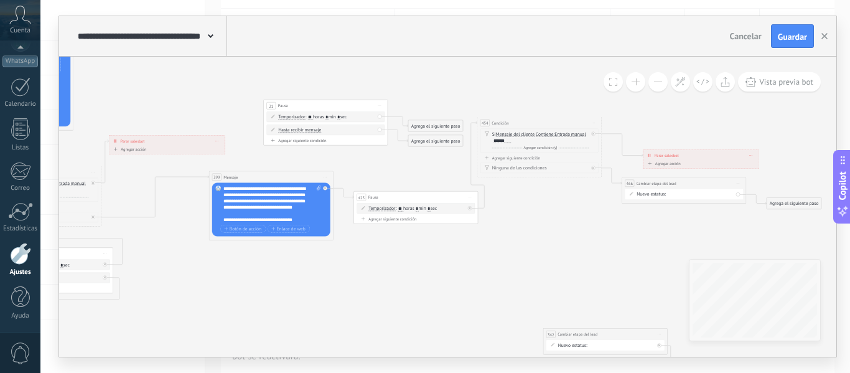
drag, startPoint x: 612, startPoint y: 221, endPoint x: 541, endPoint y: 243, distance: 73.6
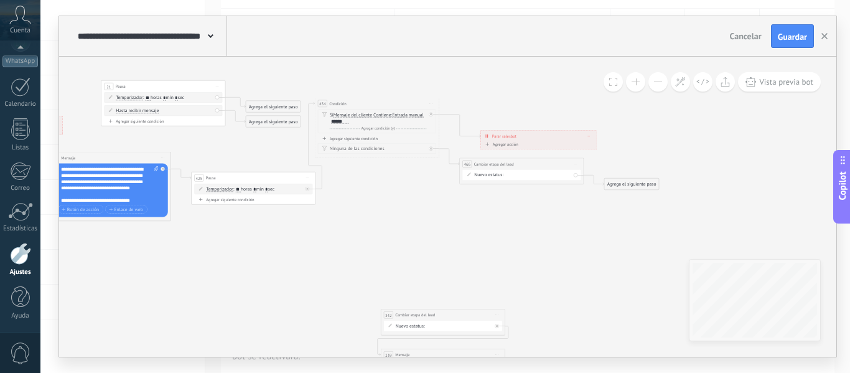
drag, startPoint x: 583, startPoint y: 246, endPoint x: 421, endPoint y: 226, distance: 163.7
click at [566, 162] on span "Iniciar vista previa aquí Cambiar nombre Duplicar [GEOGRAPHIC_DATA]" at bounding box center [570, 162] width 10 height 9
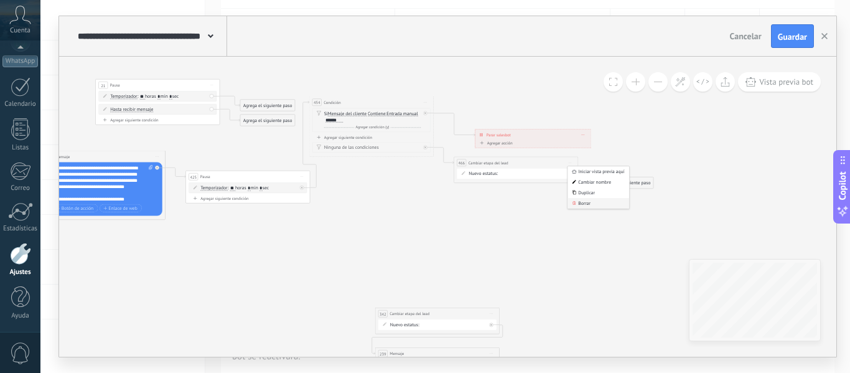
click at [580, 202] on div "Borrar" at bounding box center [598, 203] width 62 height 11
click at [474, 162] on div "Agrega el siguiente paso" at bounding box center [481, 162] width 55 height 11
click at [496, 266] on div "Acciones" at bounding box center [496, 267] width 52 height 6
click at [487, 299] on div "Cambiar etapa del lead" at bounding box center [492, 299] width 70 height 11
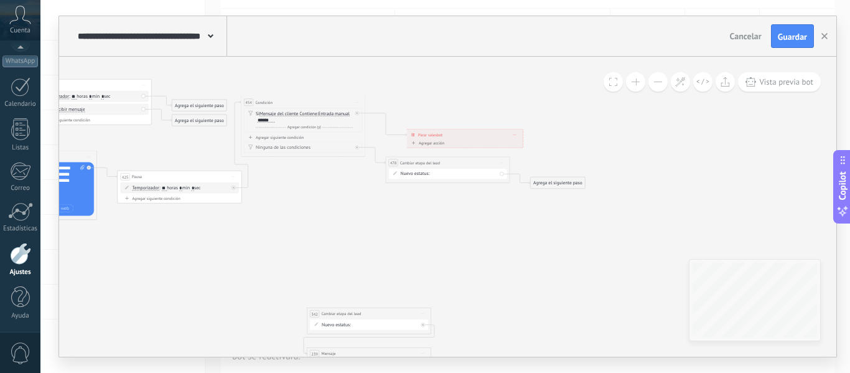
click at [0, 0] on div "BIENVENIDA DESCUENTO 1 DESCUENTO 2 PAGO 10 MIL PAGO 7 MIL PAGO 5 MIL Logrado co…" at bounding box center [0, 0] width 0 height 0
click at [0, 0] on label "DESCUENTO 2" at bounding box center [0, 0] width 0 height 0
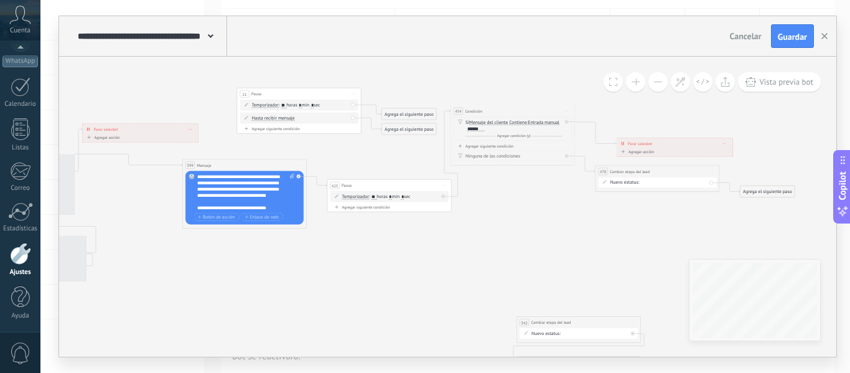
drag, startPoint x: 454, startPoint y: 220, endPoint x: 582, endPoint y: 227, distance: 128.4
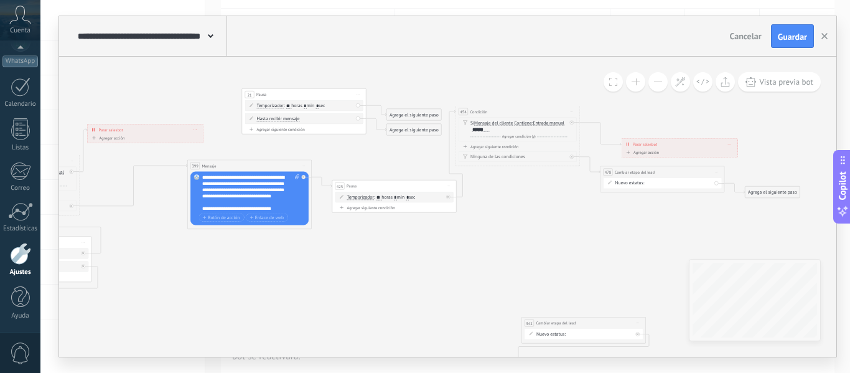
click at [786, 37] on span "Guardar" at bounding box center [792, 36] width 29 height 9
click at [822, 35] on use "button" at bounding box center [824, 36] width 6 height 6
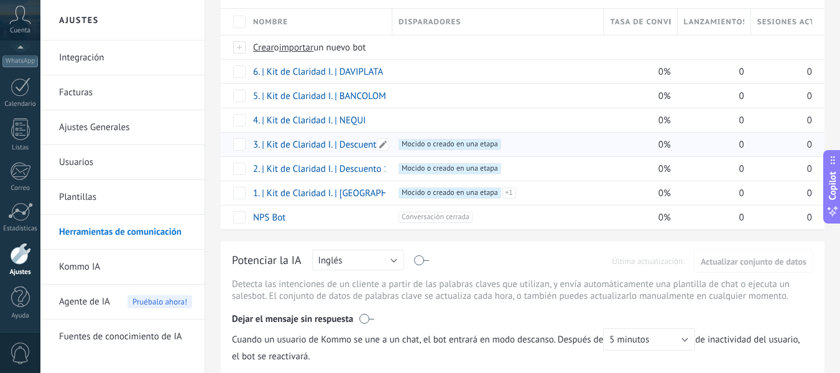
click at [314, 143] on link "3. | Kit de Claridad I. | Descuento 2" at bounding box center [321, 145] width 136 height 12
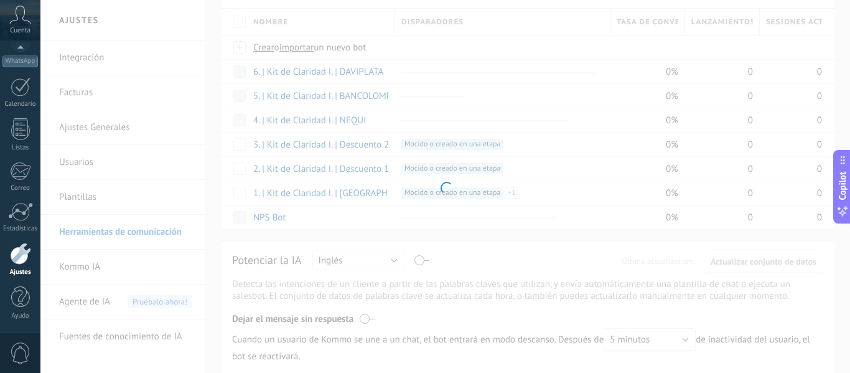
type input "**********"
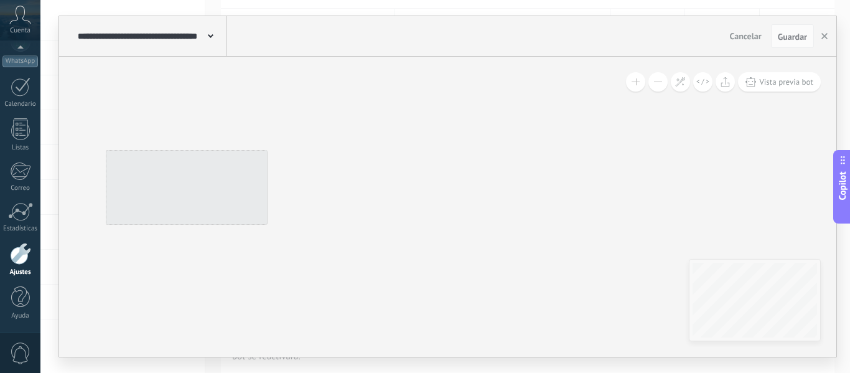
click at [659, 83] on button at bounding box center [657, 81] width 19 height 19
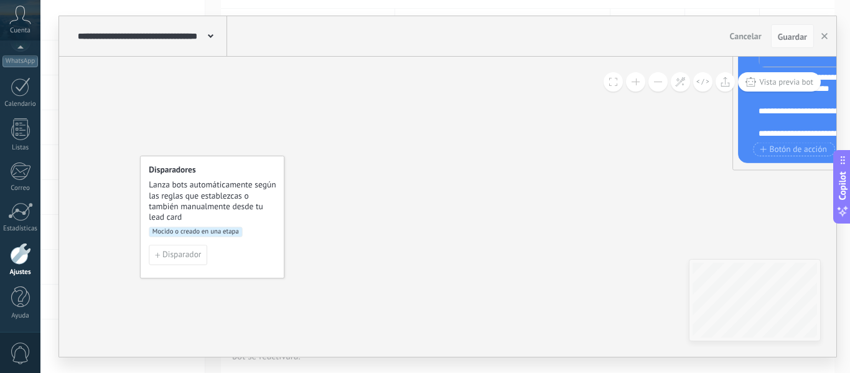
click at [659, 83] on button at bounding box center [657, 81] width 19 height 19
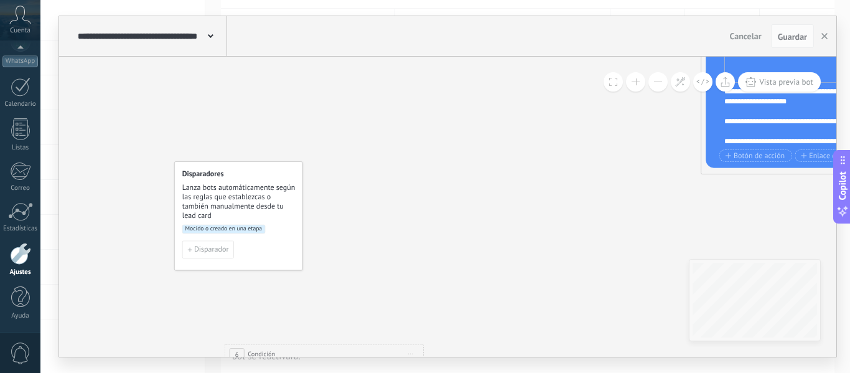
click at [659, 83] on button at bounding box center [657, 81] width 19 height 19
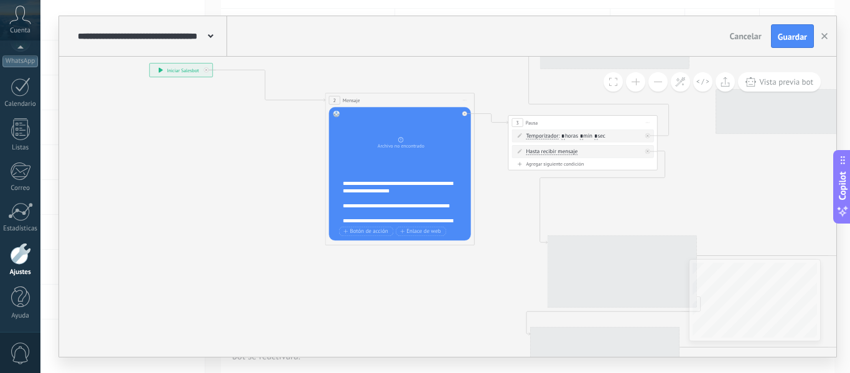
drag, startPoint x: 565, startPoint y: 178, endPoint x: 194, endPoint y: 254, distance: 379.2
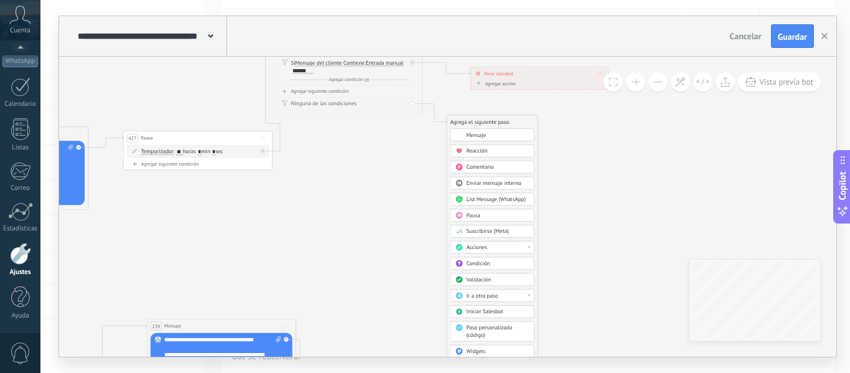
click at [490, 248] on div "Acciones" at bounding box center [497, 247] width 63 height 7
click at [489, 284] on div "Cambiar etapa del lead" at bounding box center [491, 285] width 83 height 12
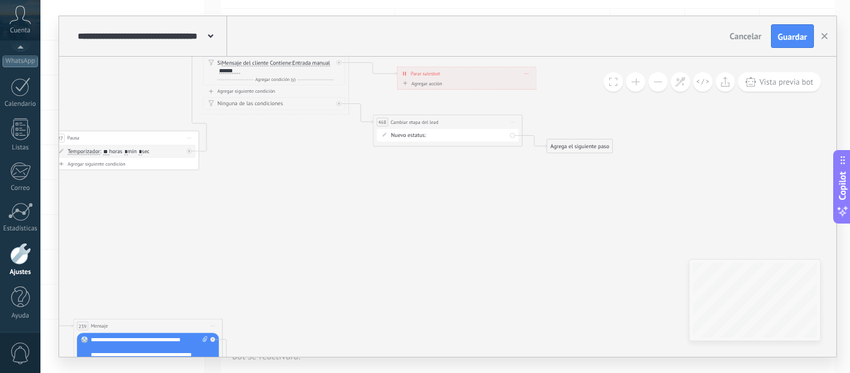
click at [0, 0] on div "BIENVENIDA DESCUENTO 1 DESCUENTO 2 PAGO 10 MIL PAGO 7 MIL PAGO 5 MIL Logrado co…" at bounding box center [0, 0] width 0 height 0
click at [0, 0] on label "Venta Perdido" at bounding box center [0, 0] width 0 height 0
click at [588, 151] on div "Agrega el siguiente paso" at bounding box center [579, 146] width 65 height 12
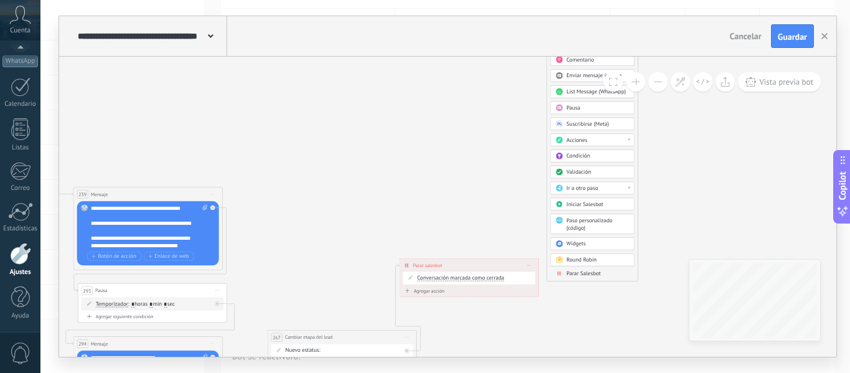
click at [581, 271] on span "Parar Salesbot" at bounding box center [583, 272] width 34 height 7
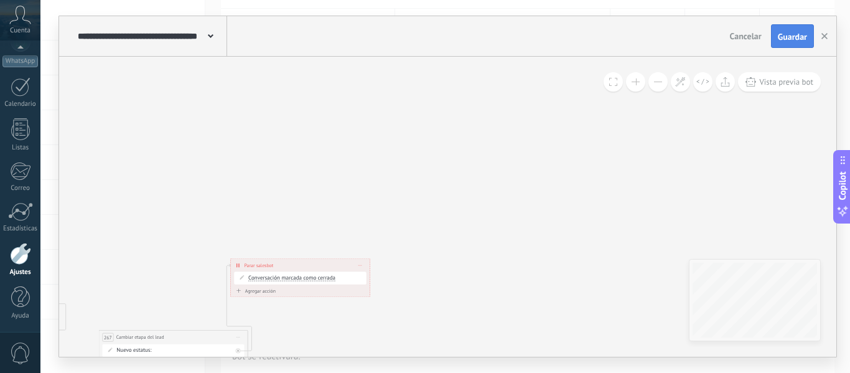
click at [783, 37] on span "Guardar" at bounding box center [792, 36] width 29 height 9
click at [824, 37] on use "button" at bounding box center [824, 36] width 6 height 6
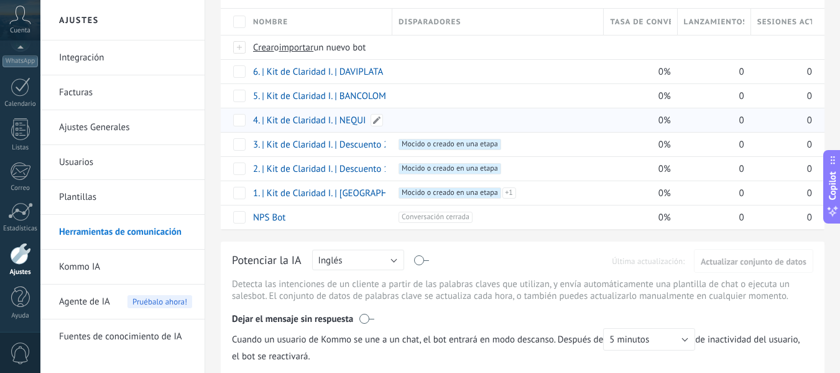
click at [335, 117] on link "4. | Kit de Claridad I. | NEQUI" at bounding box center [309, 120] width 113 height 12
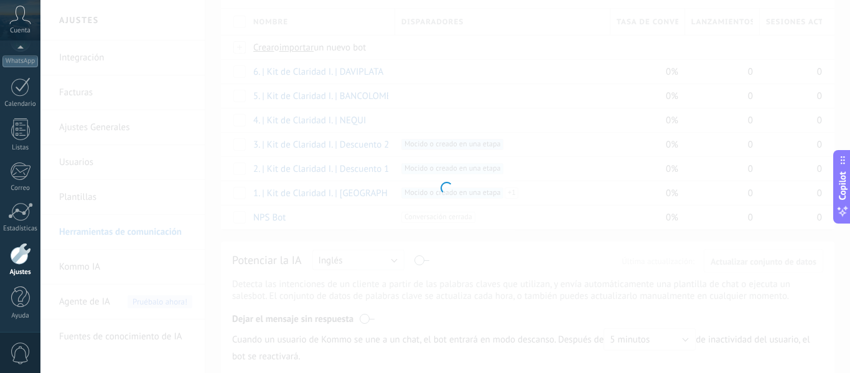
type input "**********"
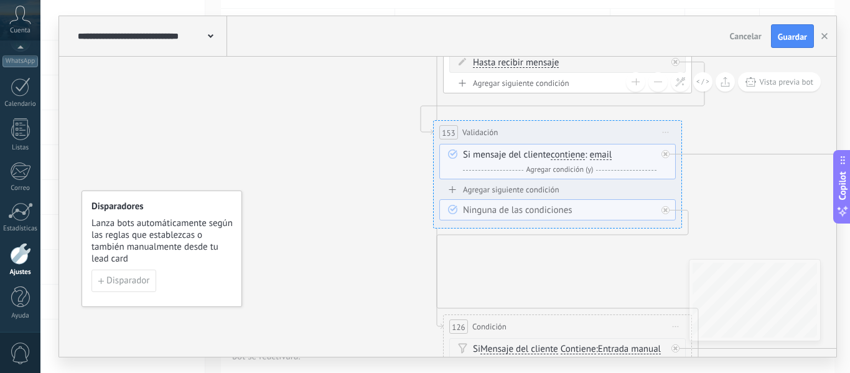
click at [654, 88] on button at bounding box center [657, 81] width 19 height 19
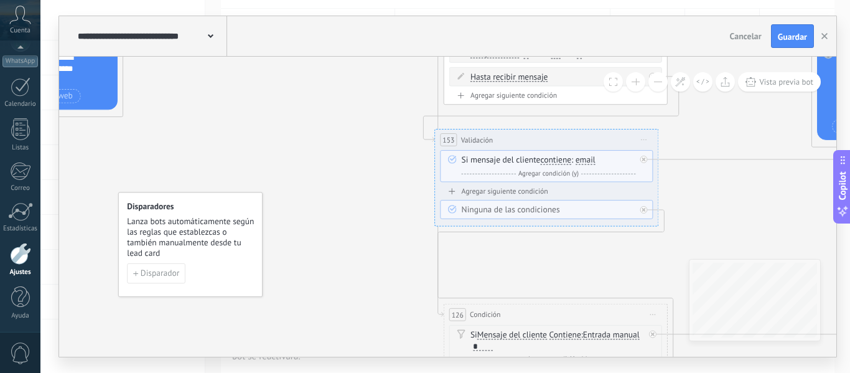
click at [655, 85] on button at bounding box center [657, 81] width 19 height 19
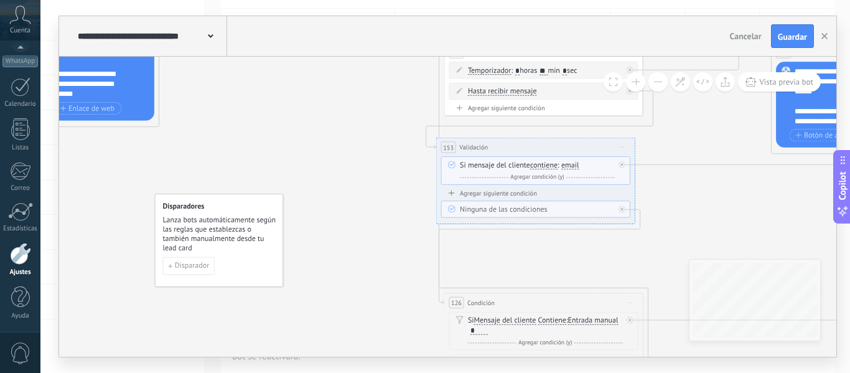
click at [655, 85] on button at bounding box center [657, 81] width 19 height 19
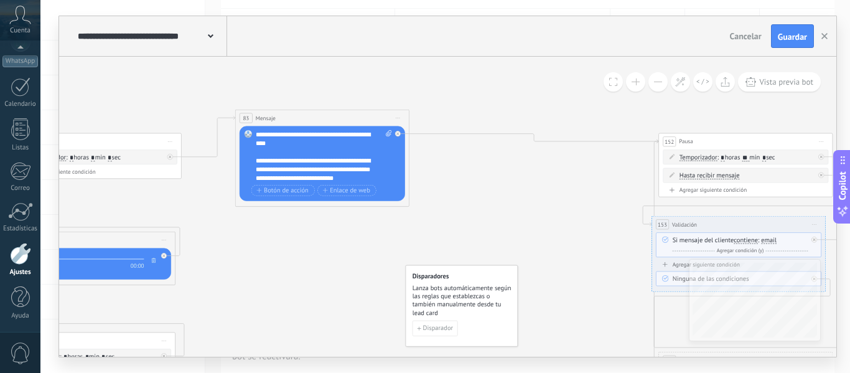
drag, startPoint x: 321, startPoint y: 117, endPoint x: 692, endPoint y: 162, distance: 373.5
click at [575, 236] on div "44 Mensaje ******* (a): Todos los contactos - canales seleccionados Todos los c…" at bounding box center [575, 236] width 0 height 0
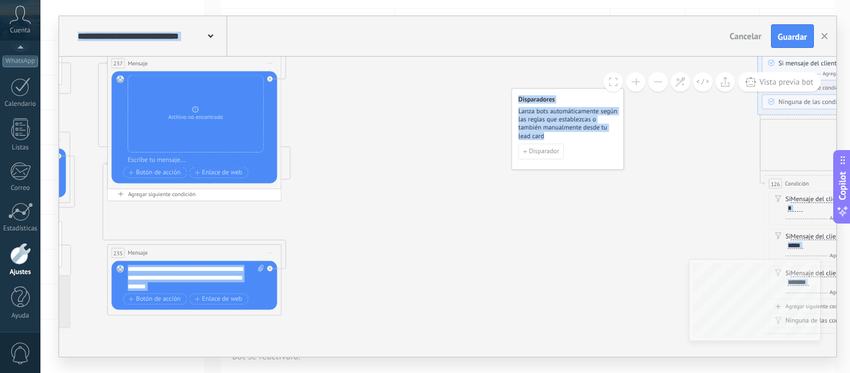
drag, startPoint x: 412, startPoint y: 202, endPoint x: 658, endPoint y: 108, distance: 263.1
click at [709, 82] on div "126 Condición ********* Iniciar vista previa aquí Cambiar nombre Duplicar [GEOG…" at bounding box center [447, 207] width 777 height 300
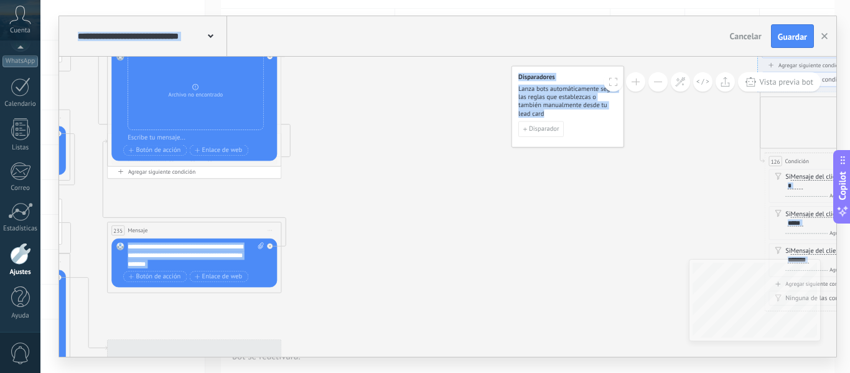
click at [681, 37] on div "126 Condición ********* Iniciar vista previa aquí Cambiar nombre Duplicar [GEOG…" at bounding box center [681, 37] width 0 height 0
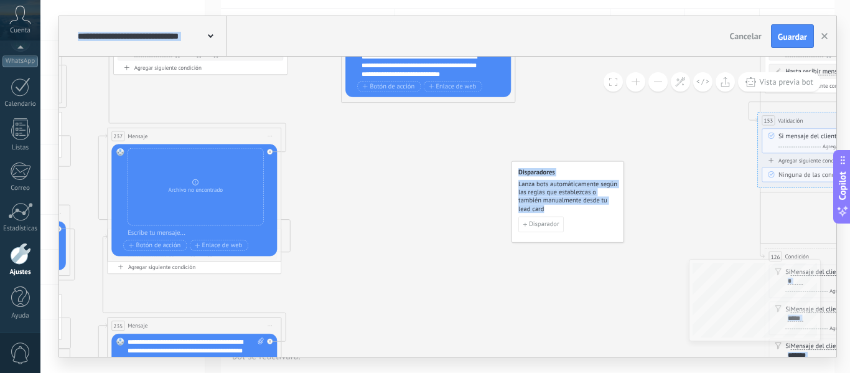
click at [660, 78] on button at bounding box center [657, 81] width 19 height 19
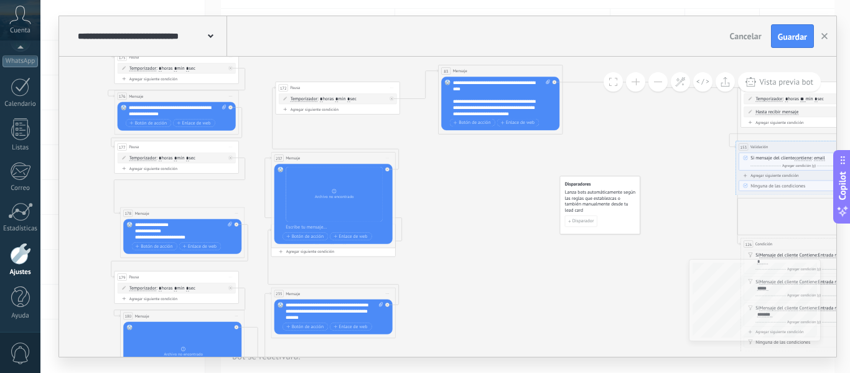
drag, startPoint x: 414, startPoint y: 158, endPoint x: 569, endPoint y: 164, distance: 155.0
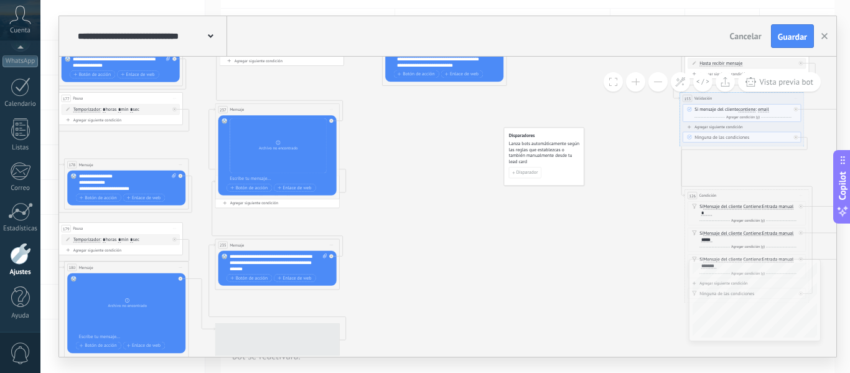
drag, startPoint x: 292, startPoint y: 67, endPoint x: 457, endPoint y: 256, distance: 251.4
click at [236, 7] on div "**********" at bounding box center [444, 186] width 809 height 373
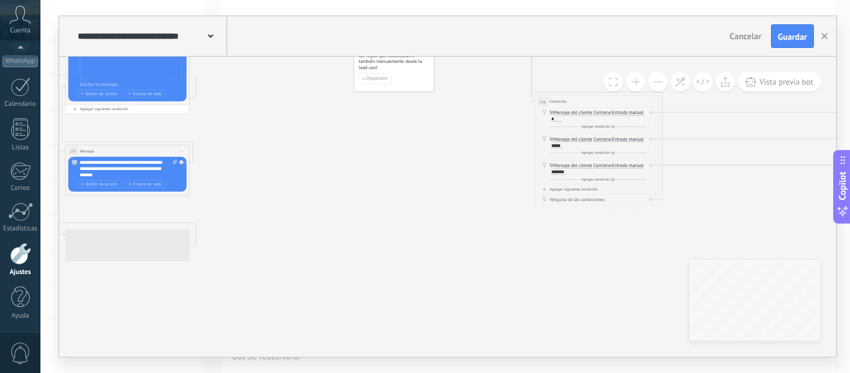
drag, startPoint x: 444, startPoint y: 244, endPoint x: 263, endPoint y: 179, distance: 192.2
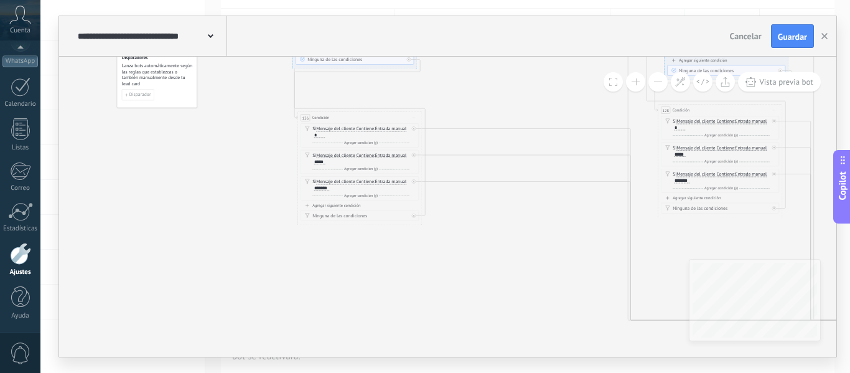
drag, startPoint x: 486, startPoint y: 256, endPoint x: 331, endPoint y: 268, distance: 156.0
click at [331, 268] on icon at bounding box center [670, 311] width 2308 height 1155
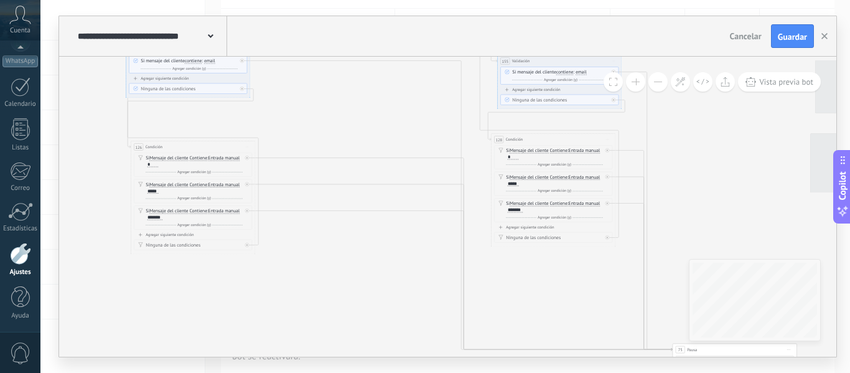
drag, startPoint x: 415, startPoint y: 251, endPoint x: 326, endPoint y: 272, distance: 91.3
click at [317, 271] on icon at bounding box center [503, 341] width 2308 height 1155
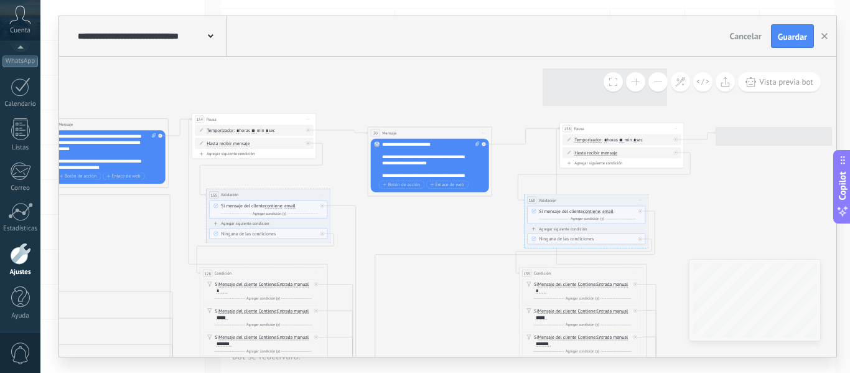
drag, startPoint x: 596, startPoint y: 173, endPoint x: 233, endPoint y: 325, distance: 394.0
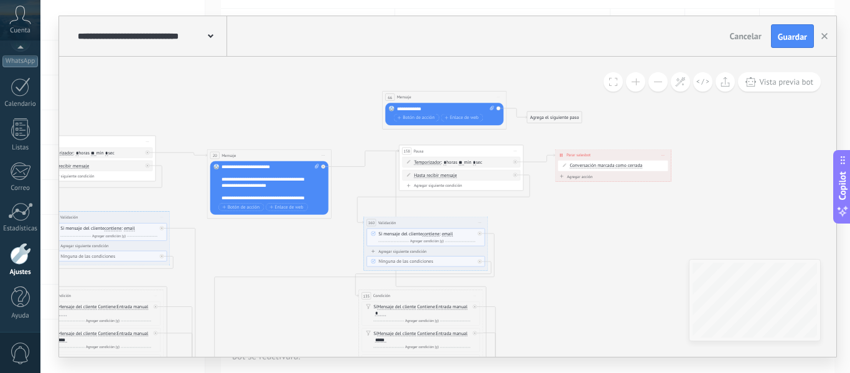
drag, startPoint x: 623, startPoint y: 232, endPoint x: 600, endPoint y: 227, distance: 22.9
click at [824, 35] on icon "button" at bounding box center [824, 36] width 6 height 6
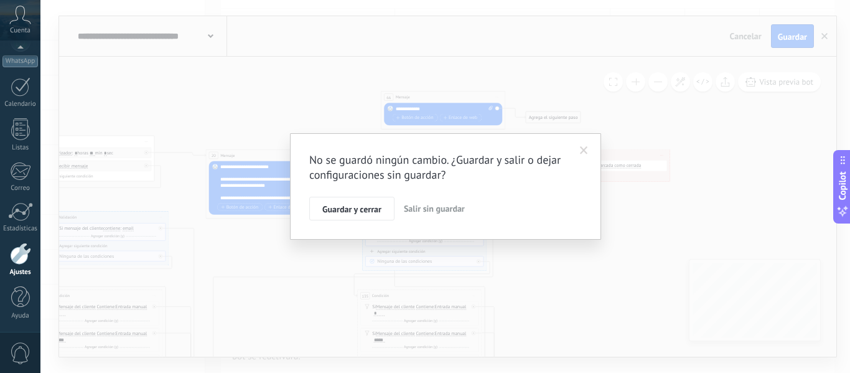
click at [449, 216] on button "Salir sin guardar" at bounding box center [434, 209] width 71 height 24
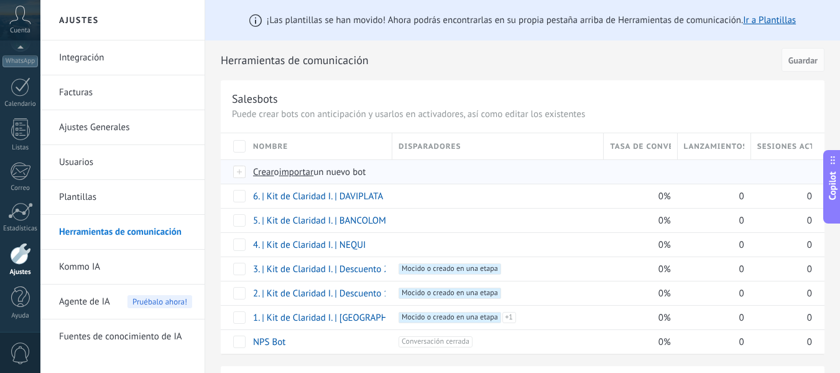
click at [294, 172] on span "importar" at bounding box center [296, 172] width 35 height 12
click at [0, 0] on input "importar un nuevo bot" at bounding box center [0, 0] width 0 height 0
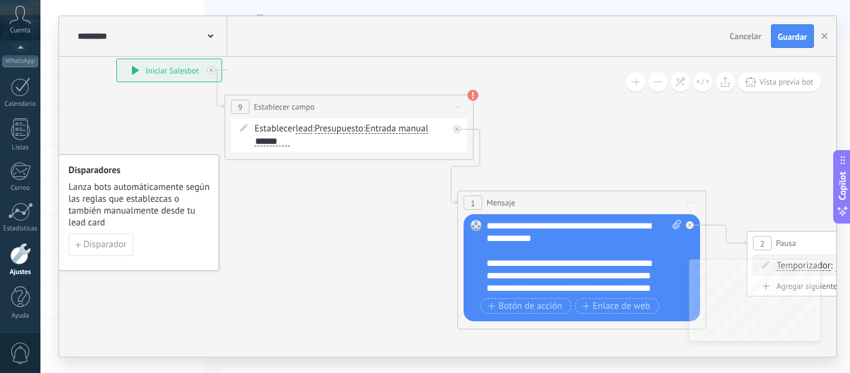
click at [658, 81] on button at bounding box center [657, 81] width 19 height 19
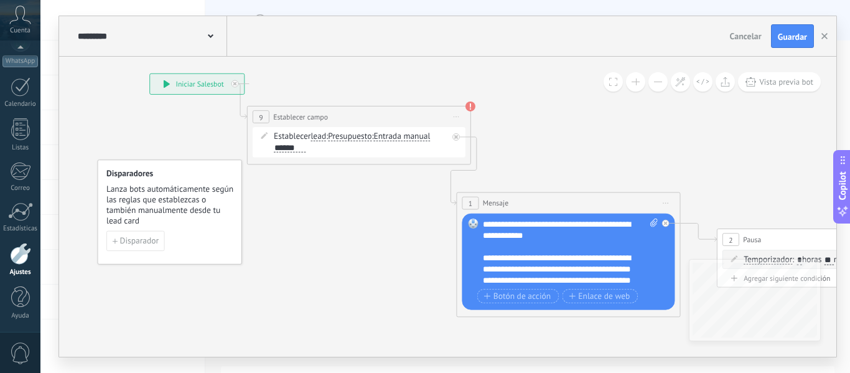
click at [658, 81] on button at bounding box center [657, 81] width 19 height 19
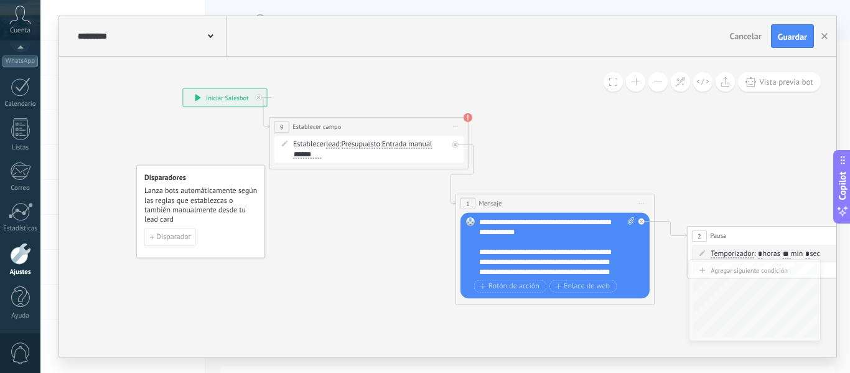
click at [658, 81] on button at bounding box center [657, 81] width 19 height 19
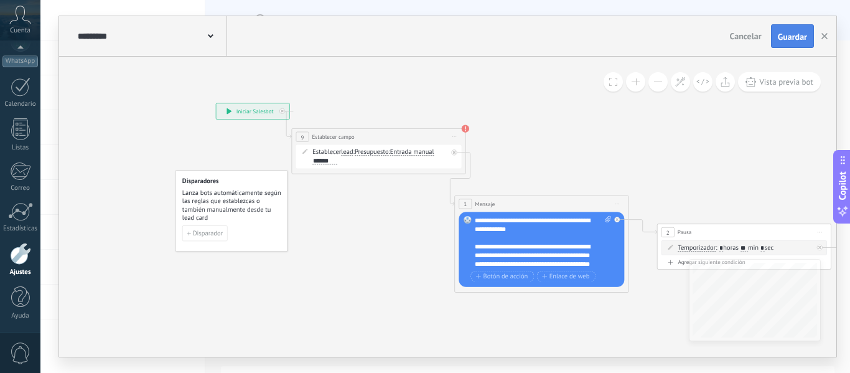
click at [791, 40] on span "Guardar" at bounding box center [792, 36] width 29 height 9
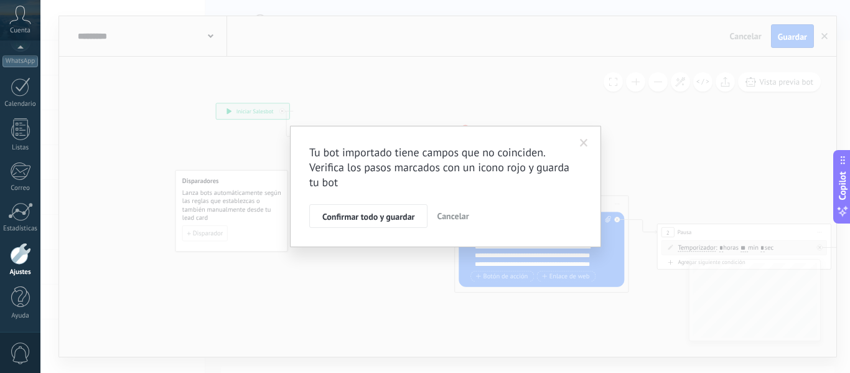
click at [390, 218] on span "Confirmar todo y guardar" at bounding box center [368, 216] width 92 height 9
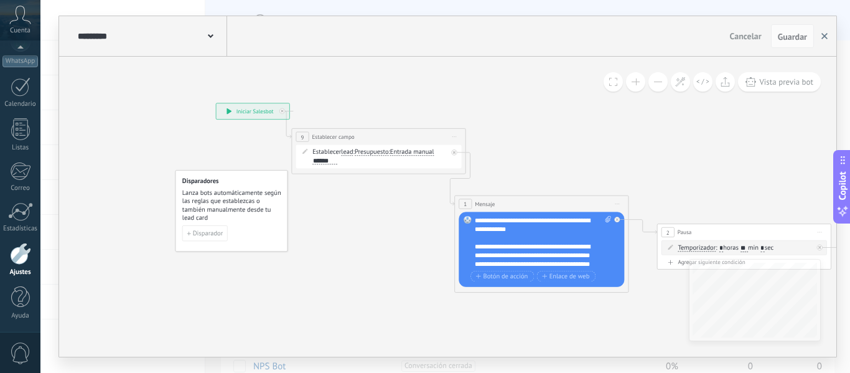
click at [824, 35] on icon "button" at bounding box center [824, 36] width 6 height 6
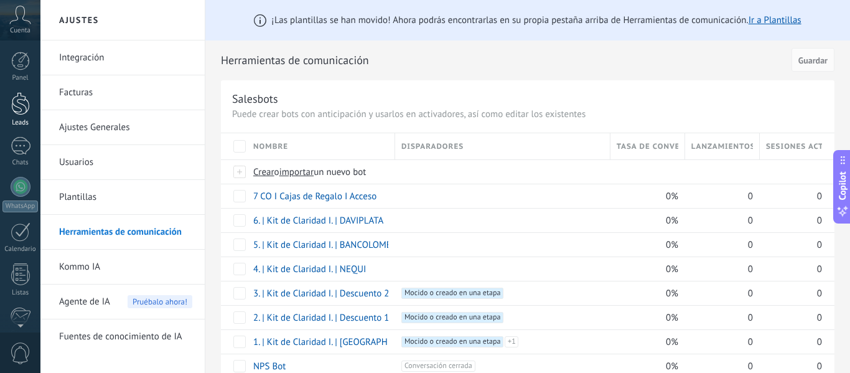
click at [15, 110] on div at bounding box center [20, 103] width 19 height 23
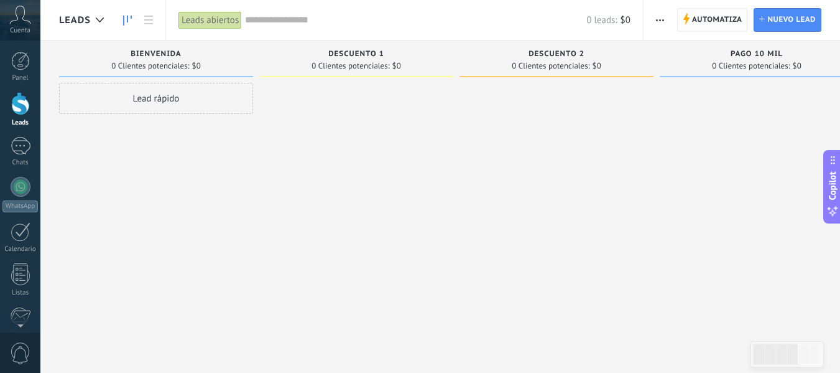
click at [705, 14] on span "Automatiza" at bounding box center [717, 20] width 50 height 22
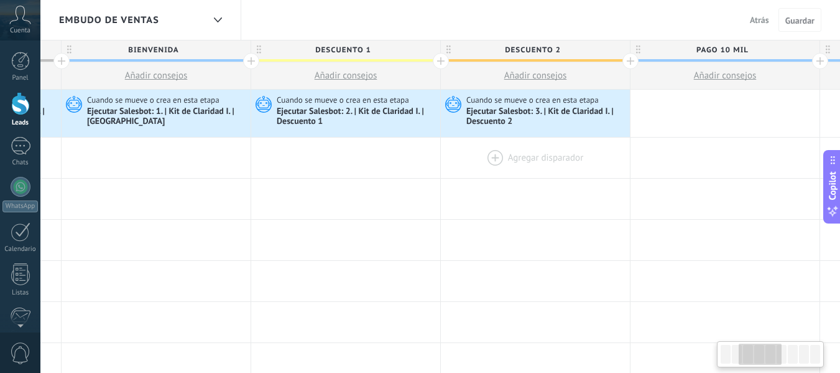
drag, startPoint x: 671, startPoint y: 152, endPoint x: 505, endPoint y: 152, distance: 166.7
click at [279, 151] on div at bounding box center [345, 157] width 189 height 40
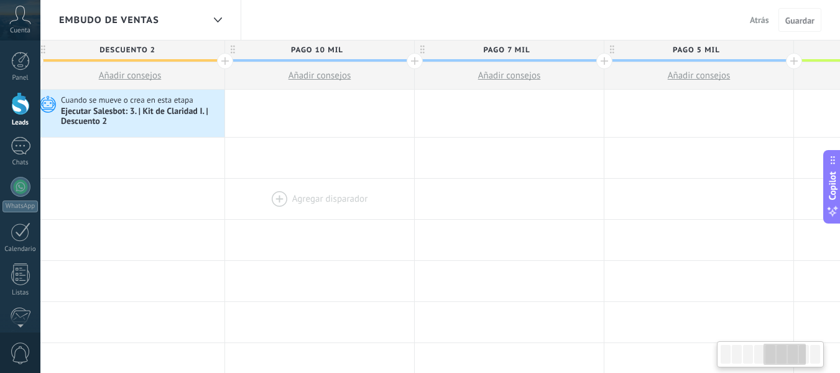
drag, startPoint x: 592, startPoint y: 205, endPoint x: 236, endPoint y: 195, distance: 356.0
click at [255, 198] on div at bounding box center [319, 199] width 189 height 40
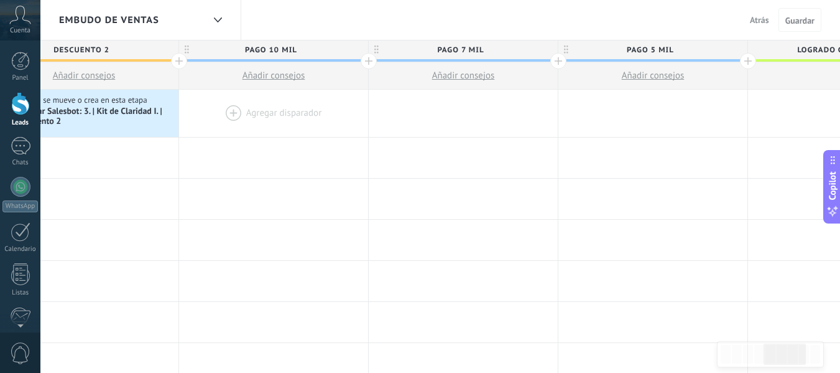
click at [270, 106] on div at bounding box center [273, 113] width 189 height 47
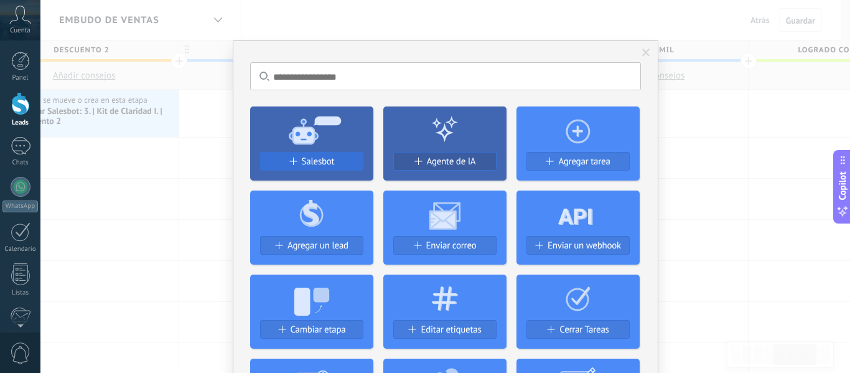
click at [318, 158] on span "Salesbot" at bounding box center [318, 161] width 33 height 11
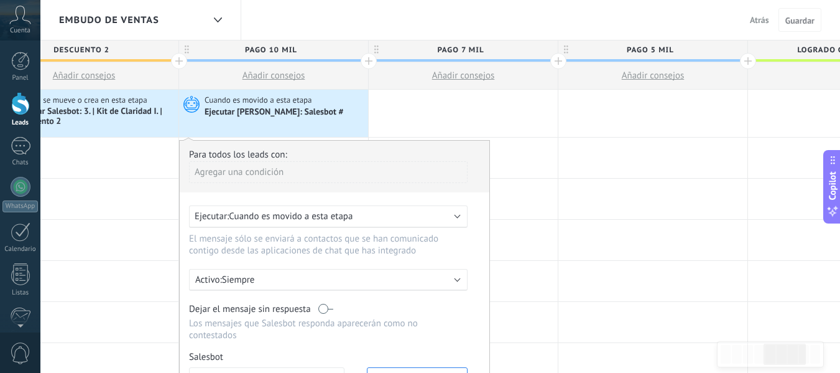
click at [334, 218] on span "Cuando es movido a esta etapa" at bounding box center [291, 216] width 124 height 12
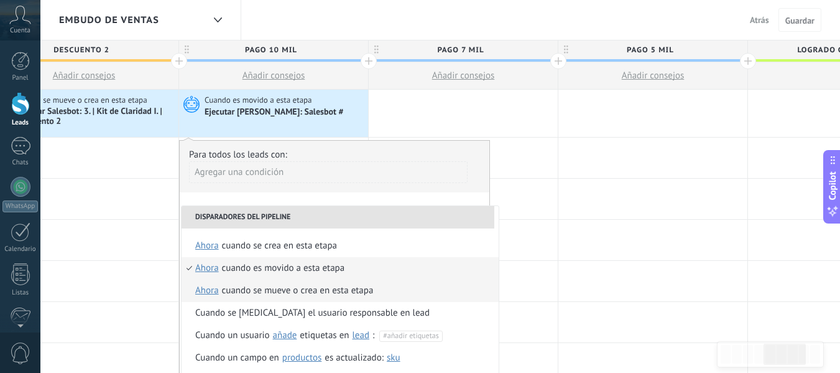
click at [310, 287] on div "Cuando se mueve o crea en esta etapa" at bounding box center [298, 290] width 152 height 22
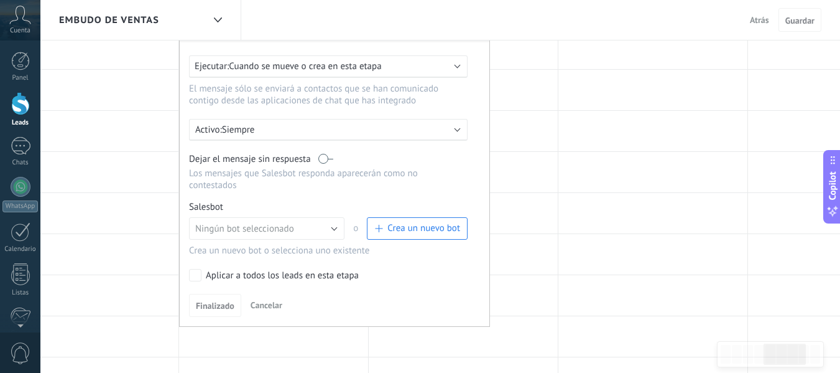
scroll to position [187, 0]
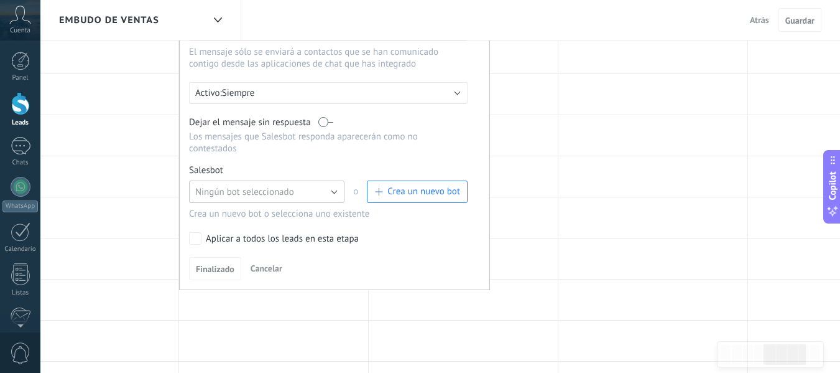
click at [328, 192] on button "Ningún bot seleccionado" at bounding box center [267, 191] width 156 height 22
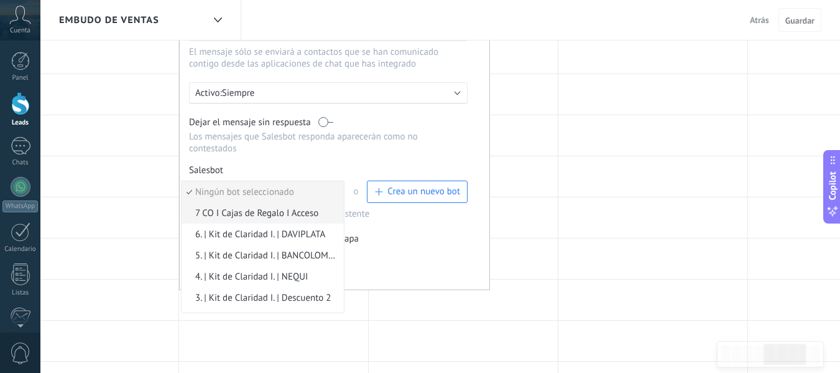
click at [293, 210] on span "7 CO I Cajas de Regalo I Acceso" at bounding box center [261, 213] width 159 height 12
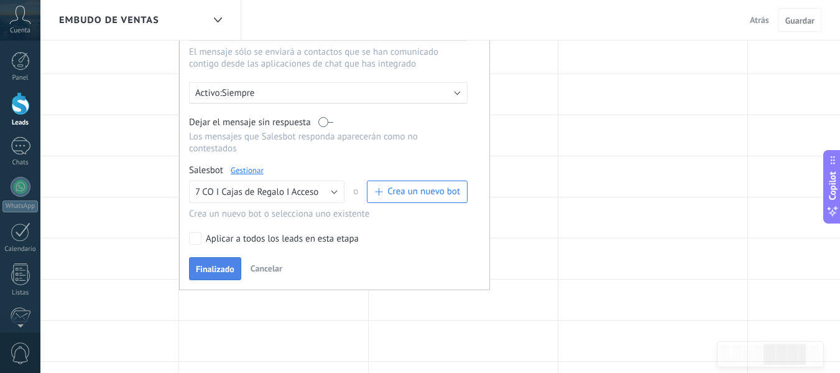
click at [223, 269] on span "Finalizado" at bounding box center [215, 268] width 39 height 9
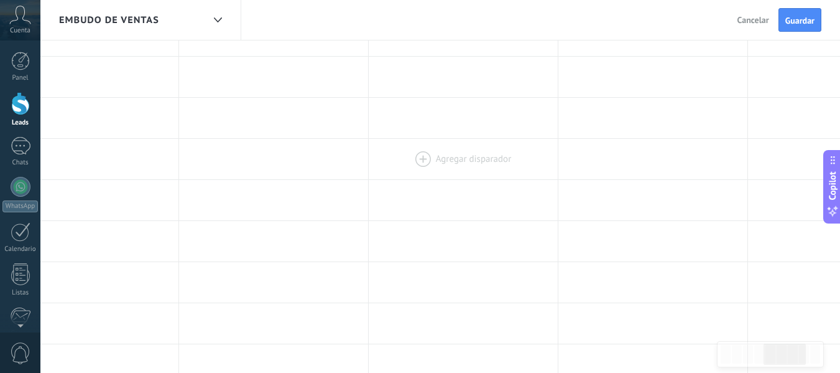
scroll to position [0, 0]
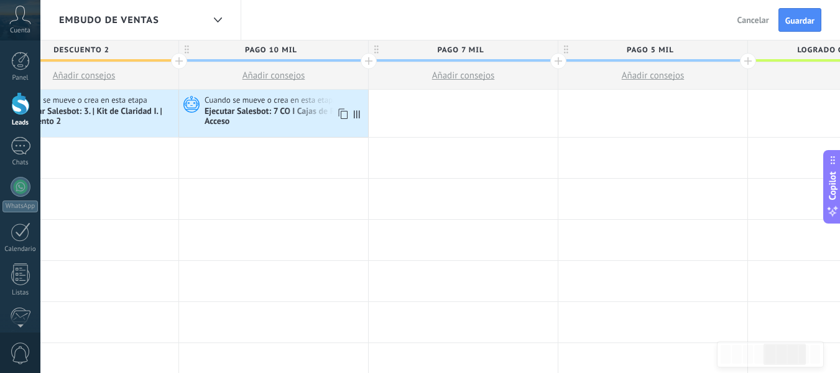
click at [343, 110] on icon at bounding box center [342, 114] width 12 height 16
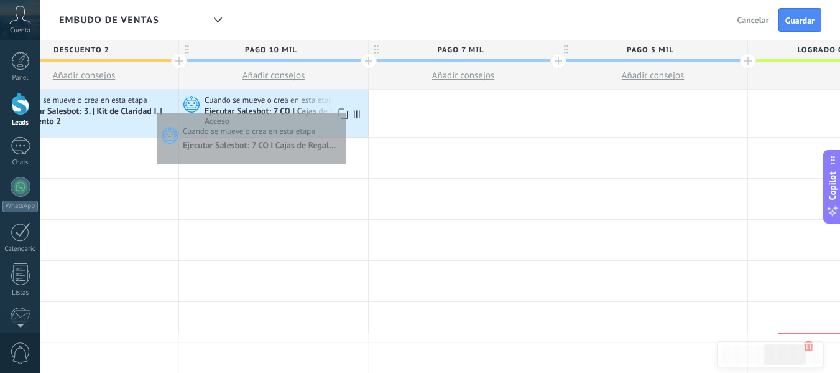
scroll to position [0, 822]
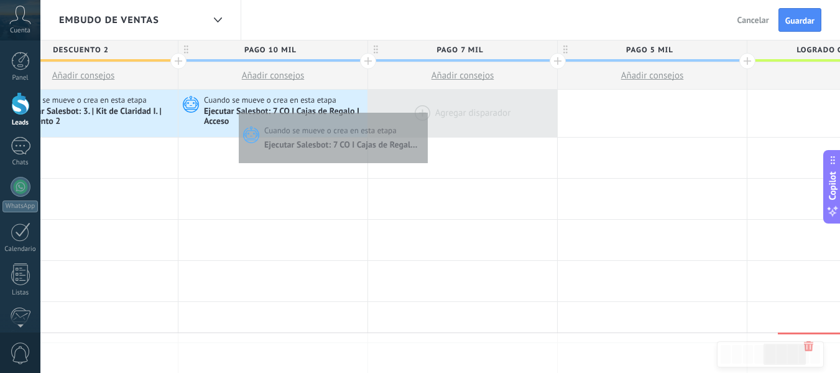
click at [425, 109] on div at bounding box center [462, 113] width 189 height 47
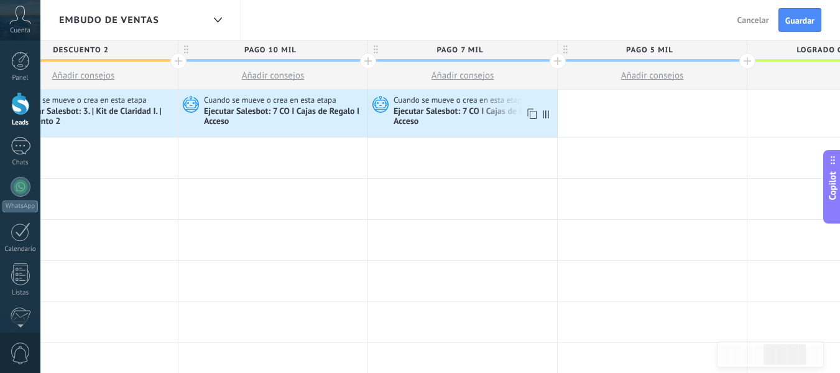
click at [533, 115] on icon at bounding box center [531, 114] width 12 height 16
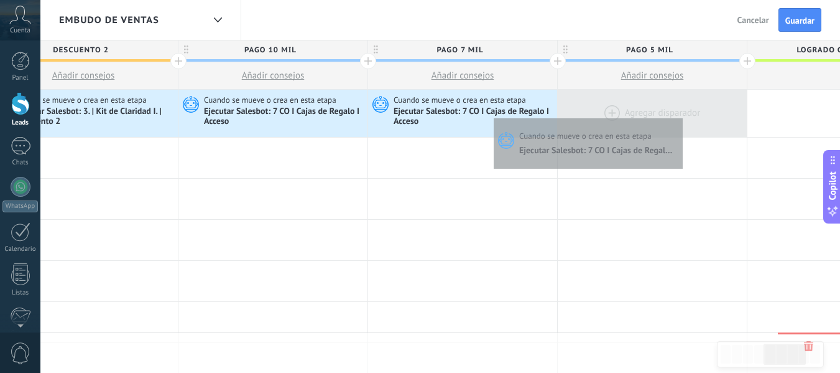
click at [680, 115] on div at bounding box center [652, 113] width 189 height 47
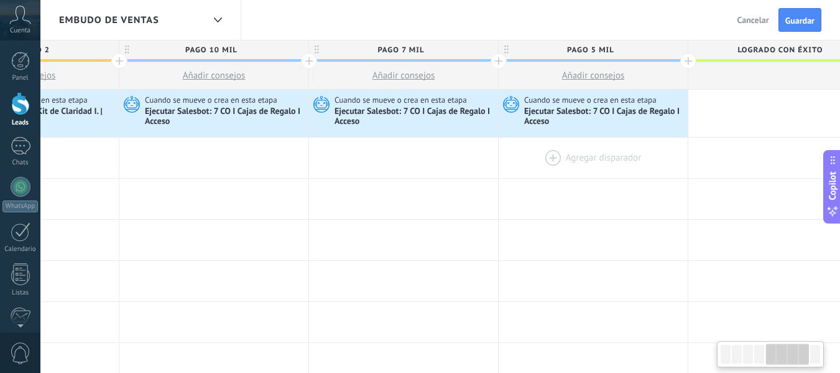
scroll to position [0, 859]
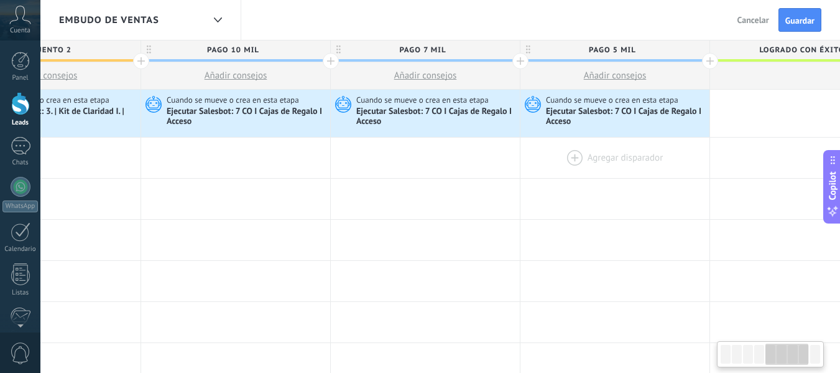
drag, startPoint x: 694, startPoint y: 172, endPoint x: 656, endPoint y: 166, distance: 37.8
click at [656, 166] on div at bounding box center [615, 157] width 189 height 40
click at [197, 152] on div at bounding box center [235, 157] width 189 height 40
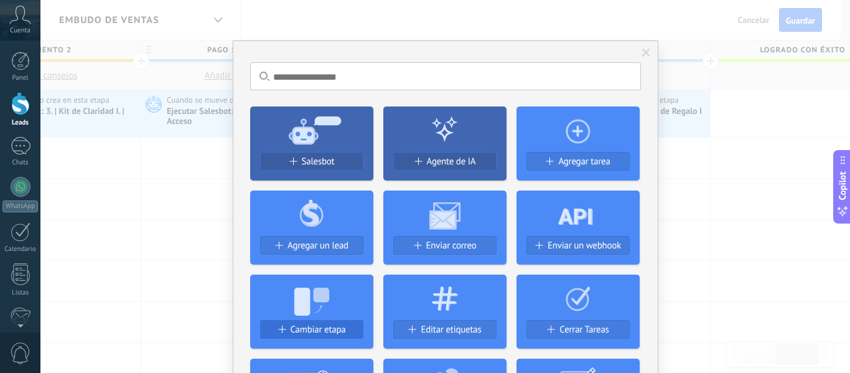
click at [309, 328] on span "Cambiar etapa" at bounding box center [318, 329] width 55 height 11
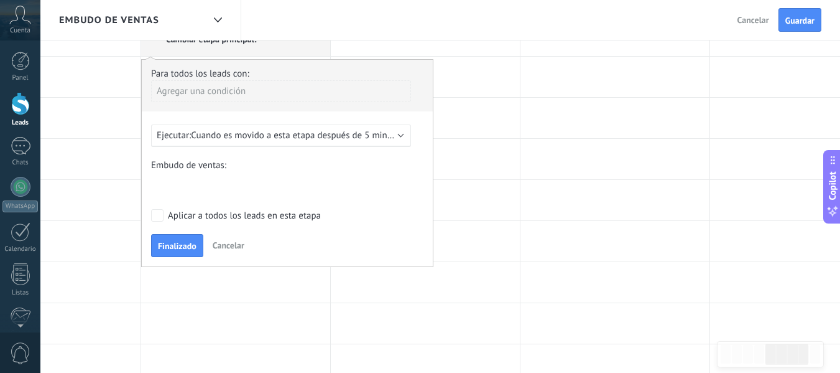
scroll to position [124, 0]
click at [278, 134] on span "Cuando es movido a esta etapa después de 5 minutos" at bounding box center [297, 133] width 213 height 12
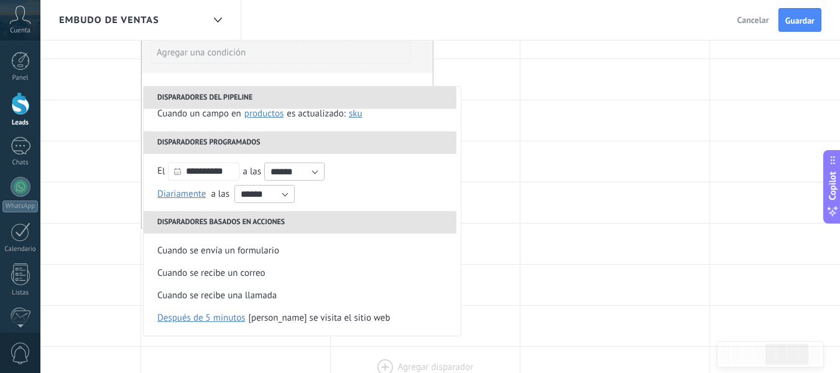
scroll to position [187, 0]
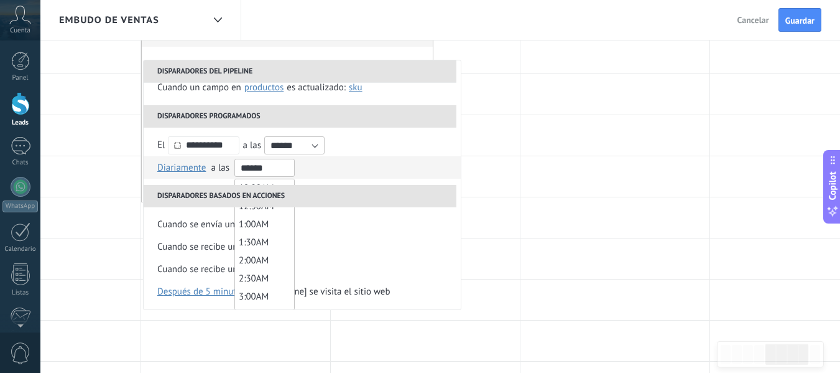
click at [243, 167] on input "******" at bounding box center [265, 168] width 60 height 18
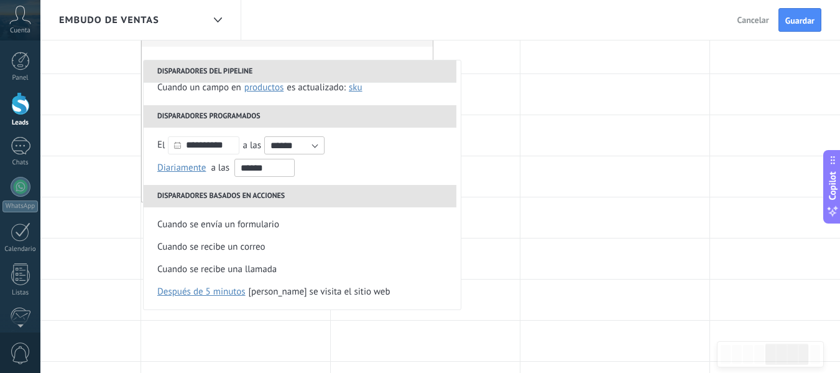
type input "*******"
click at [300, 166] on li "Diariamente Semanal Mensual Anual Diariamente en enero en febrero en marzo en a…" at bounding box center [302, 167] width 317 height 22
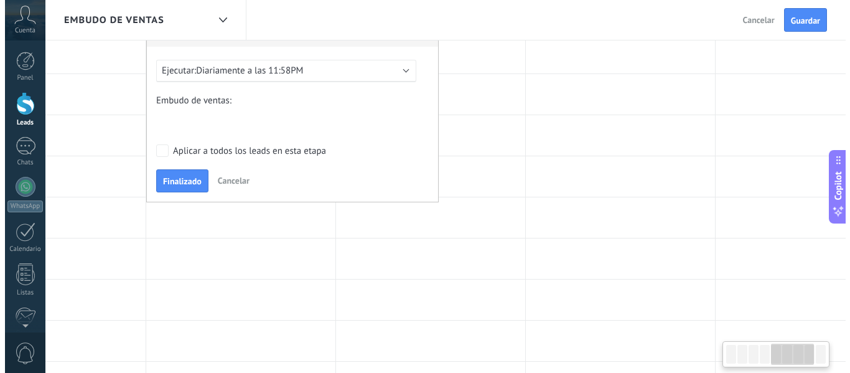
scroll to position [0, 858]
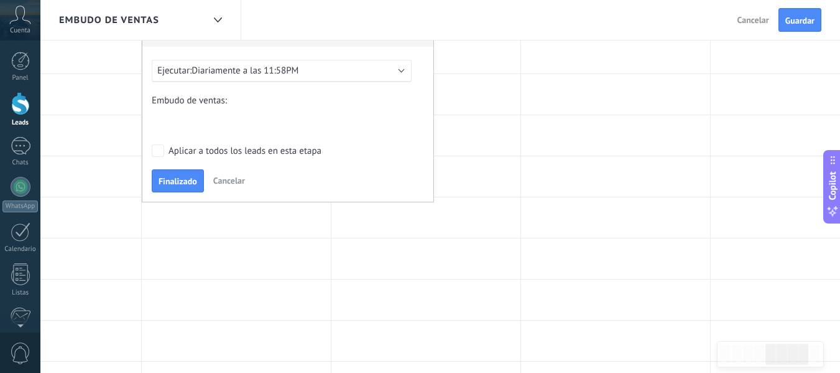
click at [0, 0] on div "BIENVENIDA DESCUENTO 1 DESCUENTO 2 PAGO 10 MIL PAGO 7 MIL PAGO 5 MIL Logrado co…" at bounding box center [0, 0] width 0 height 0
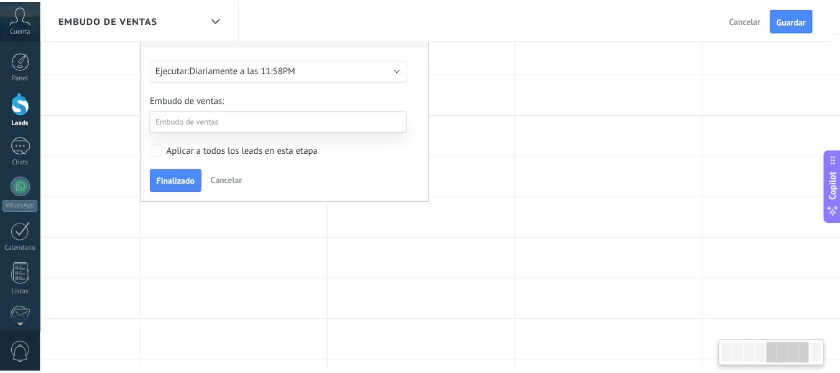
scroll to position [0, 859]
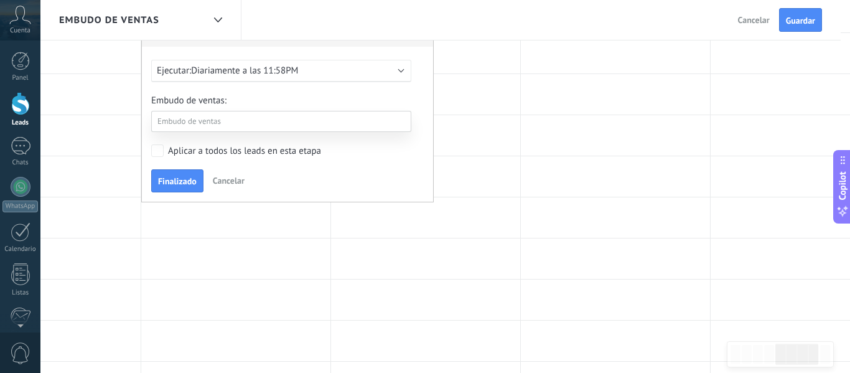
click at [0, 0] on label "Logrado con éxito" at bounding box center [0, 0] width 0 height 0
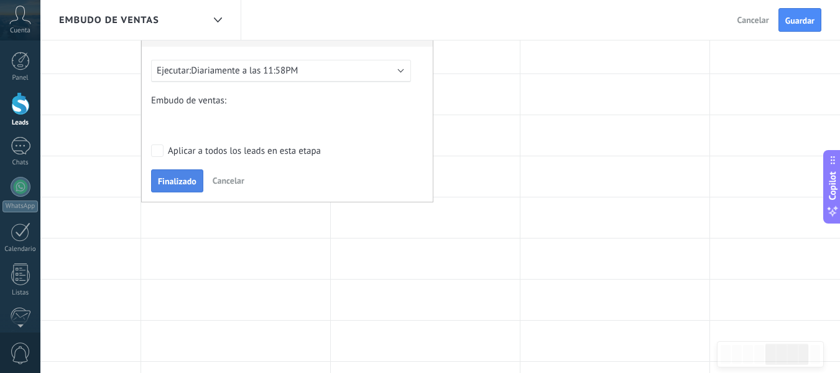
click at [174, 184] on span "Finalizado" at bounding box center [177, 181] width 39 height 9
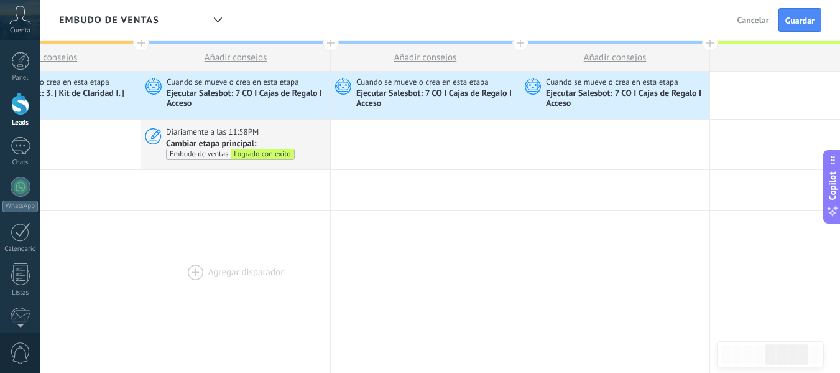
scroll to position [0, 0]
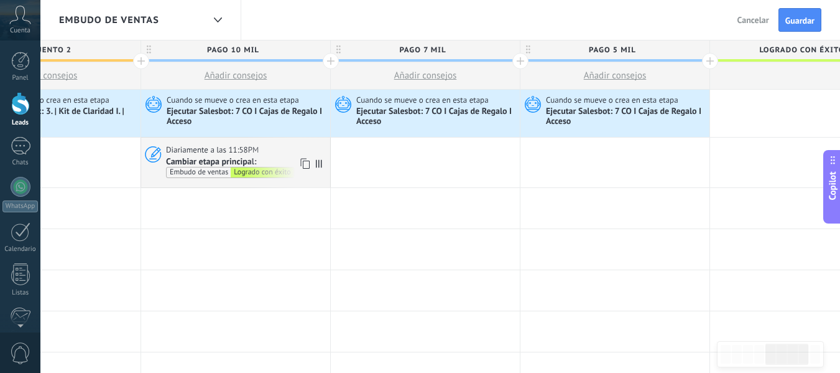
click at [302, 162] on icon at bounding box center [304, 164] width 12 height 16
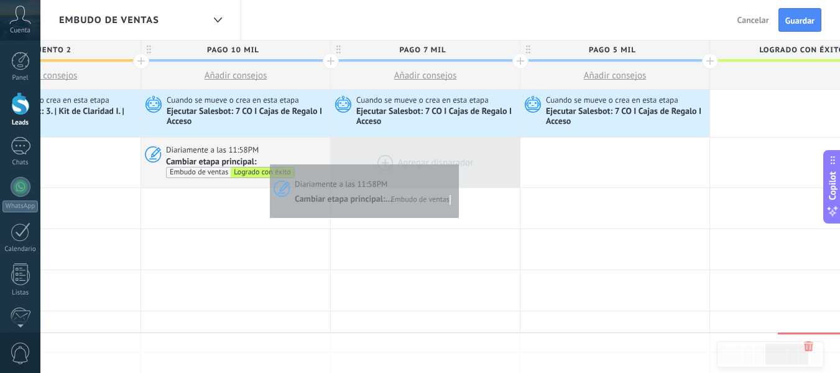
click at [456, 162] on div at bounding box center [425, 162] width 189 height 50
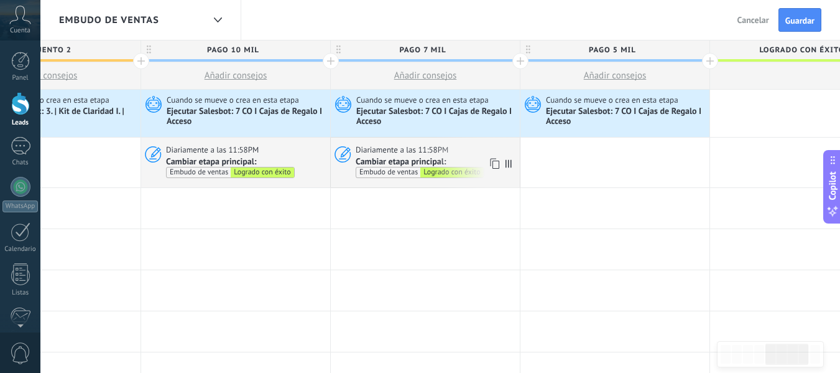
click at [493, 162] on use at bounding box center [494, 163] width 9 height 11
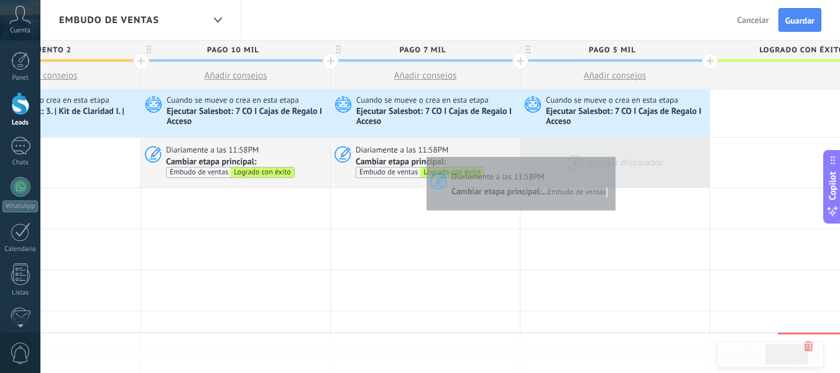
click at [615, 155] on div at bounding box center [615, 162] width 189 height 50
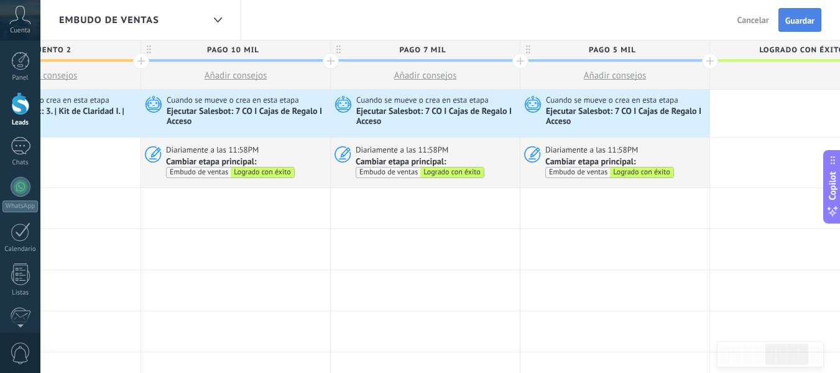
click at [807, 18] on span "Guardar" at bounding box center [800, 20] width 29 height 9
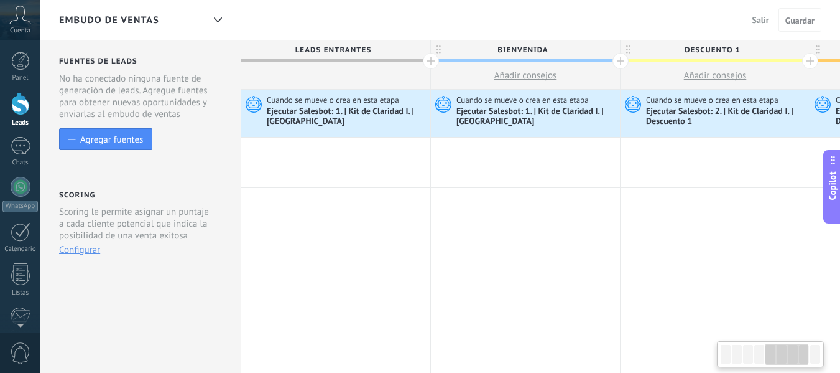
scroll to position [0, 859]
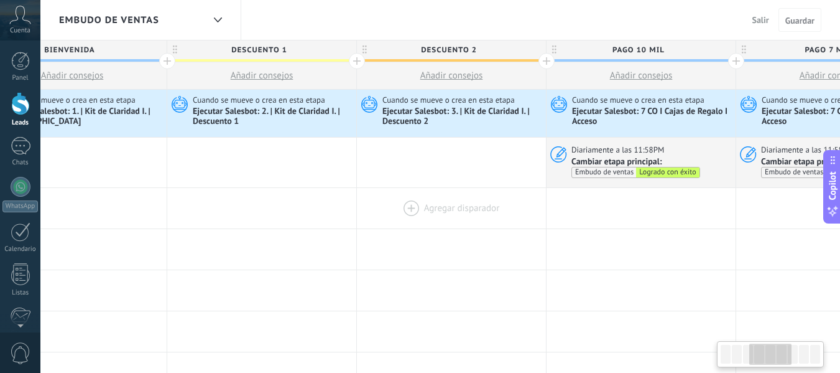
drag, startPoint x: 270, startPoint y: 231, endPoint x: 547, endPoint y: 196, distance: 279.0
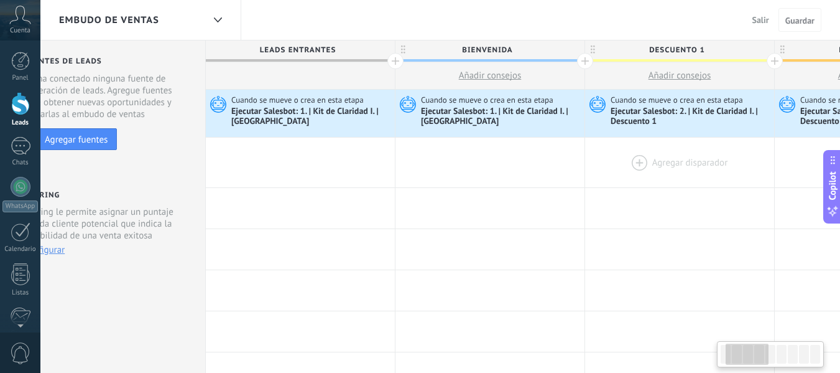
drag, startPoint x: 216, startPoint y: 207, endPoint x: 717, endPoint y: 153, distance: 503.7
click at [580, 225] on div at bounding box center [490, 208] width 189 height 40
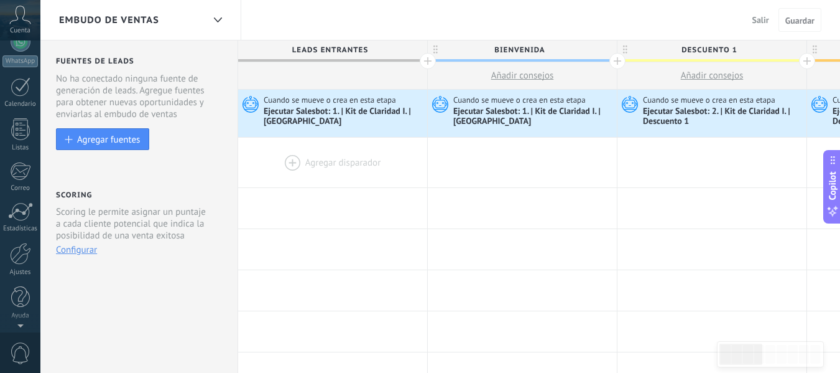
scroll to position [0, 0]
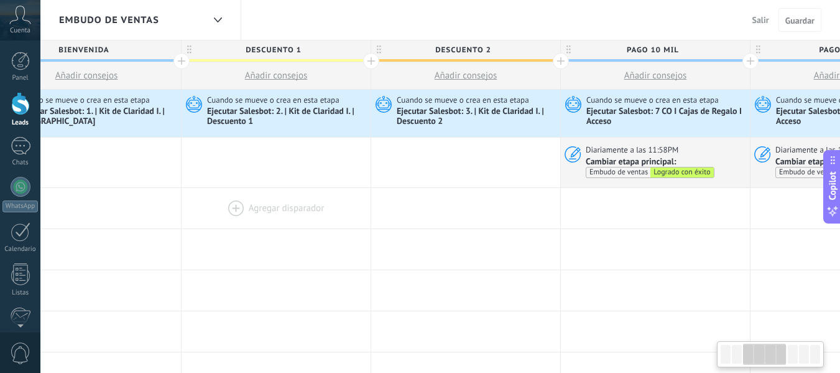
drag, startPoint x: 466, startPoint y: 192, endPoint x: 269, endPoint y: 196, distance: 196.6
click at [175, 198] on div at bounding box center [86, 208] width 189 height 40
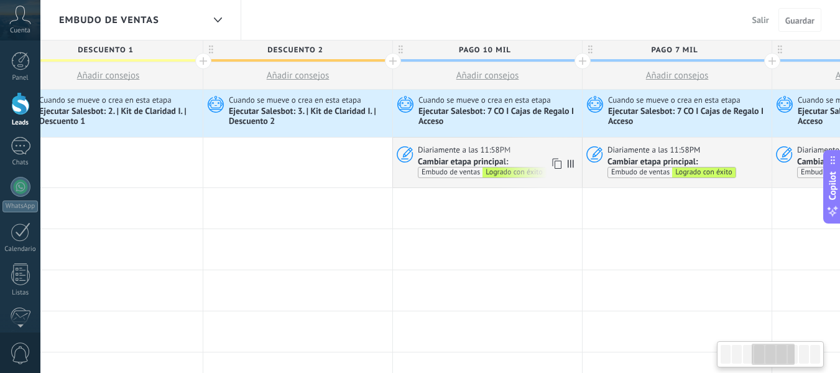
scroll to position [0, 607]
click at [429, 174] on div "Embudo de ventas" at bounding box center [451, 172] width 64 height 10
